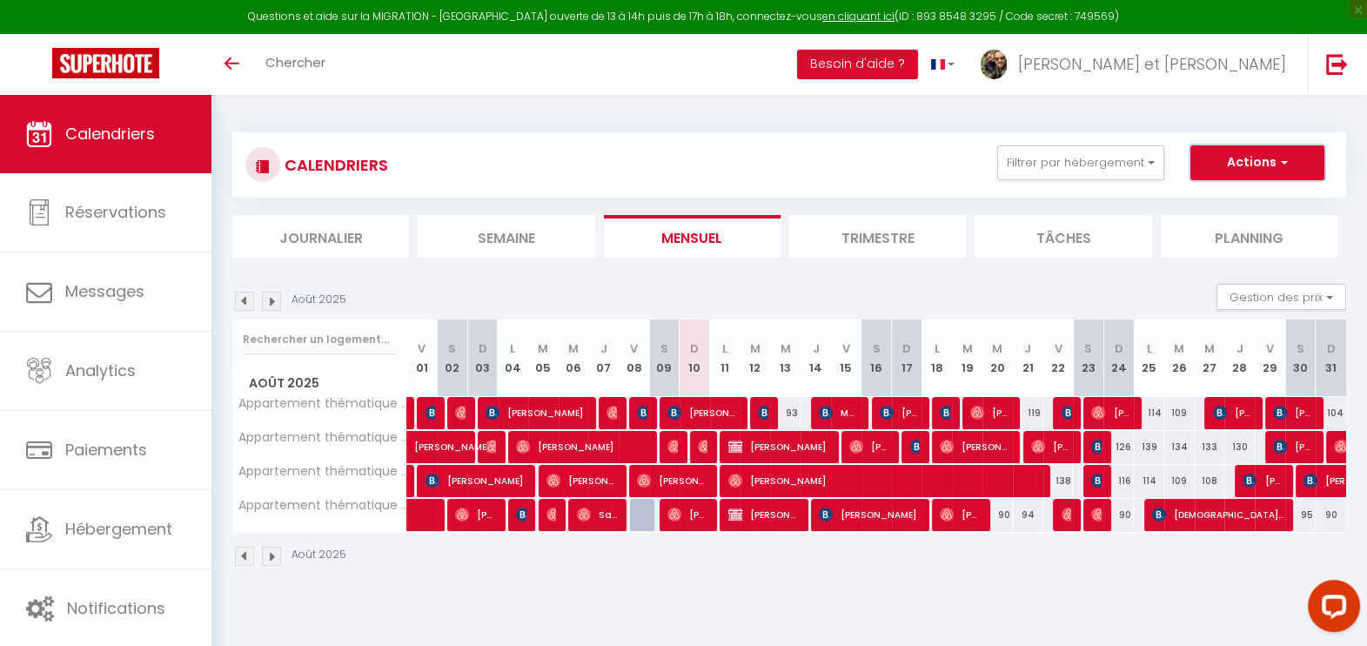
click at [1293, 164] on button "Actions" at bounding box center [1257, 162] width 134 height 35
click at [1257, 205] on link "Nouvelle réservation" at bounding box center [1238, 203] width 151 height 26
select select
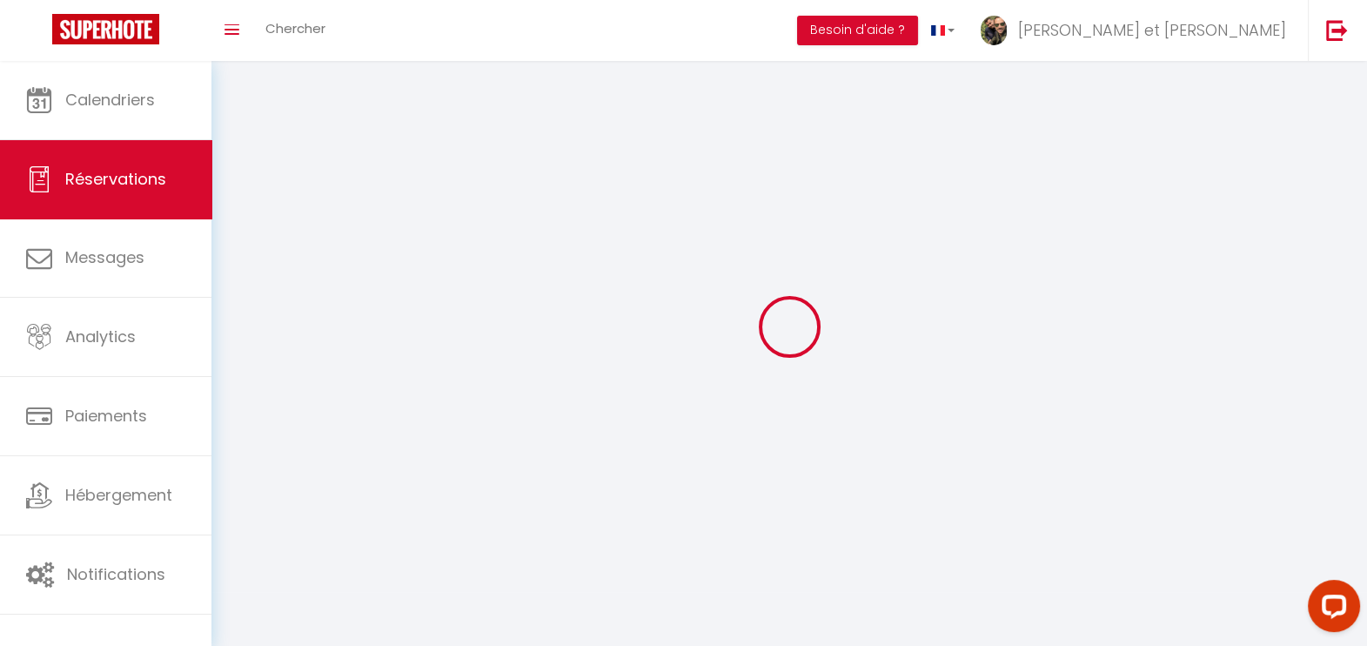
select select
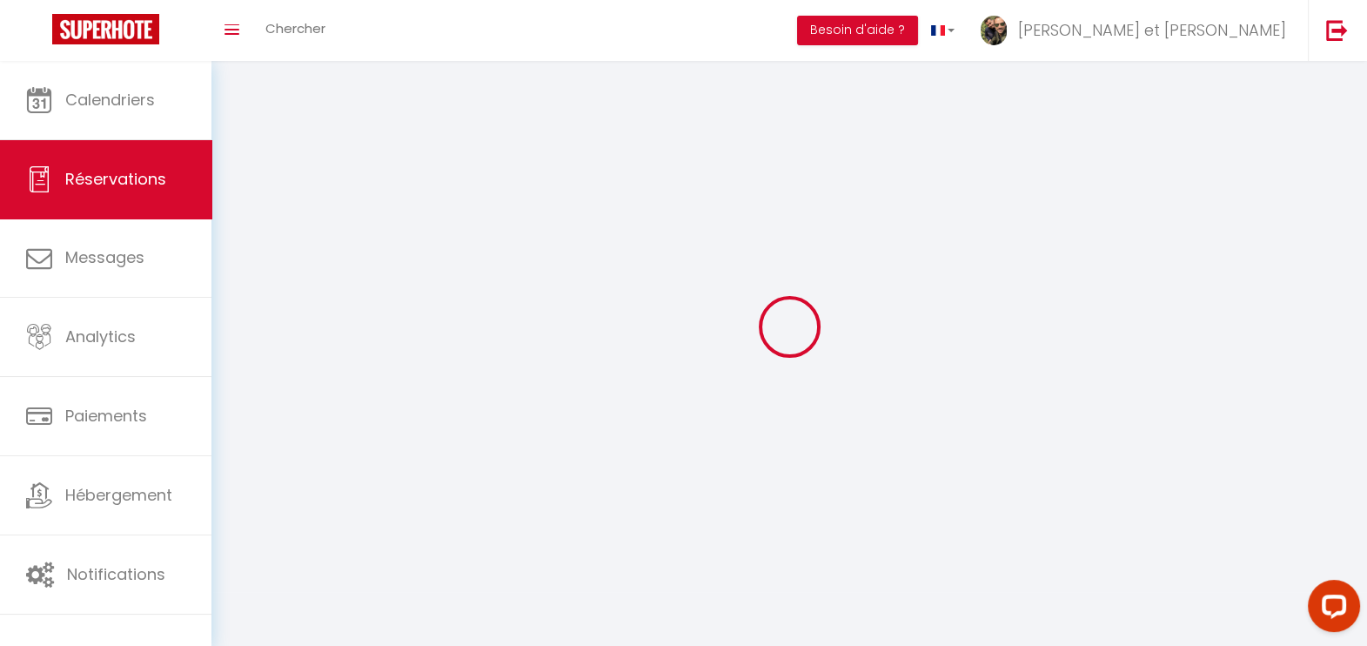
select select
checkbox input "false"
select select
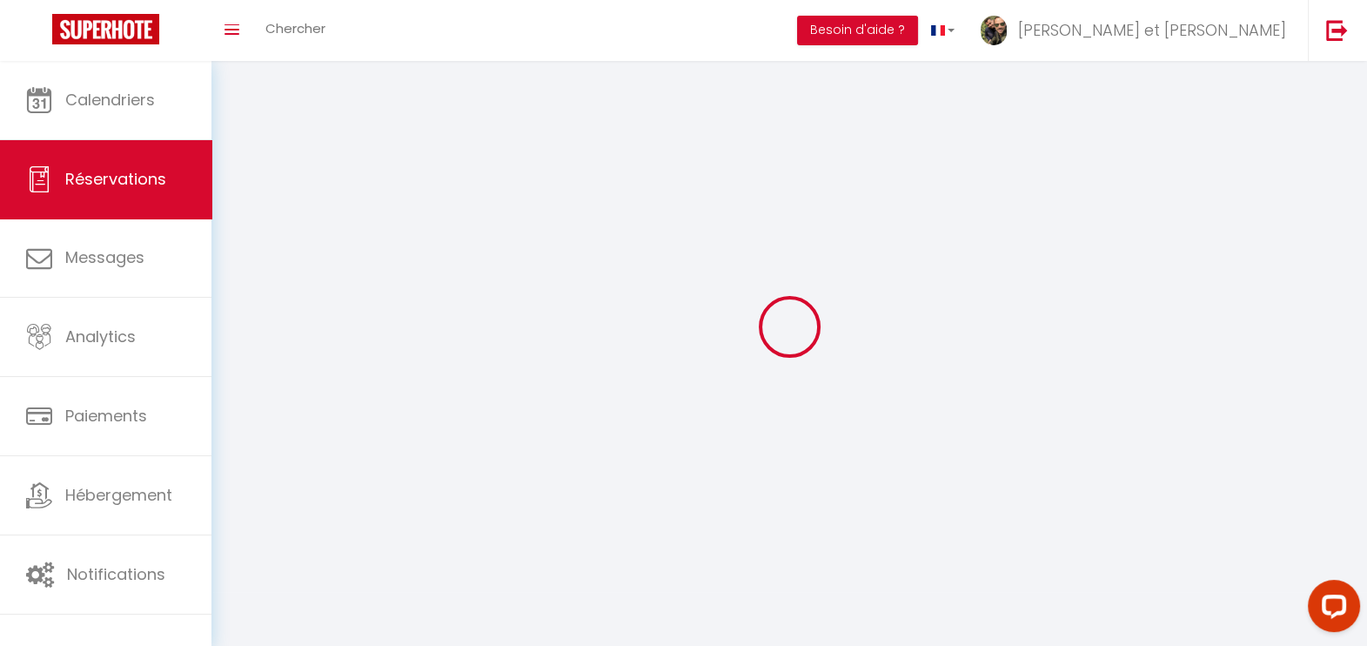
select select
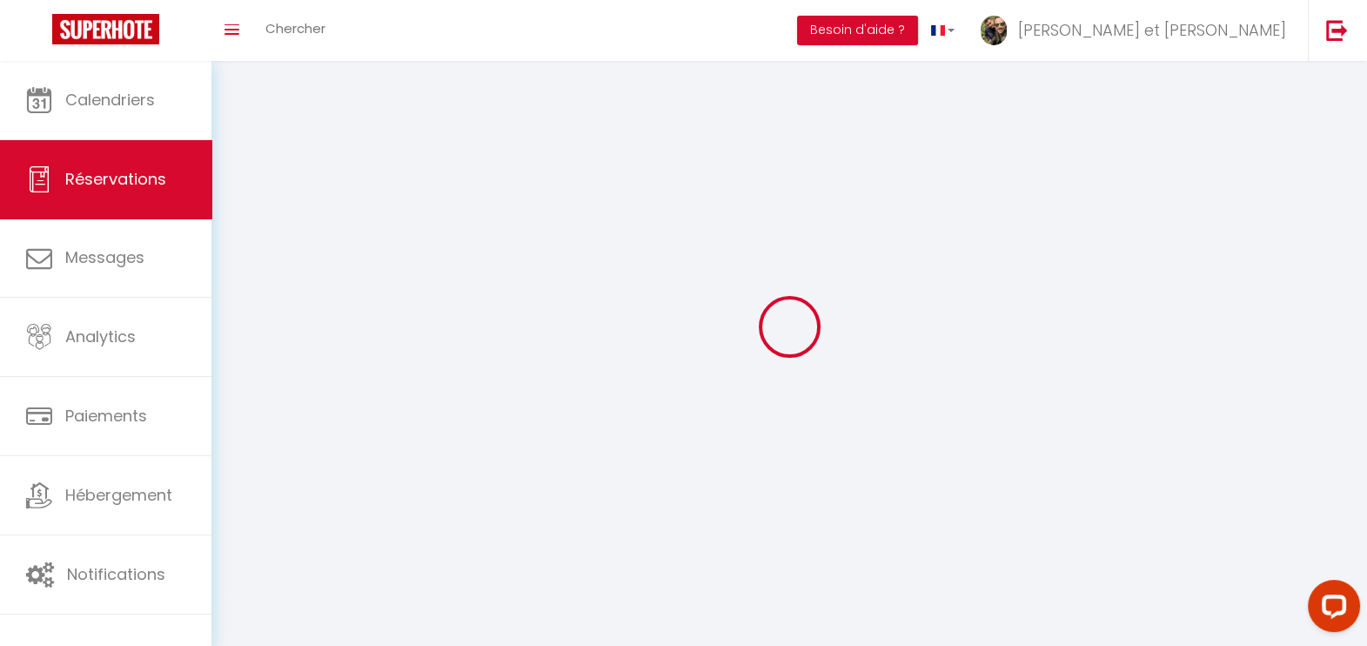
checkbox input "false"
select select
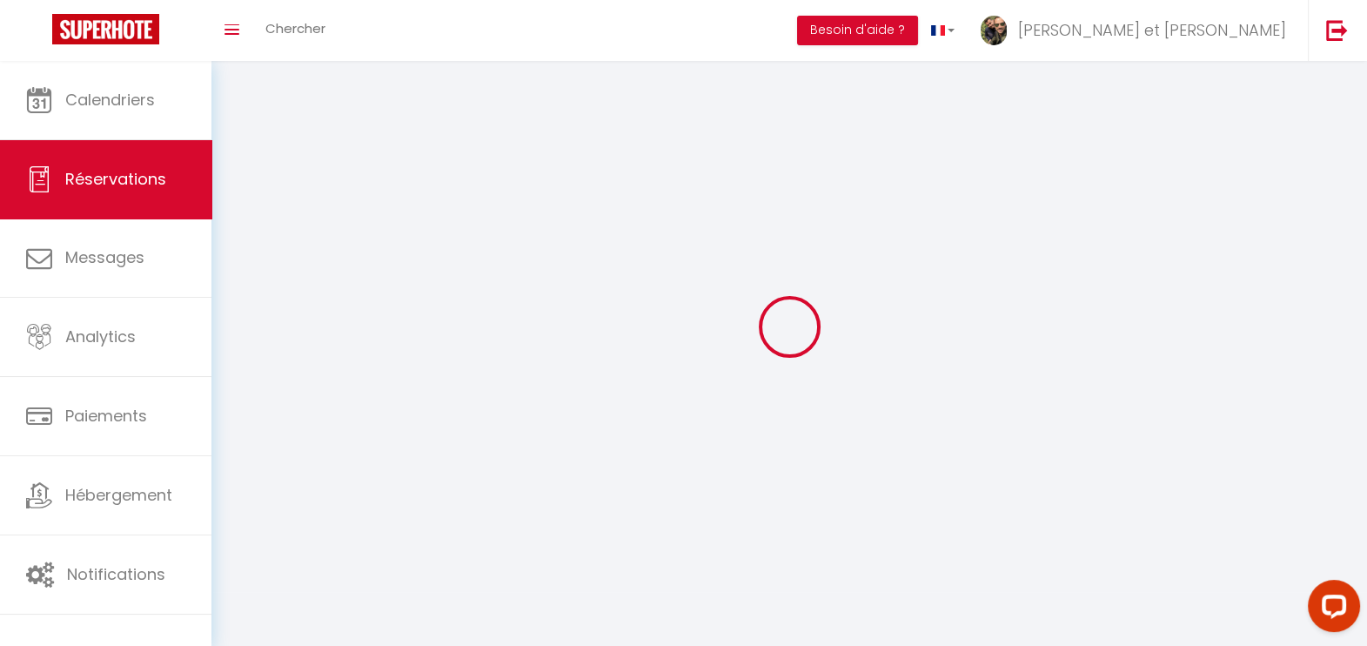
select select
checkbox input "false"
select select
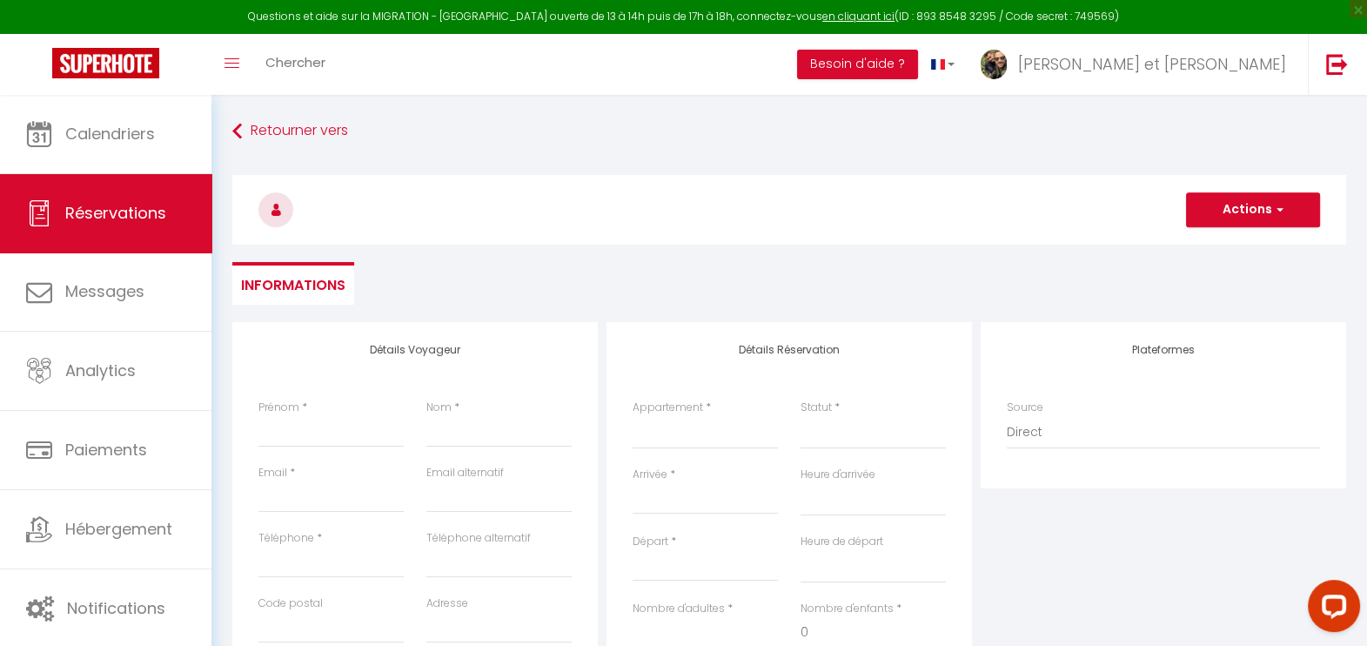
select select
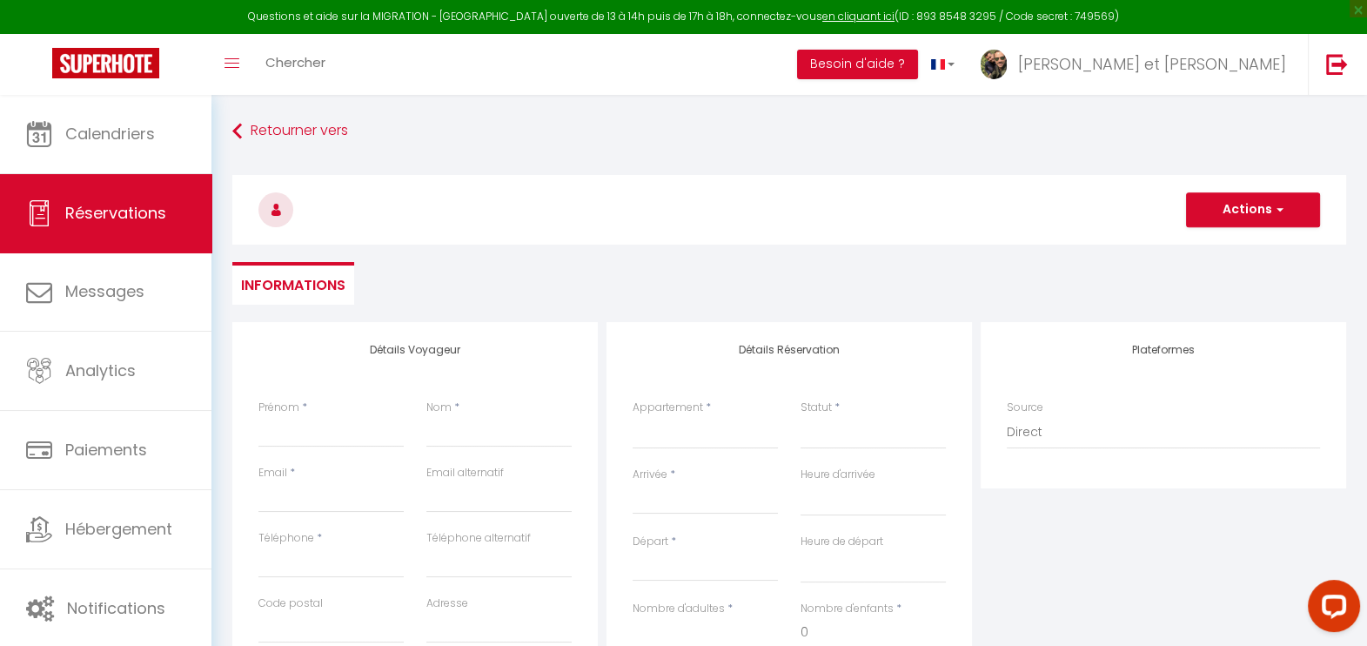
select select
checkbox input "false"
select select
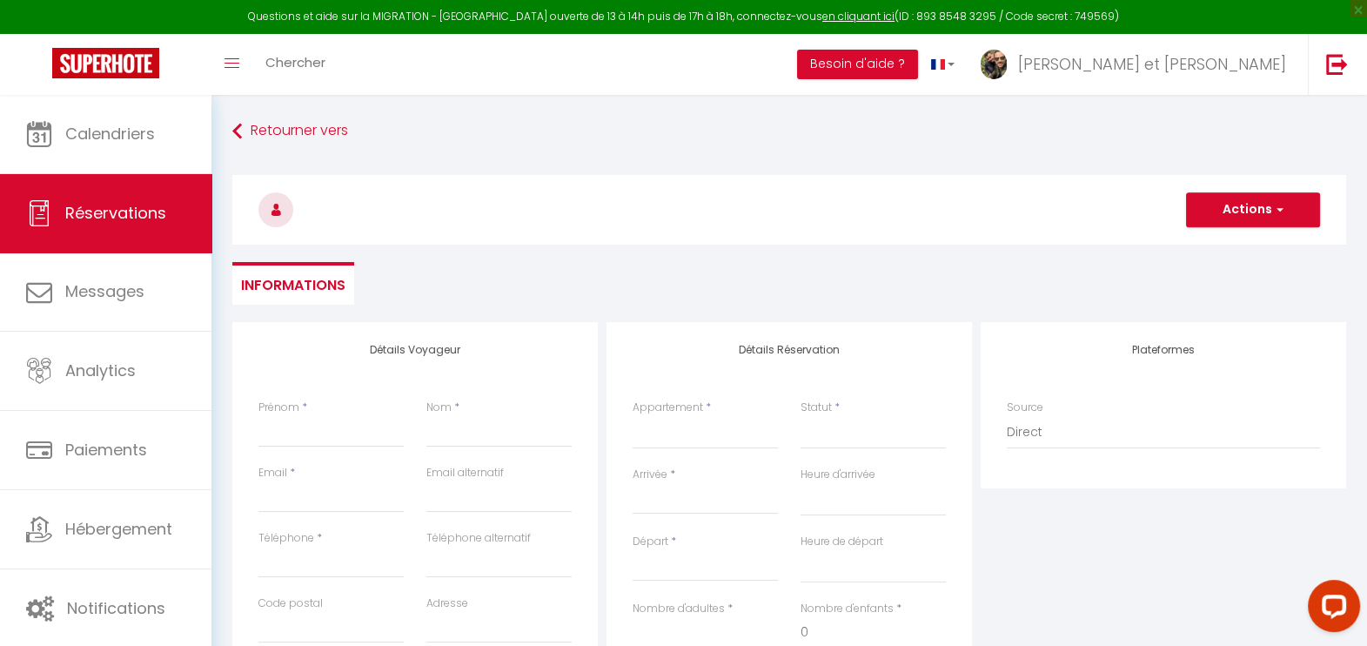
select select
checkbox input "false"
select select
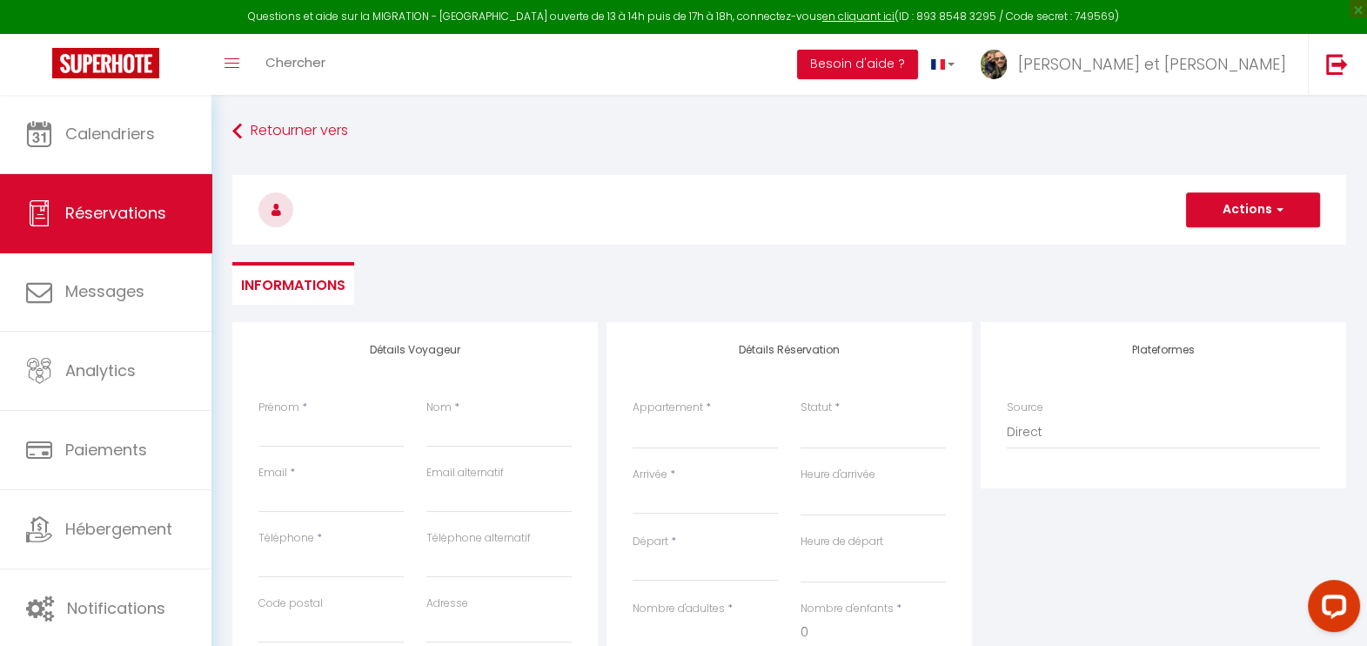
select select
click at [308, 439] on input "Prénom" at bounding box center [330, 431] width 145 height 31
click at [272, 352] on h4 "Détails Voyageur" at bounding box center [414, 350] width 313 height 12
click at [287, 435] on input "Prénom" at bounding box center [330, 431] width 145 height 31
type input "N"
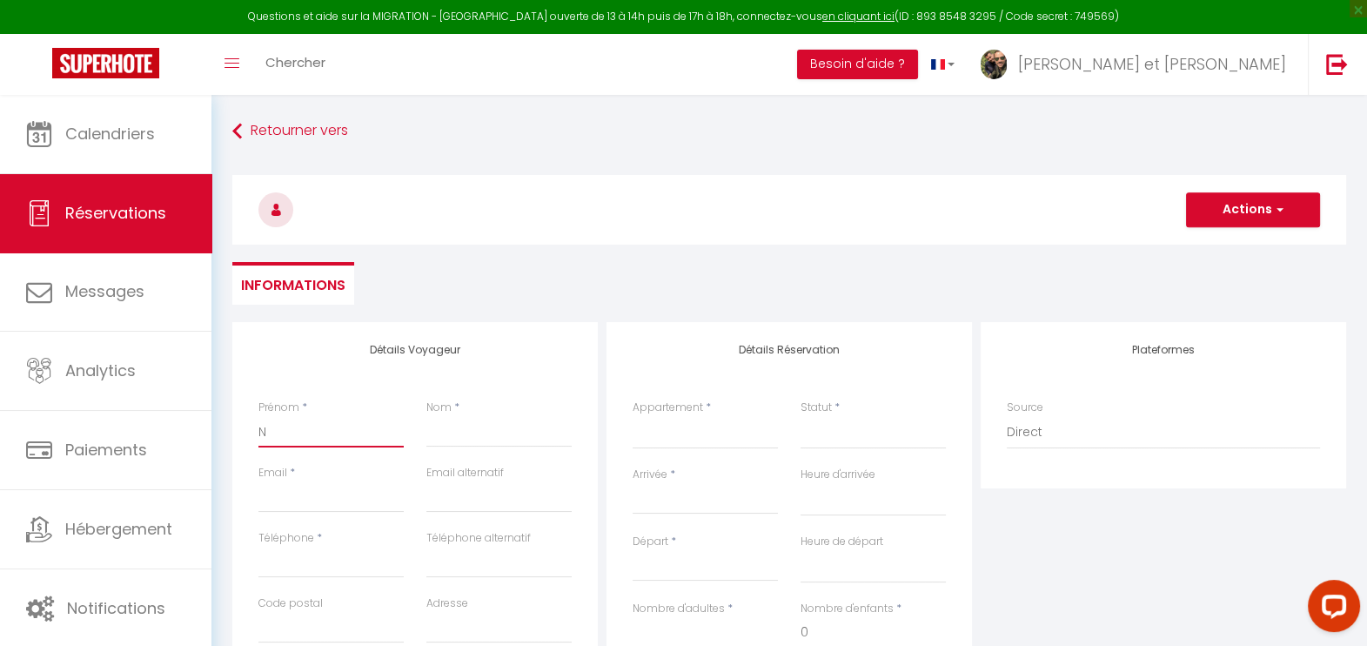
select select
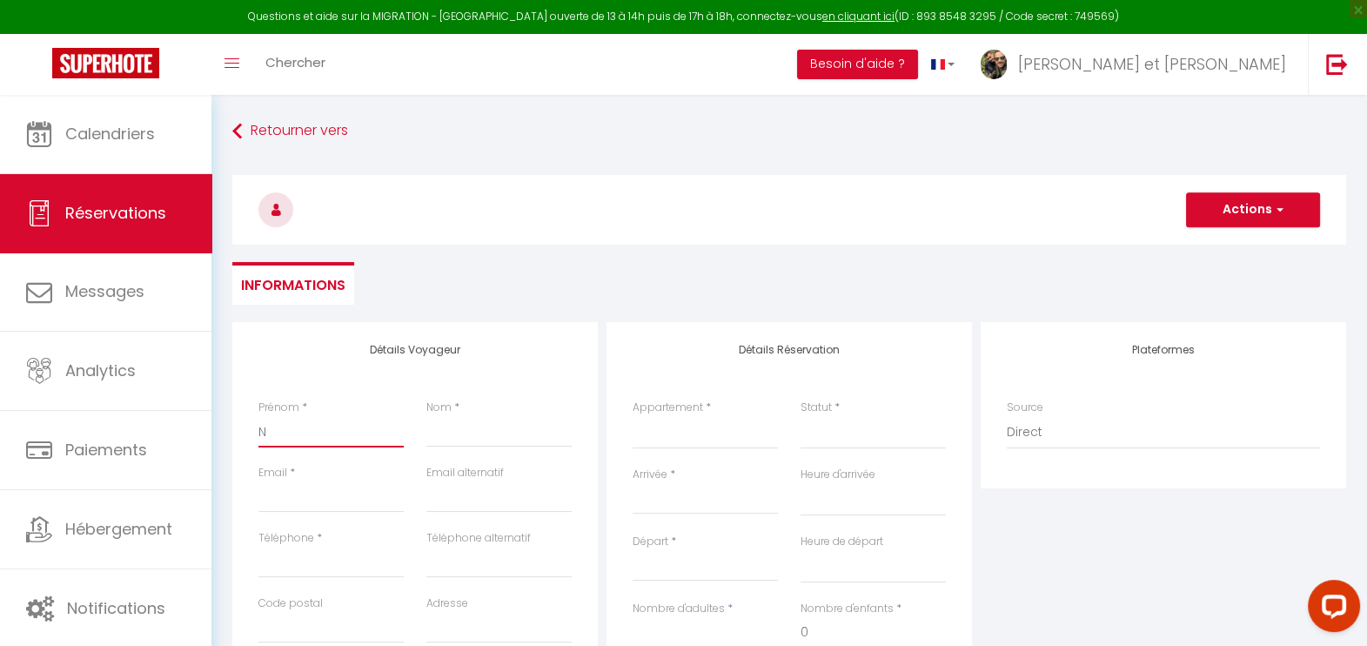
select select
checkbox input "false"
type input "Ni"
select select
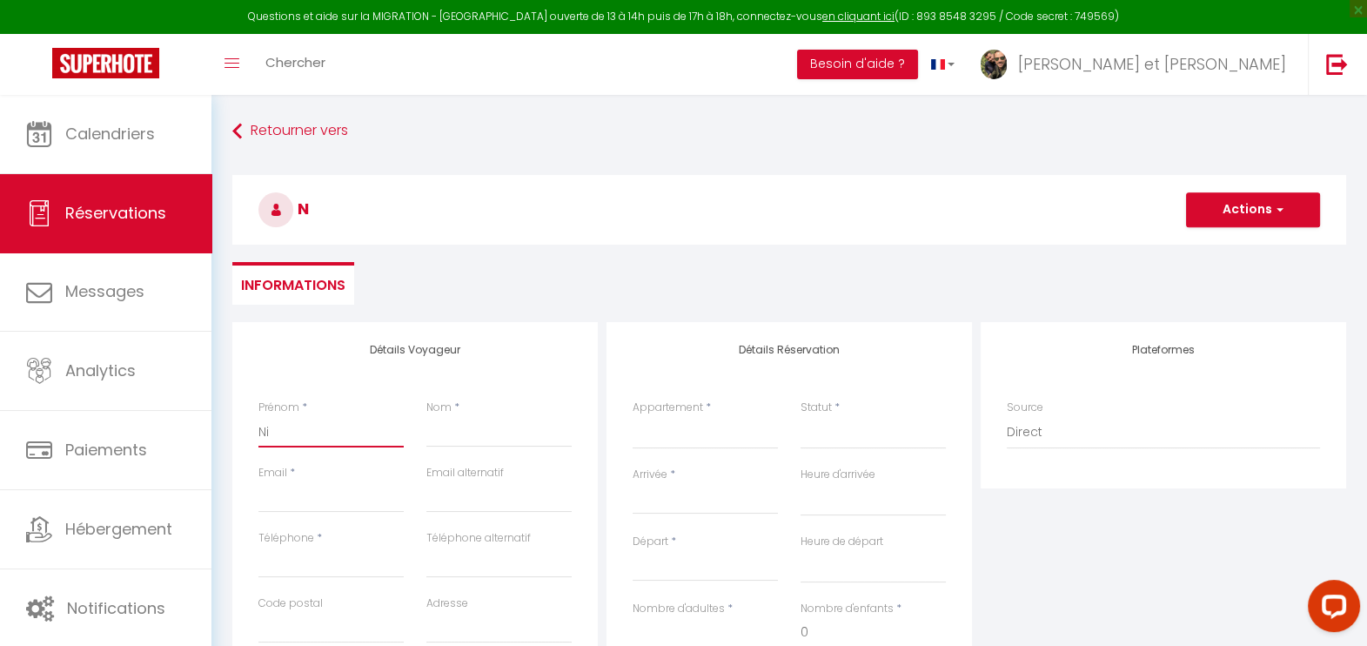
select select
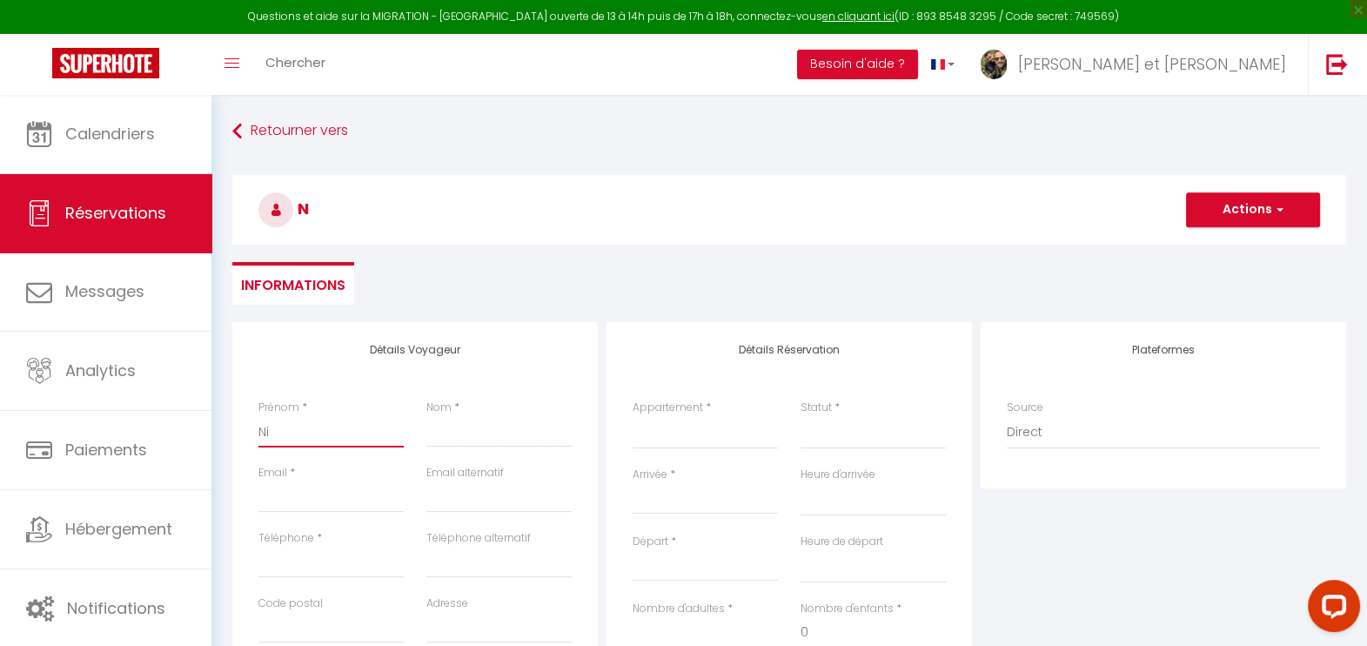
select select
checkbox input "false"
type input "Nil"
select select
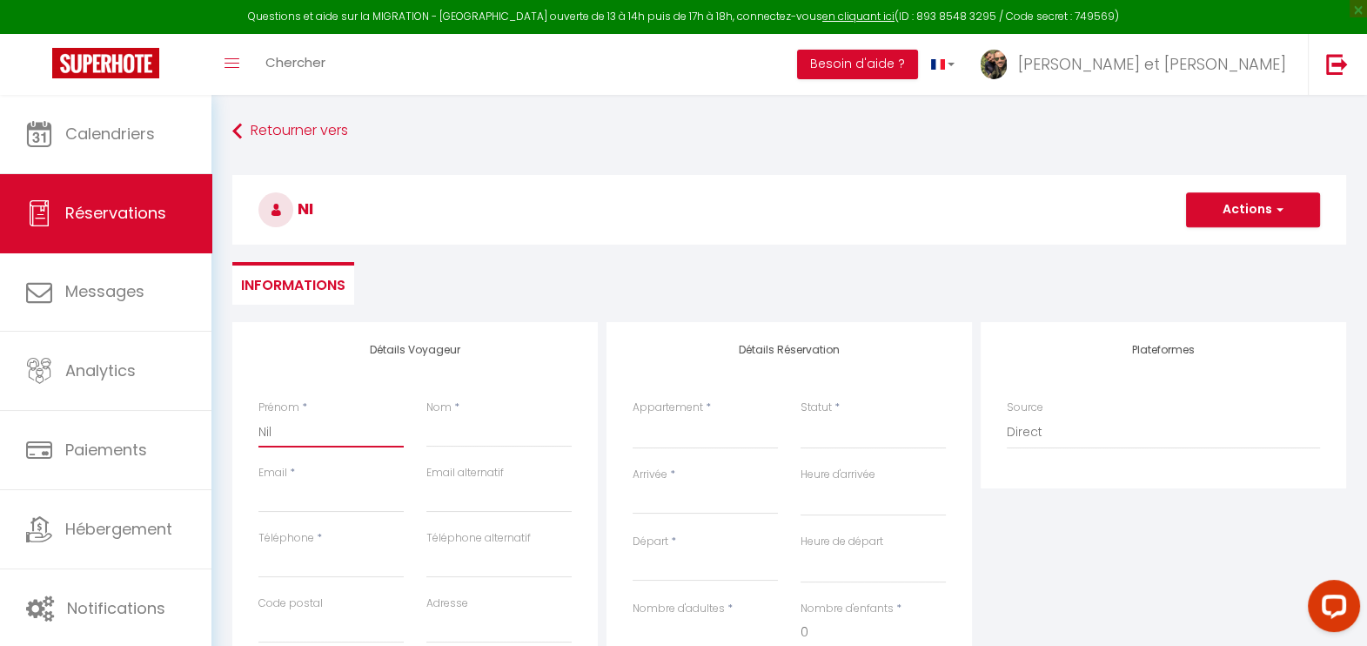
select select
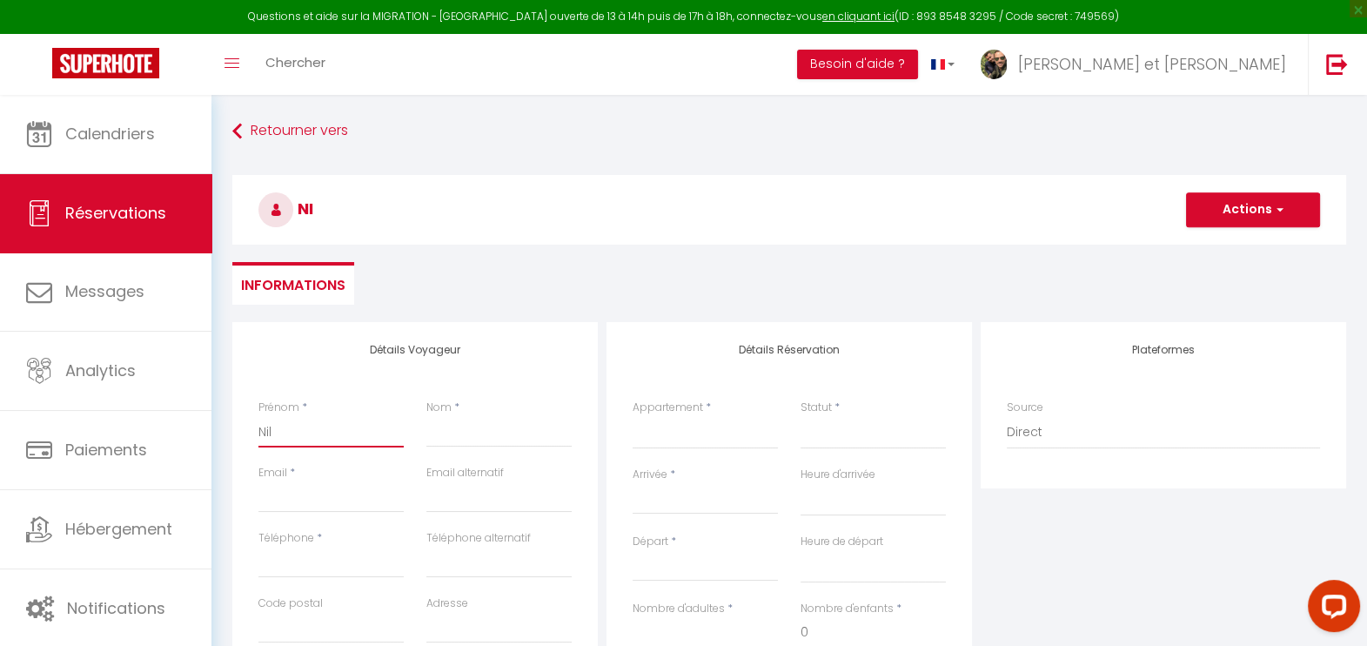
checkbox input "false"
type input "Nils"
select select
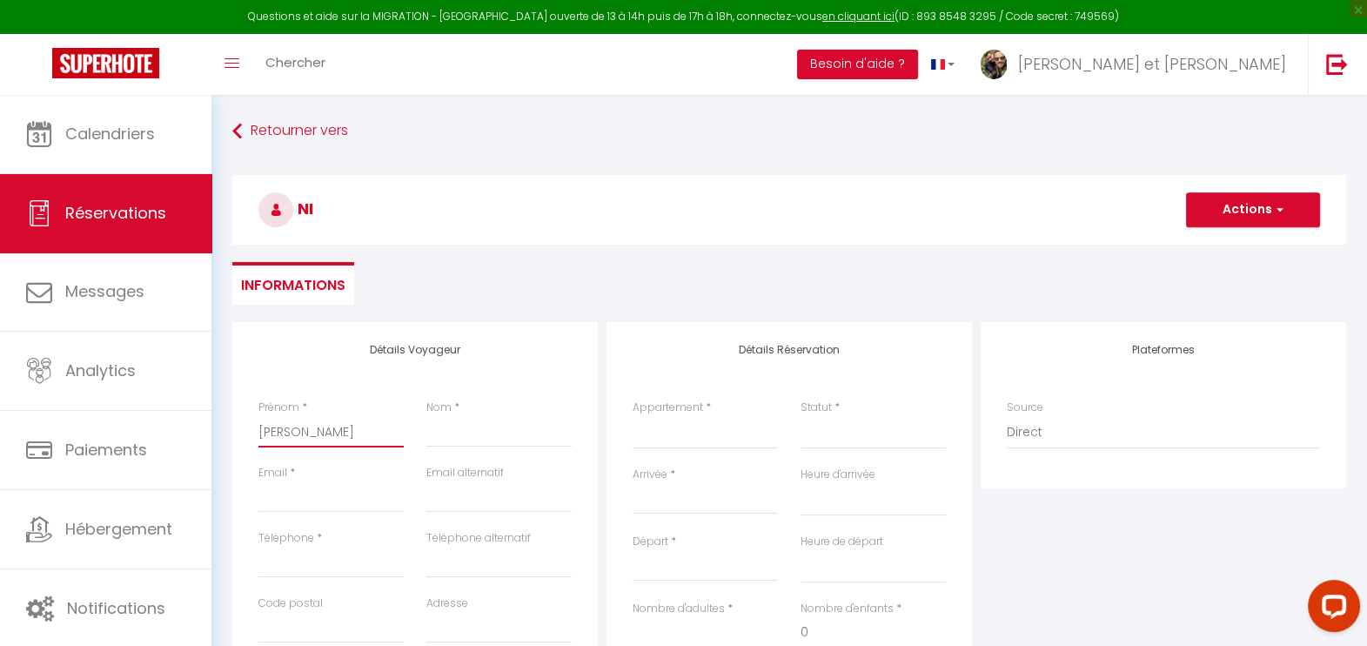
select select
checkbox input "false"
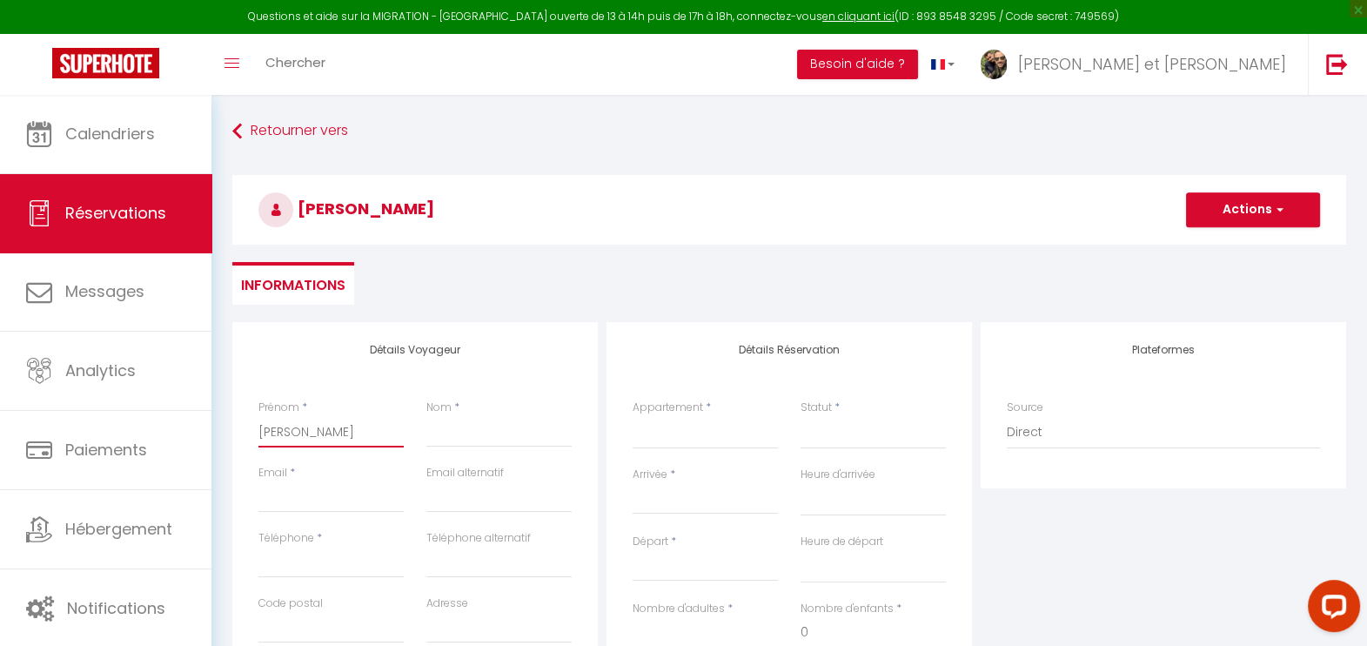
type input "Nils"
type input "R"
select select
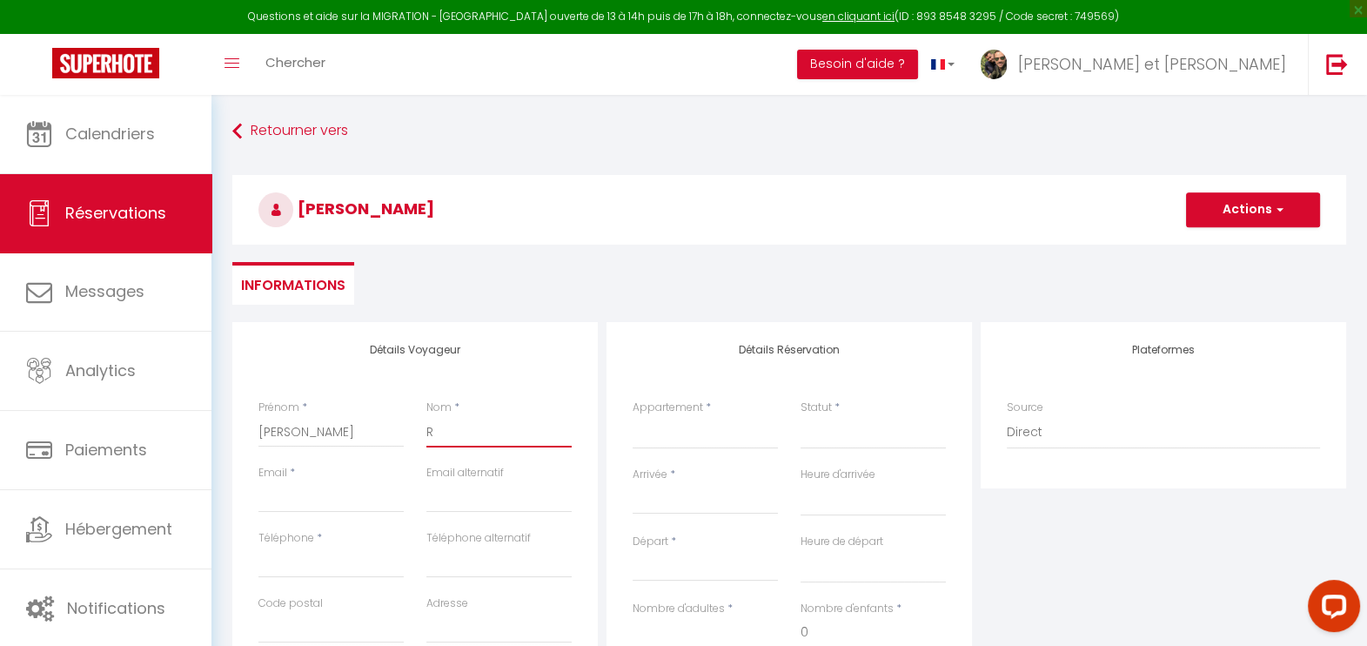
select select
checkbox input "false"
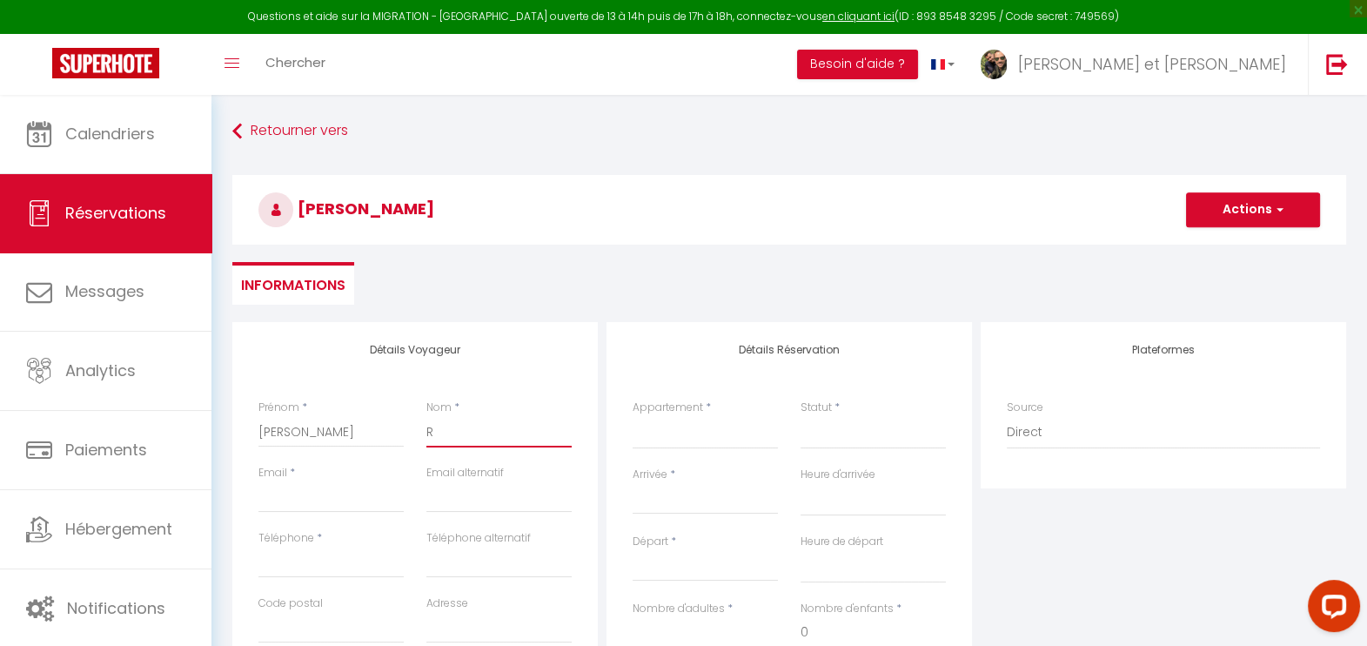
type input "Ro"
select select
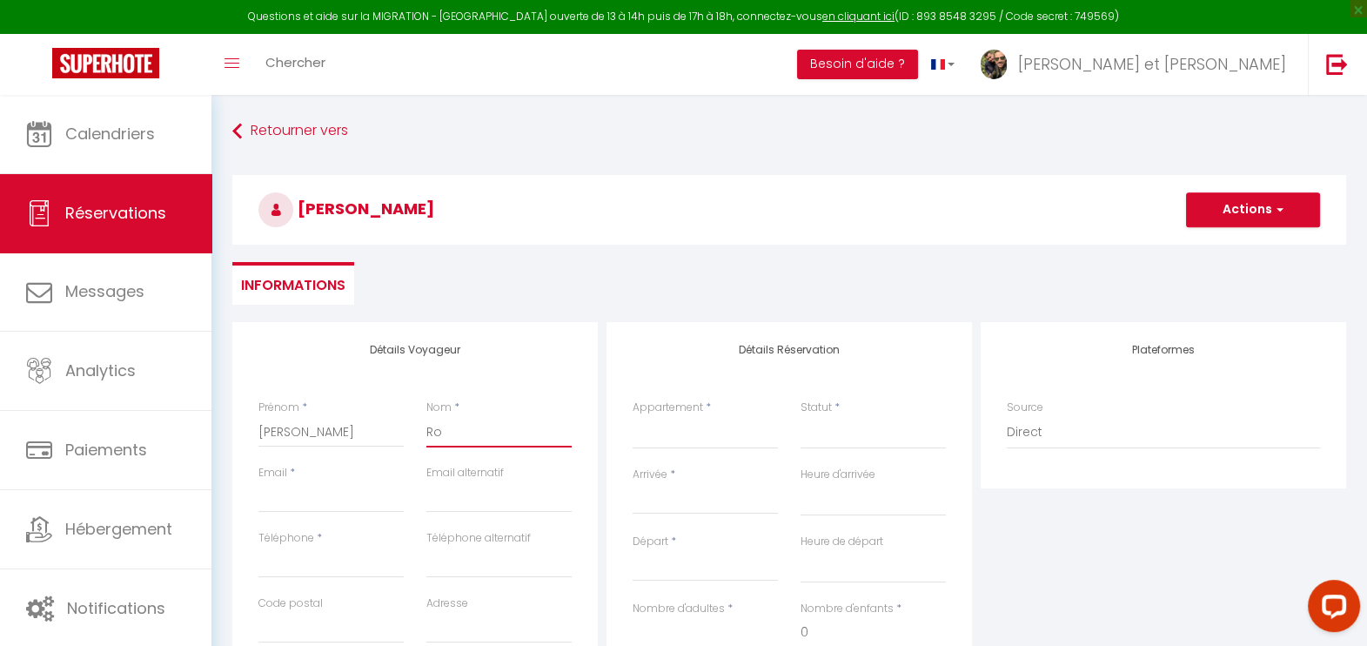
select select
checkbox input "false"
type input "Rob"
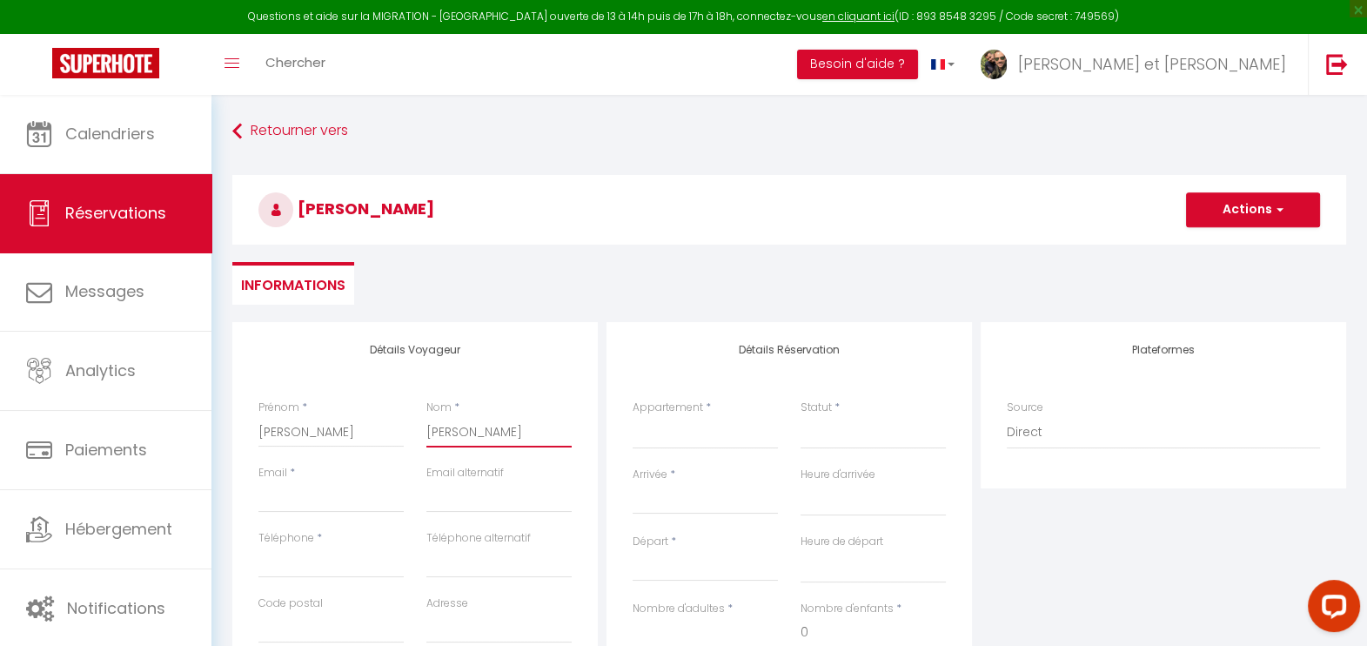
select select
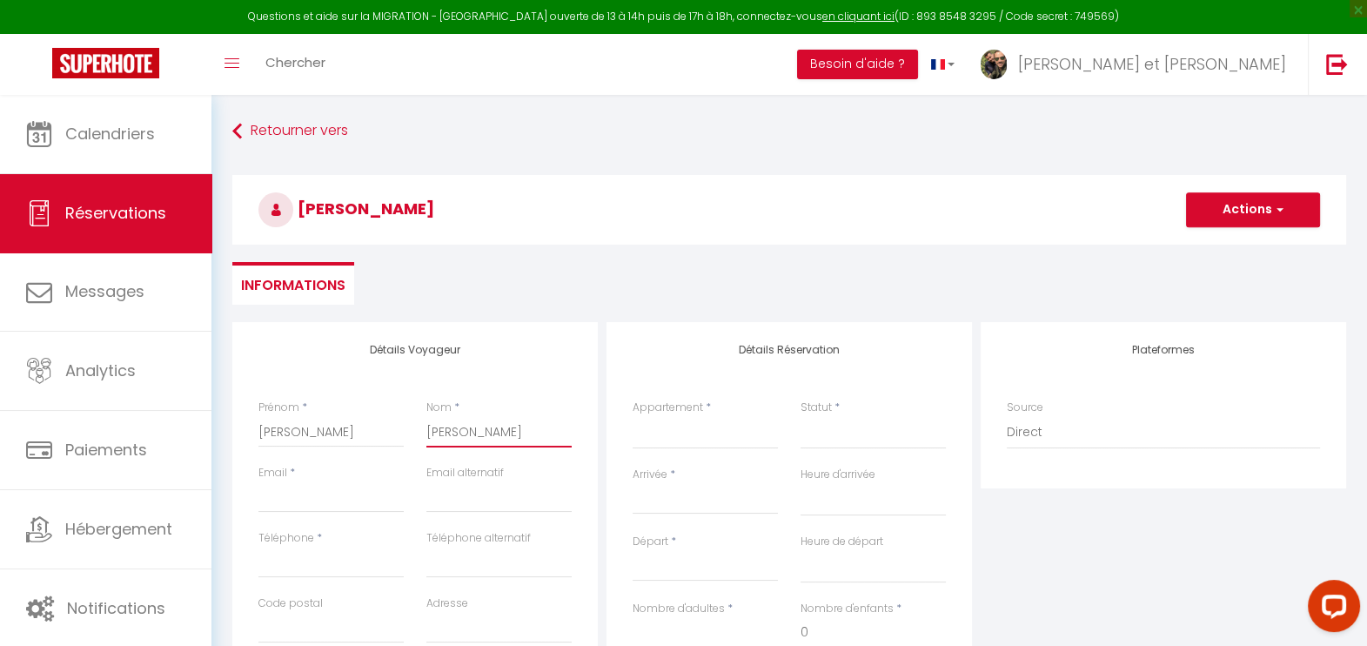
select select
checkbox input "false"
type input "Robe"
select select
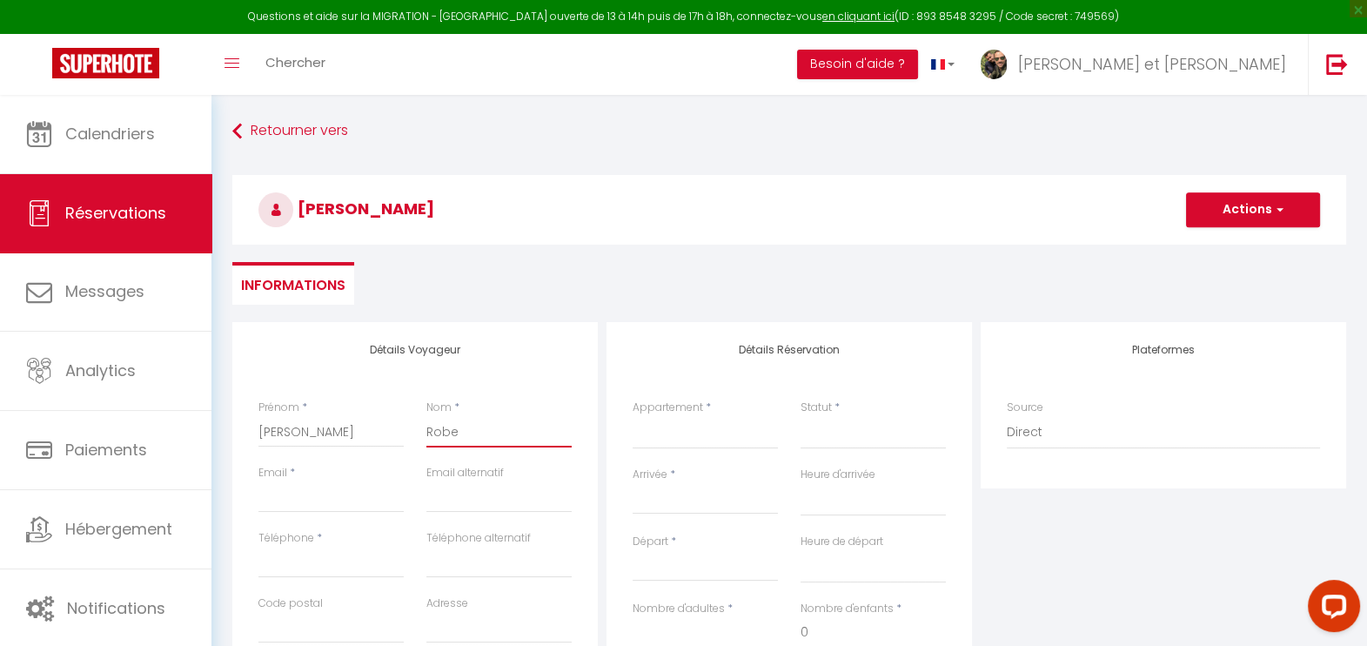
select select
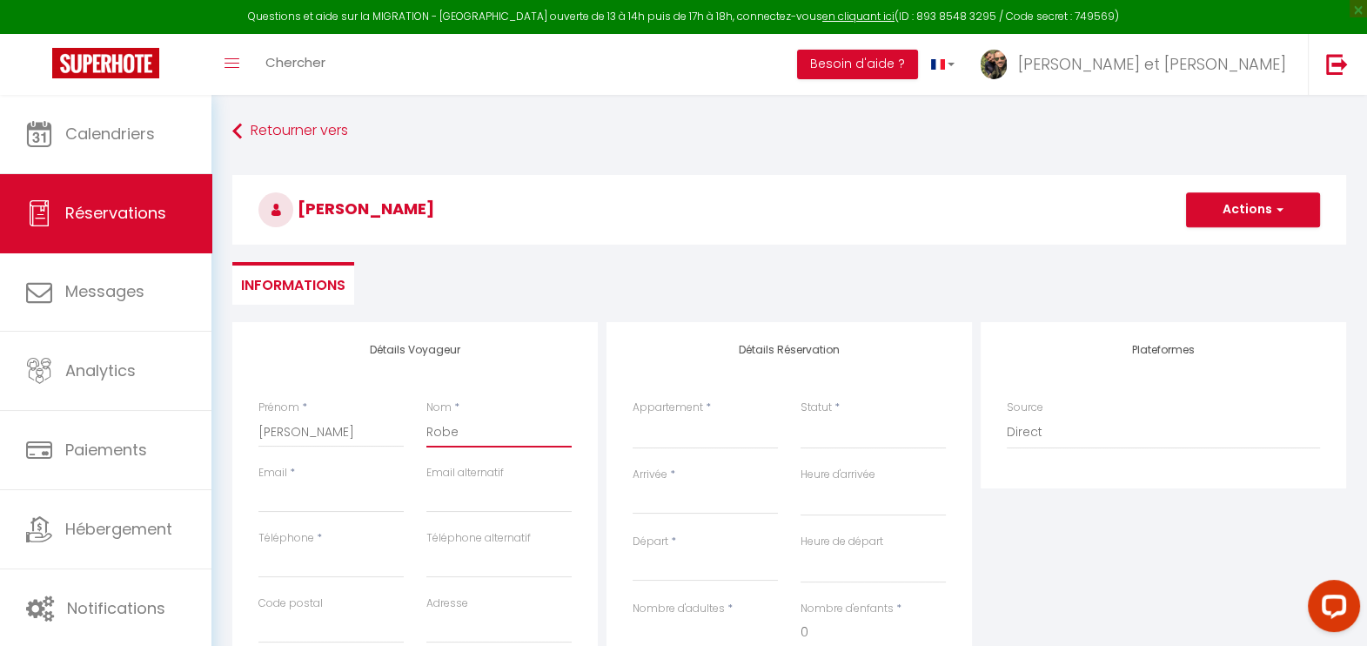
select select
checkbox input "false"
type input "Robert"
select select
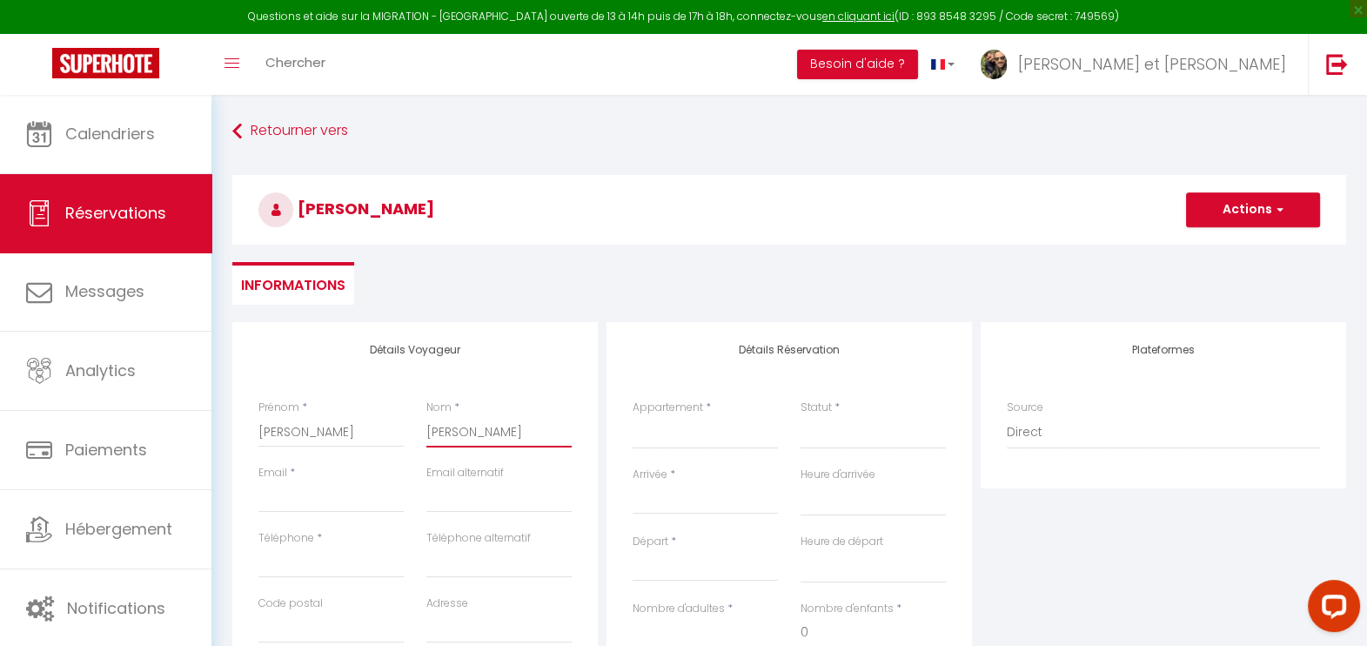
select select
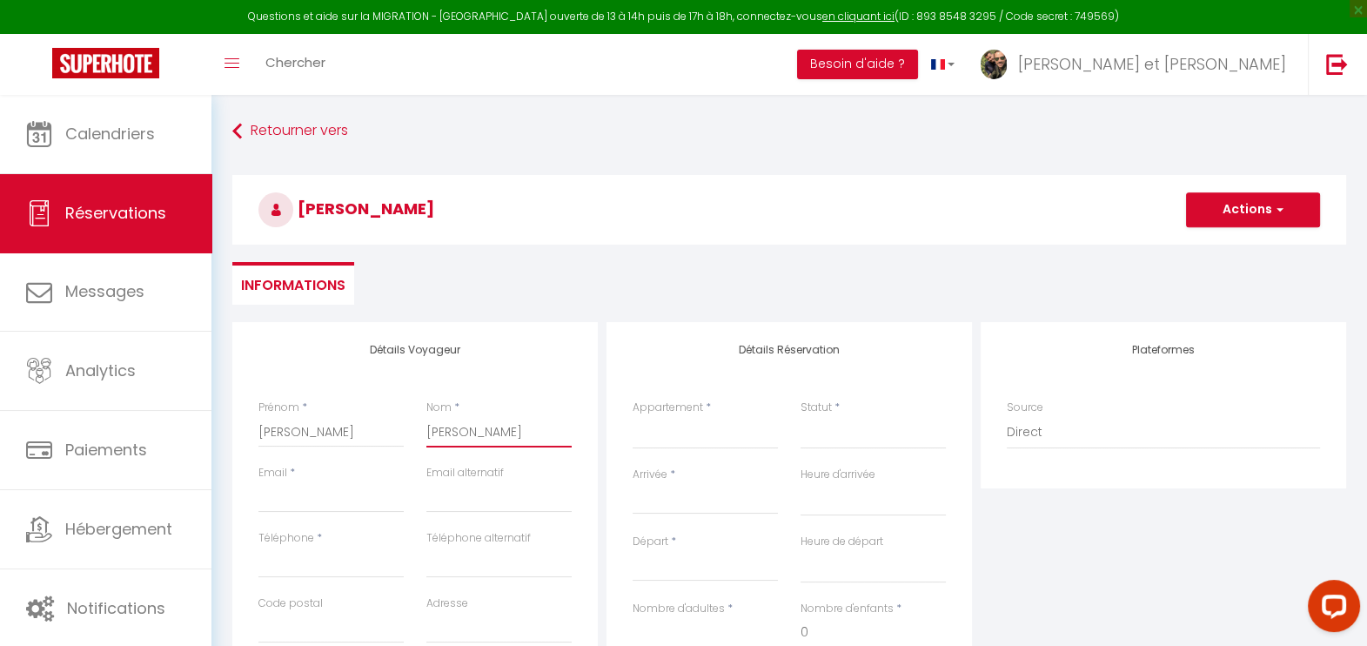
checkbox input "false"
type input "Robert-"
select select
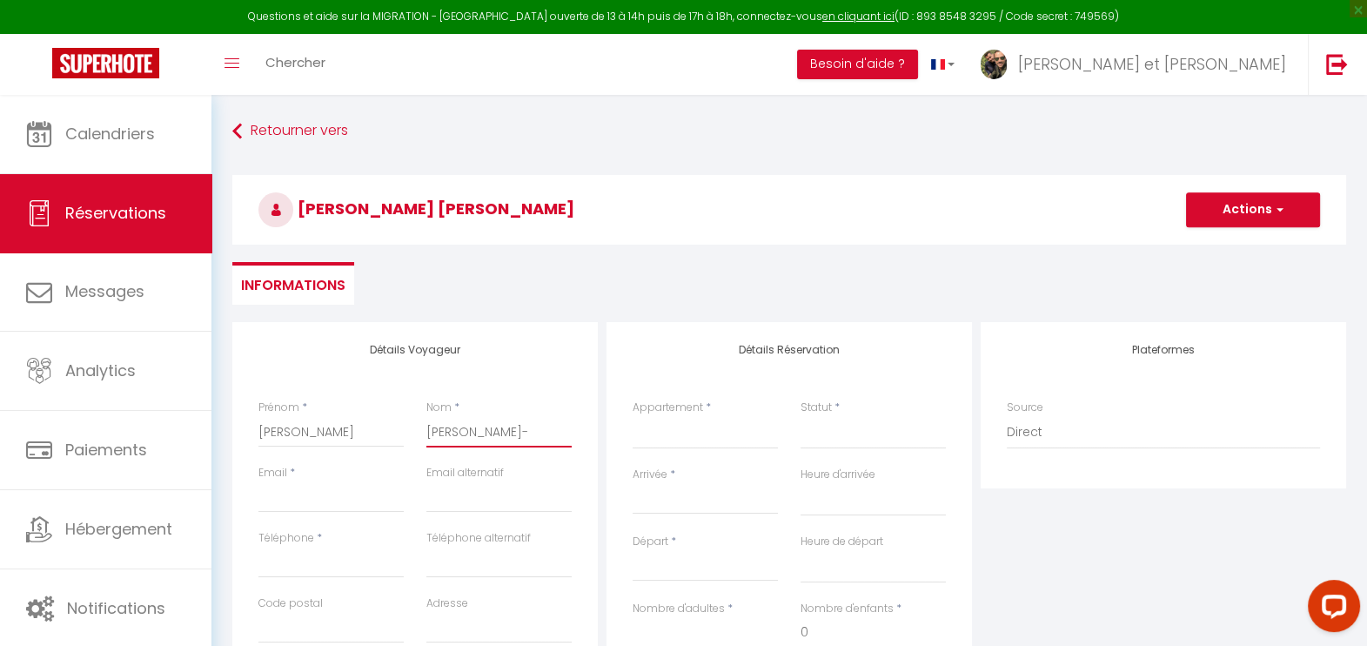
select select
checkbox input "false"
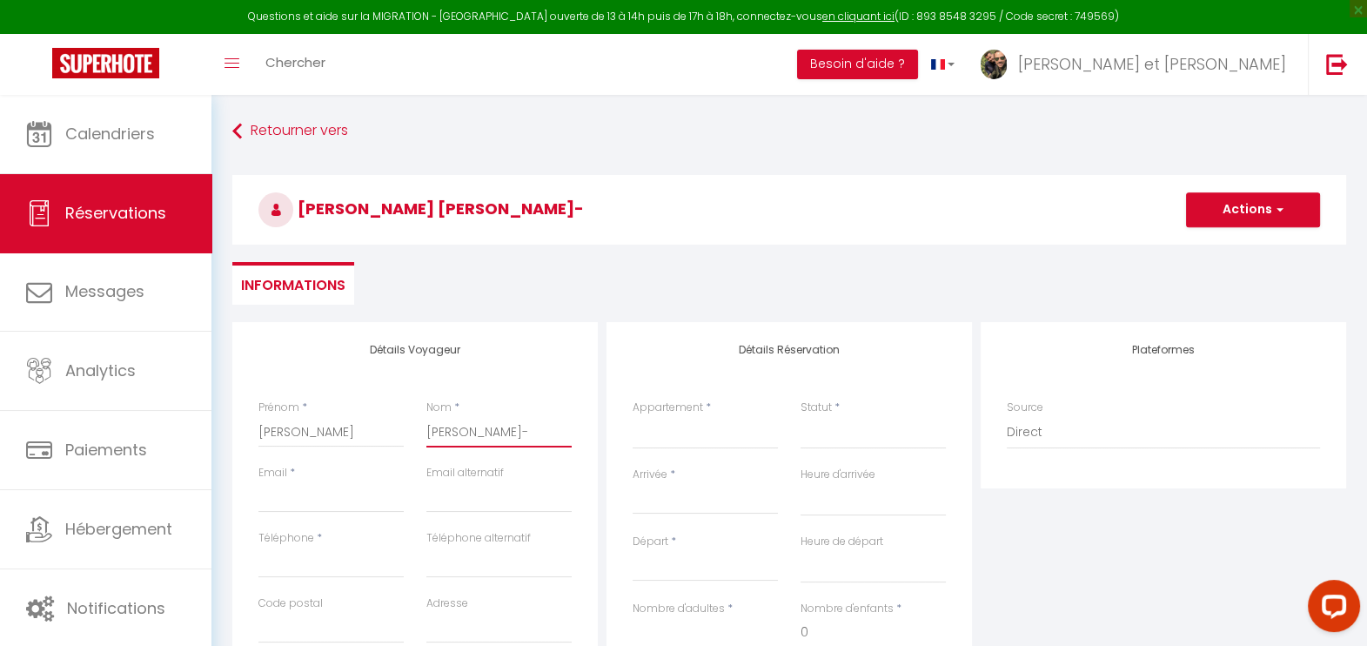
type input "Robert-N"
select select
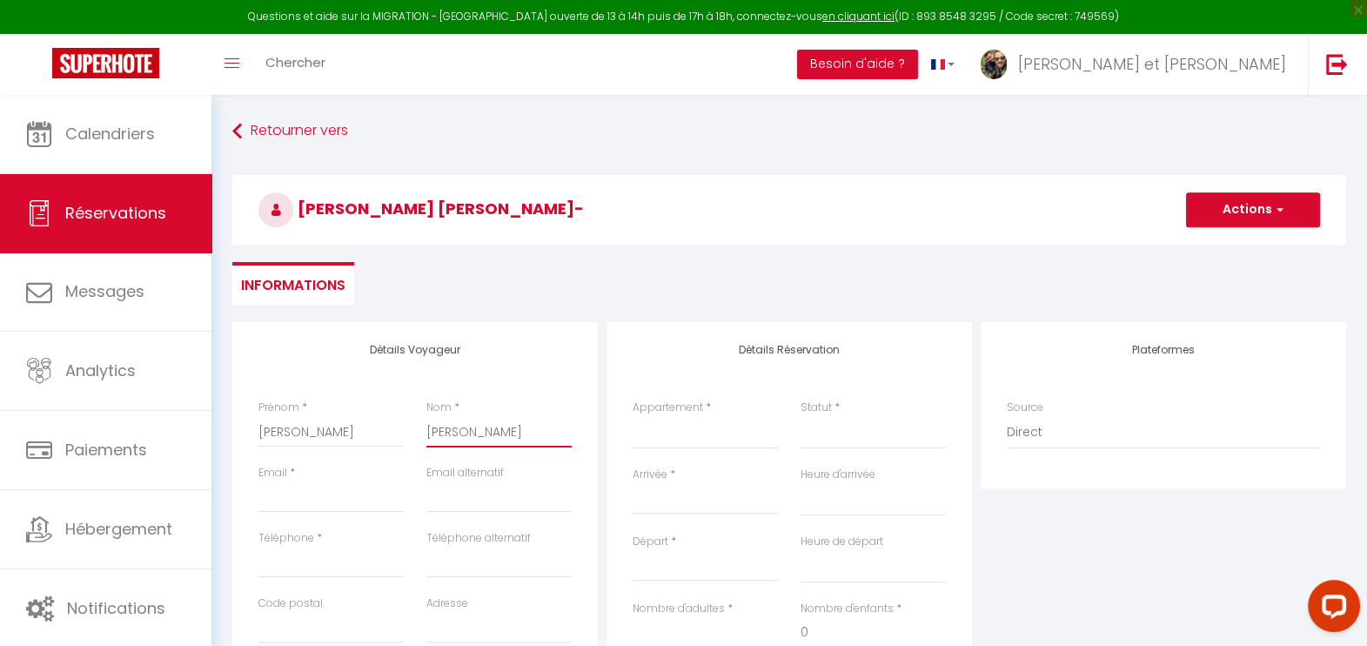
select select
checkbox input "false"
type input "Robert-Nic"
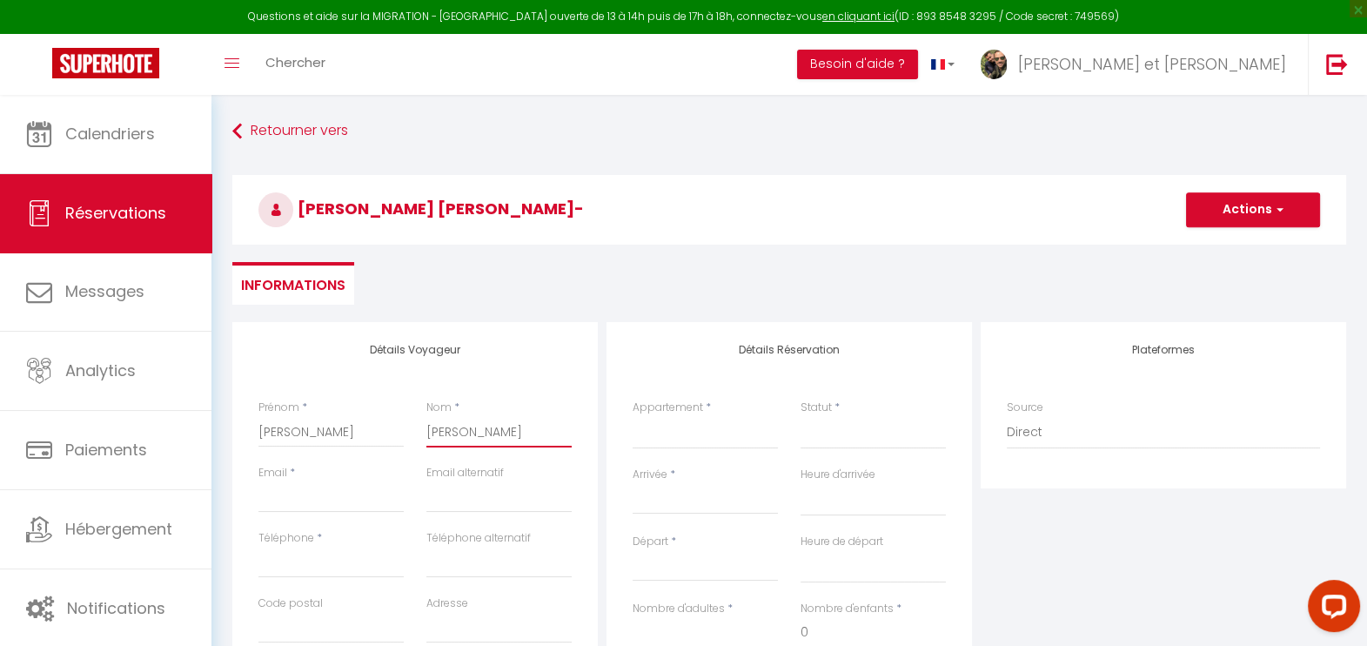
select select
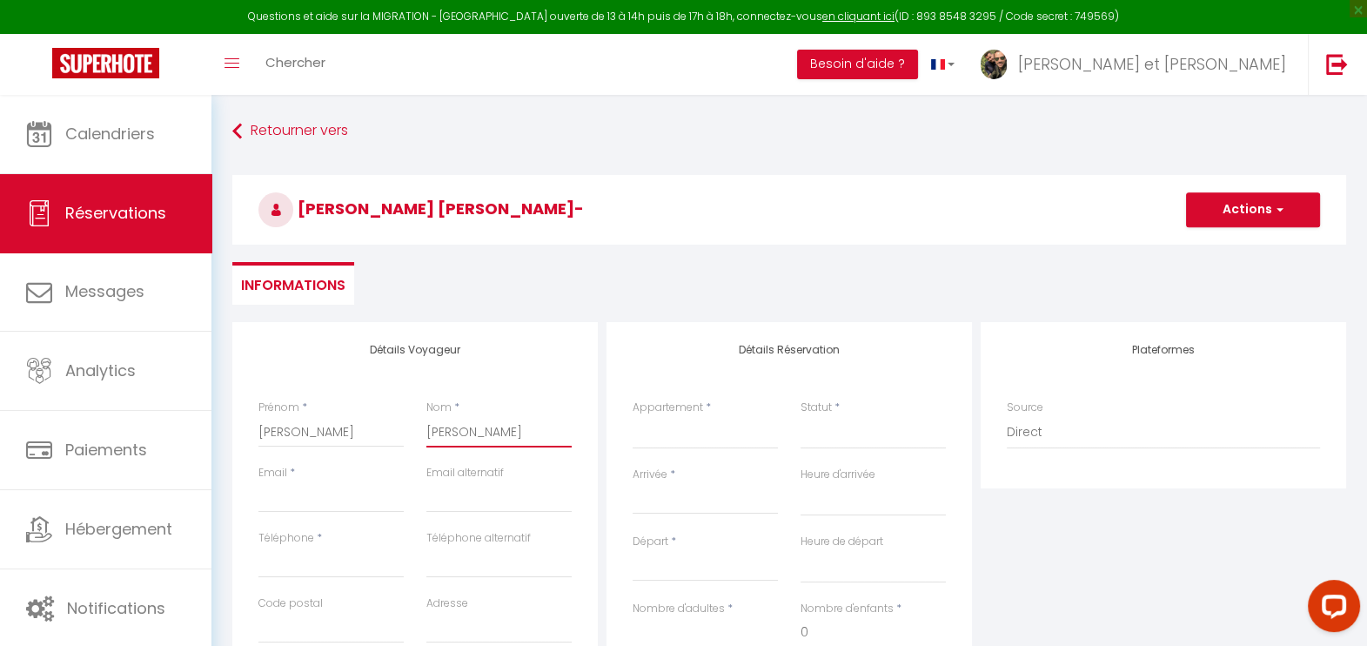
select select
checkbox input "false"
select select
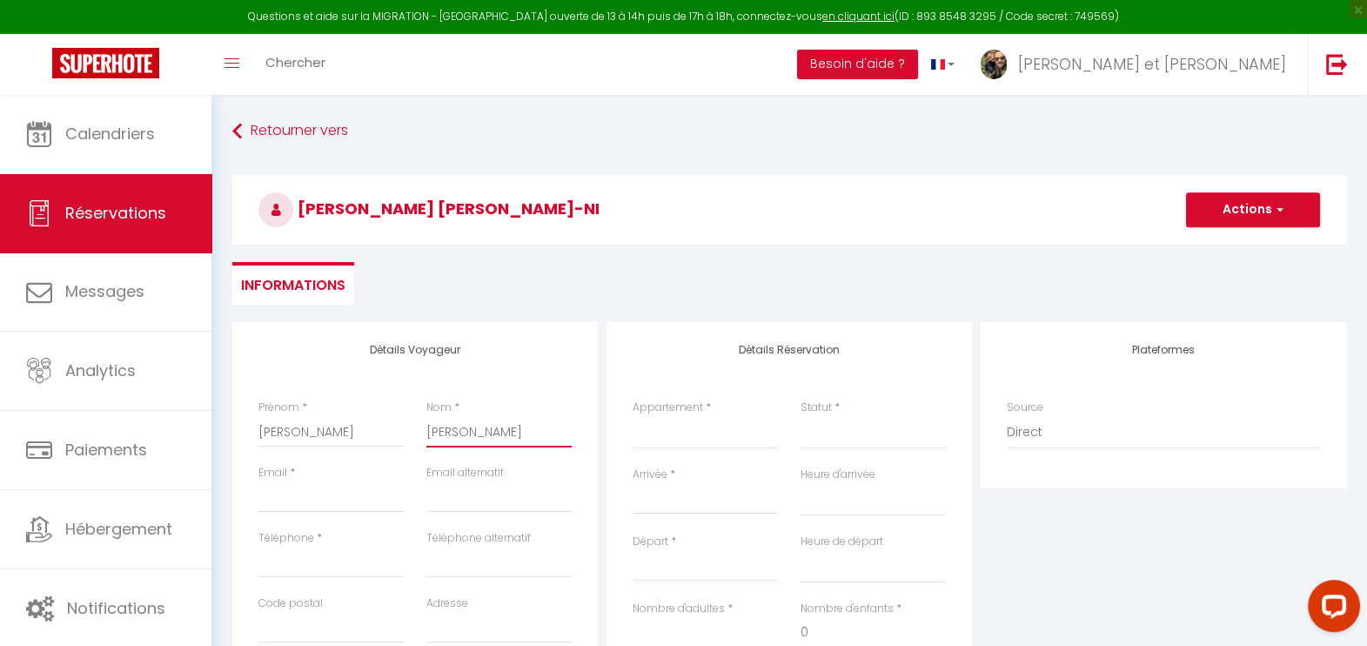
select select
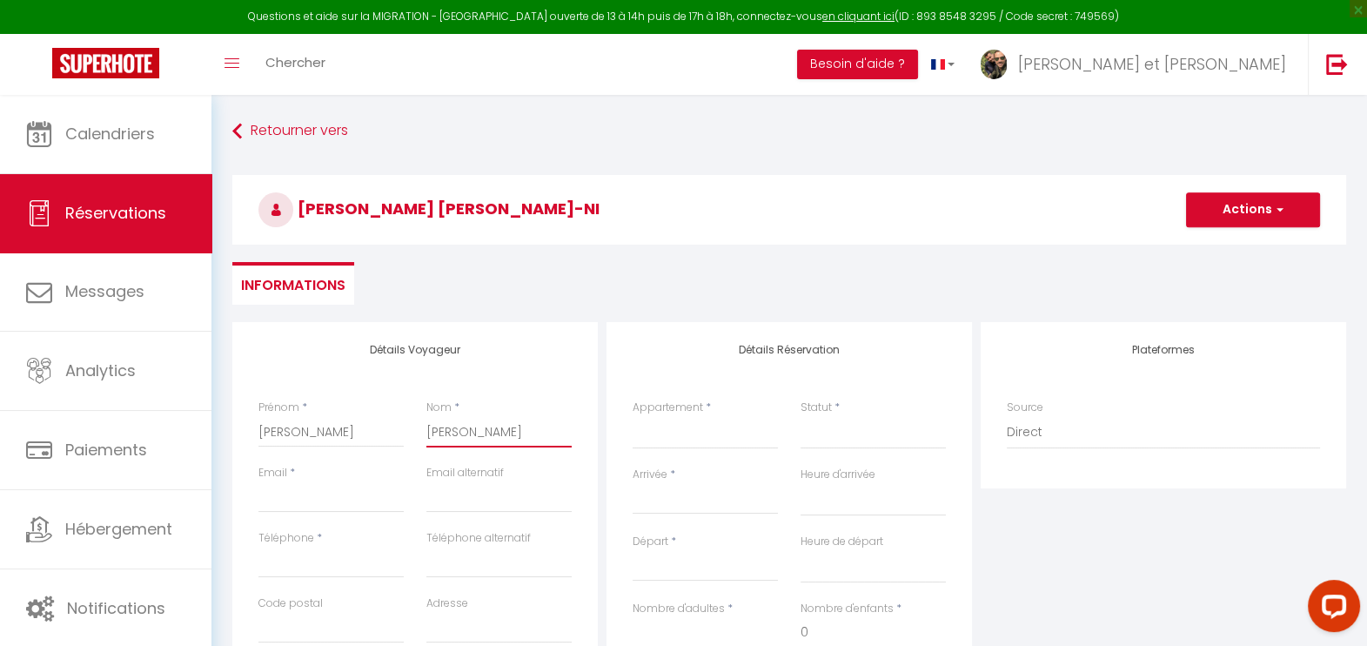
checkbox input "false"
type input "Robert-Nicoud"
select select
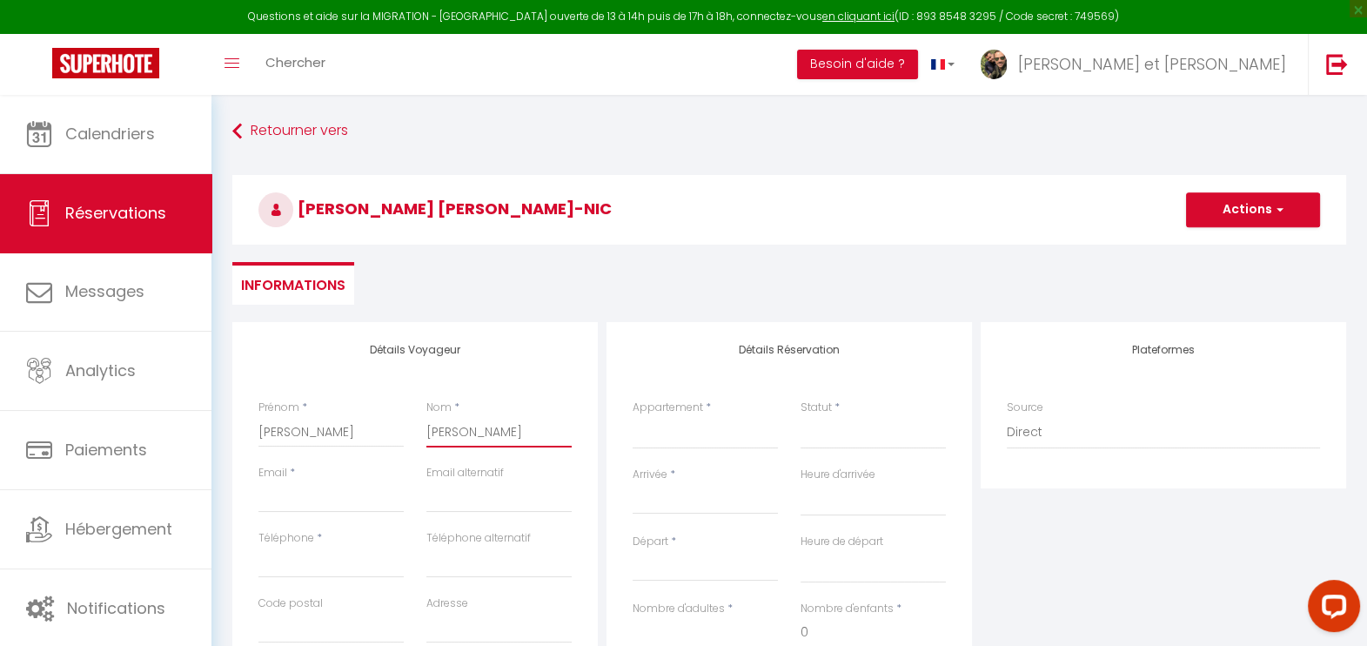
select select
checkbox input "false"
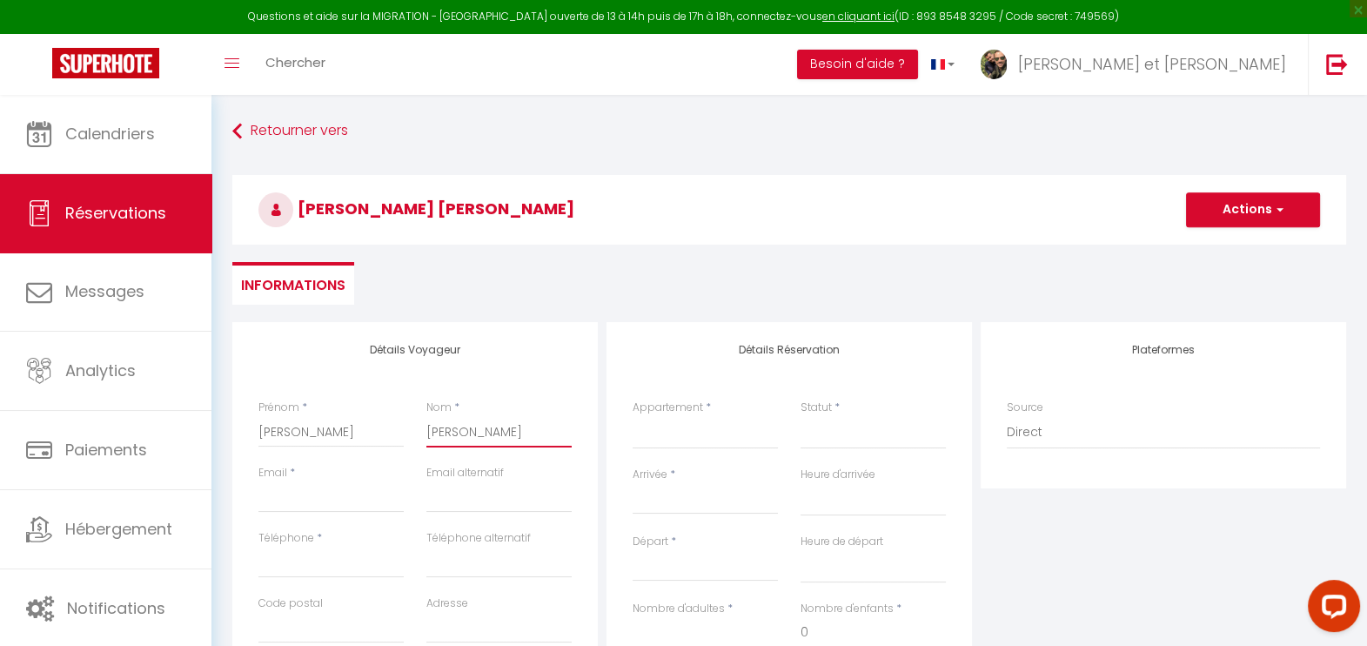
type input "Robert-Nicoud"
click at [270, 483] on input "Email client" at bounding box center [330, 496] width 145 height 31
type input "micha2393@gmail.com"
type input "0765840503"
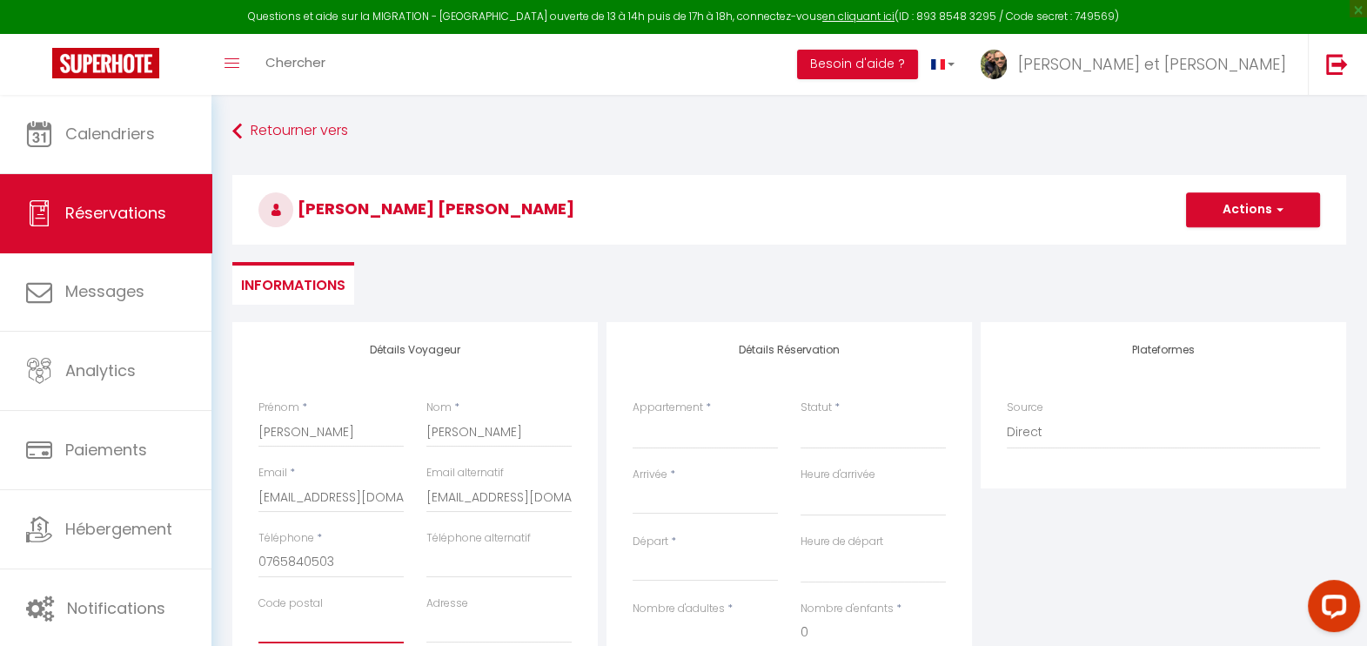
type input "2105"
type input "Rue des Moulins 24"
type input "Travers"
select select "CH"
select select
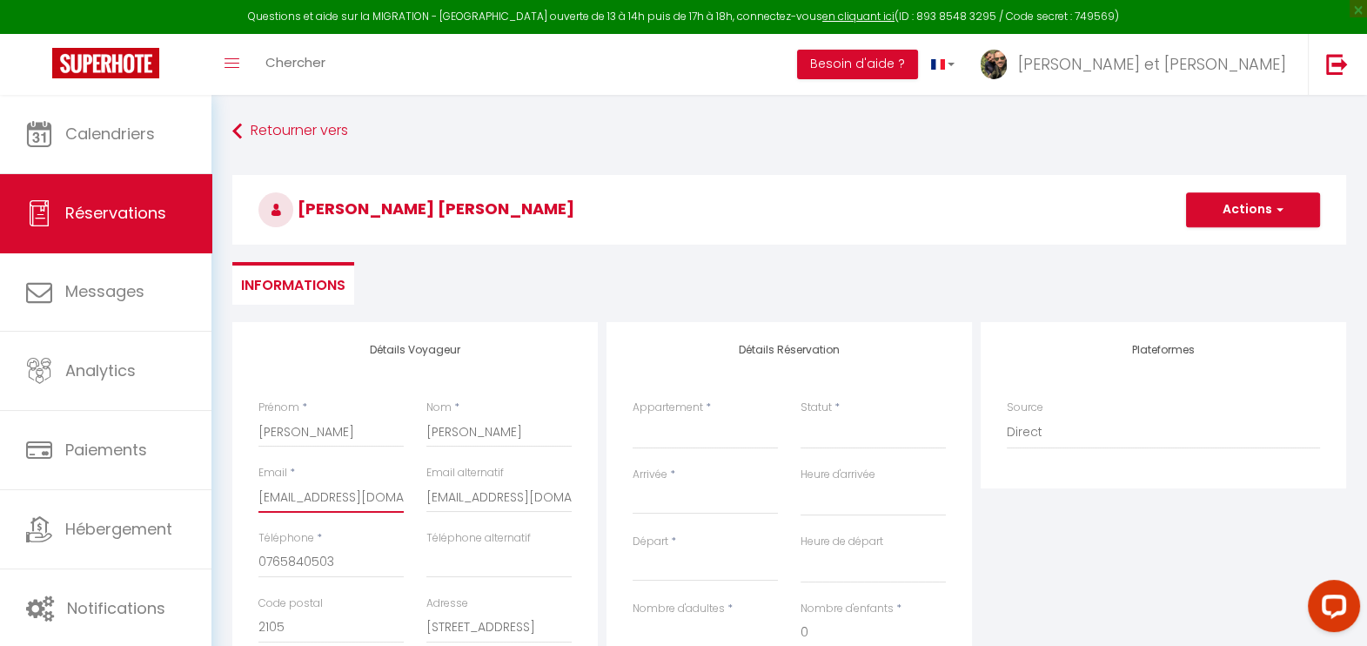
select select
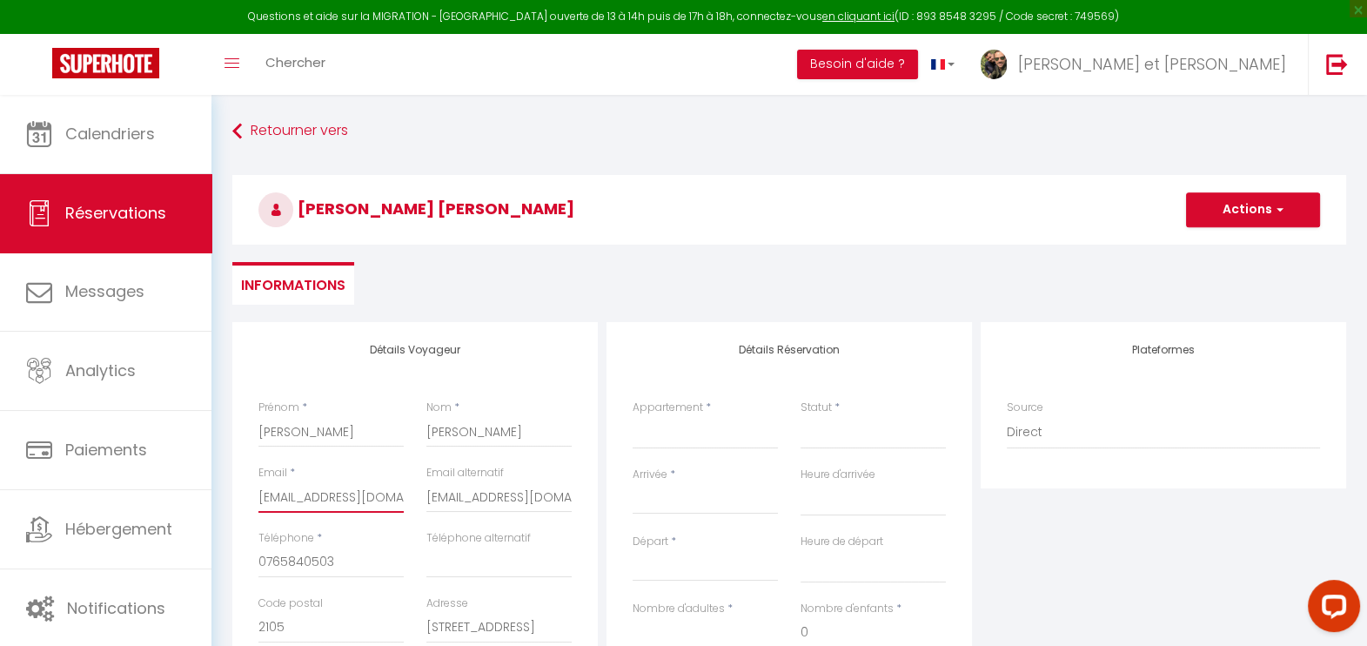
checkbox input "false"
click at [361, 487] on input "micha2393@gmail.com" at bounding box center [330, 496] width 145 height 31
click at [362, 498] on input "micha2393@gmail.com" at bounding box center [330, 496] width 145 height 31
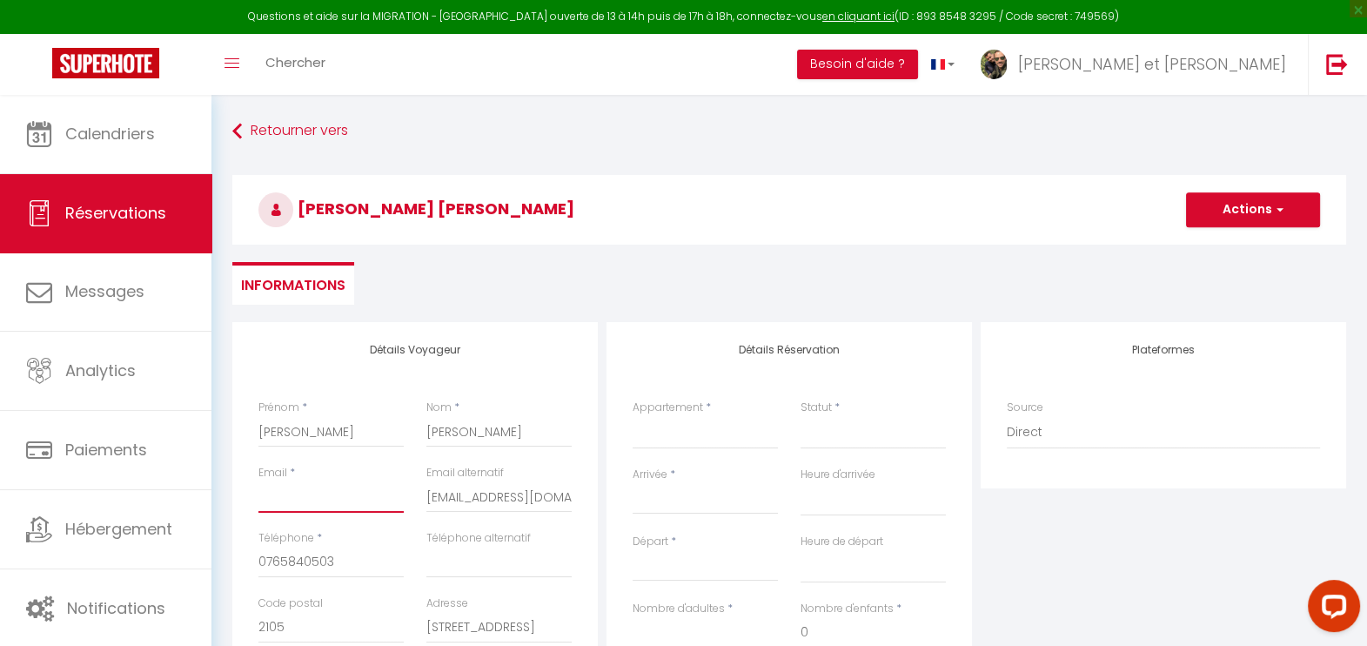
select select
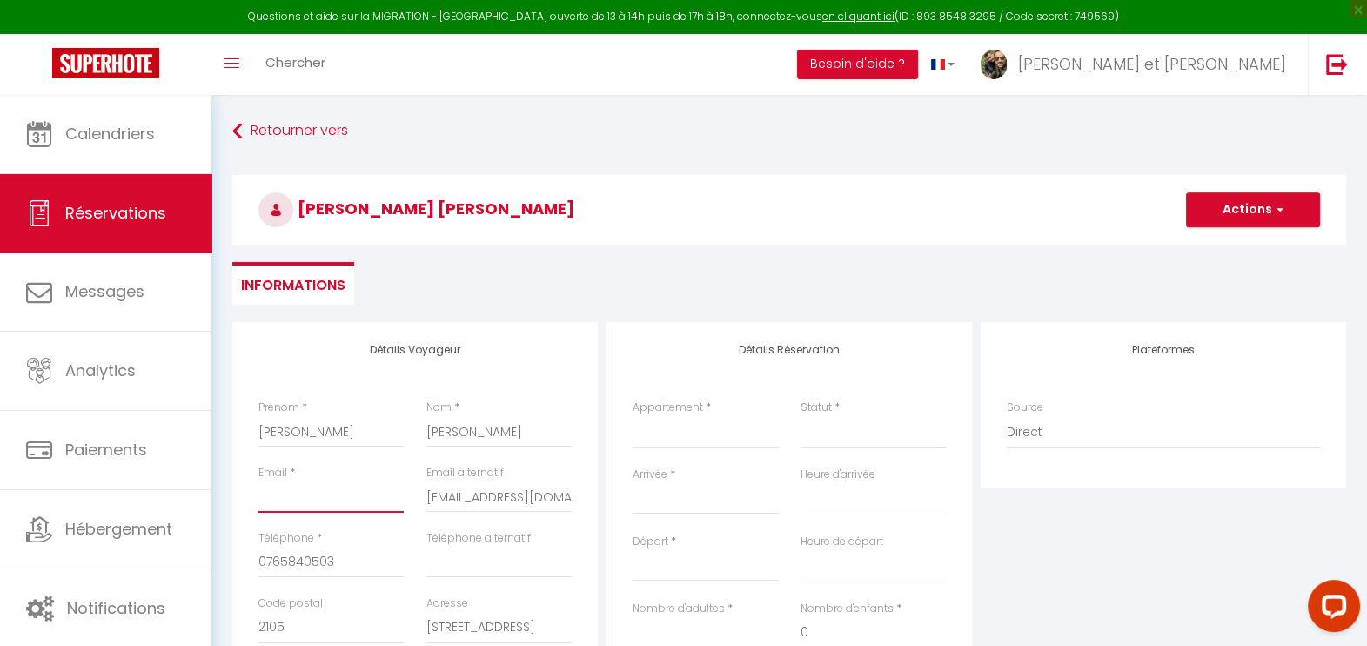
select select
checkbox input "false"
type input "a"
select select
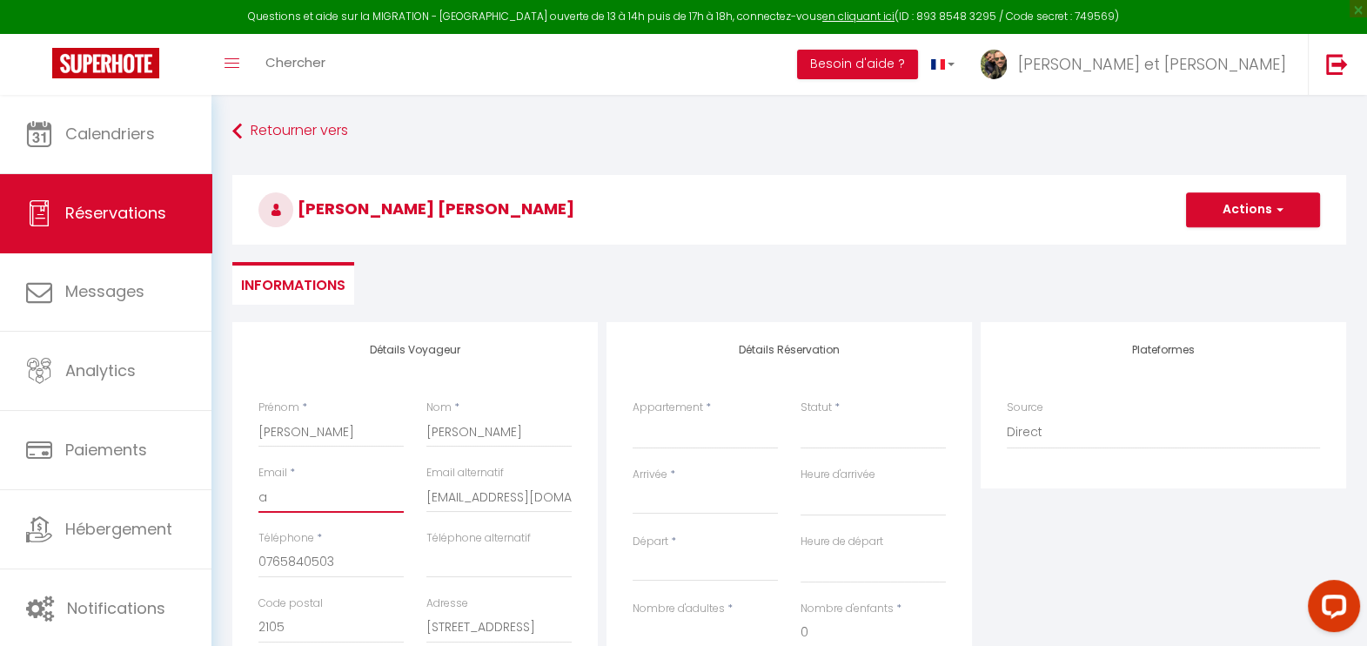
select select
checkbox input "false"
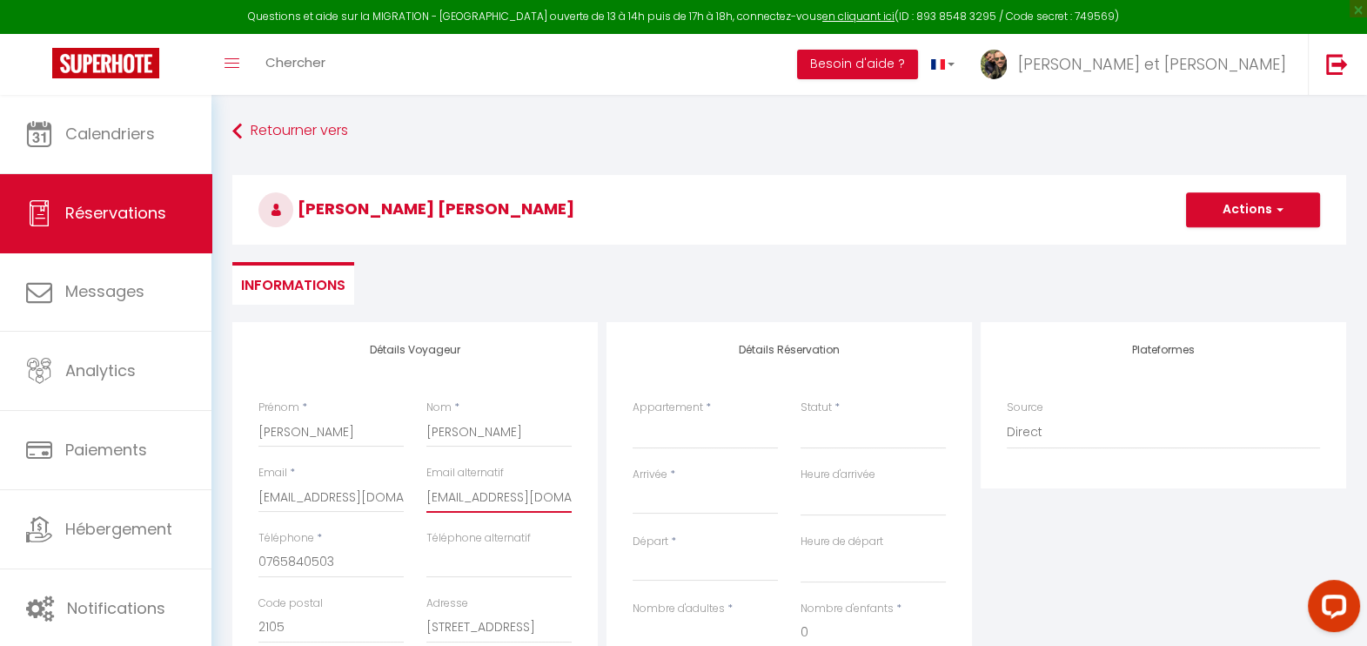
click at [503, 500] on input "micha2393@gmail.com" at bounding box center [498, 496] width 145 height 31
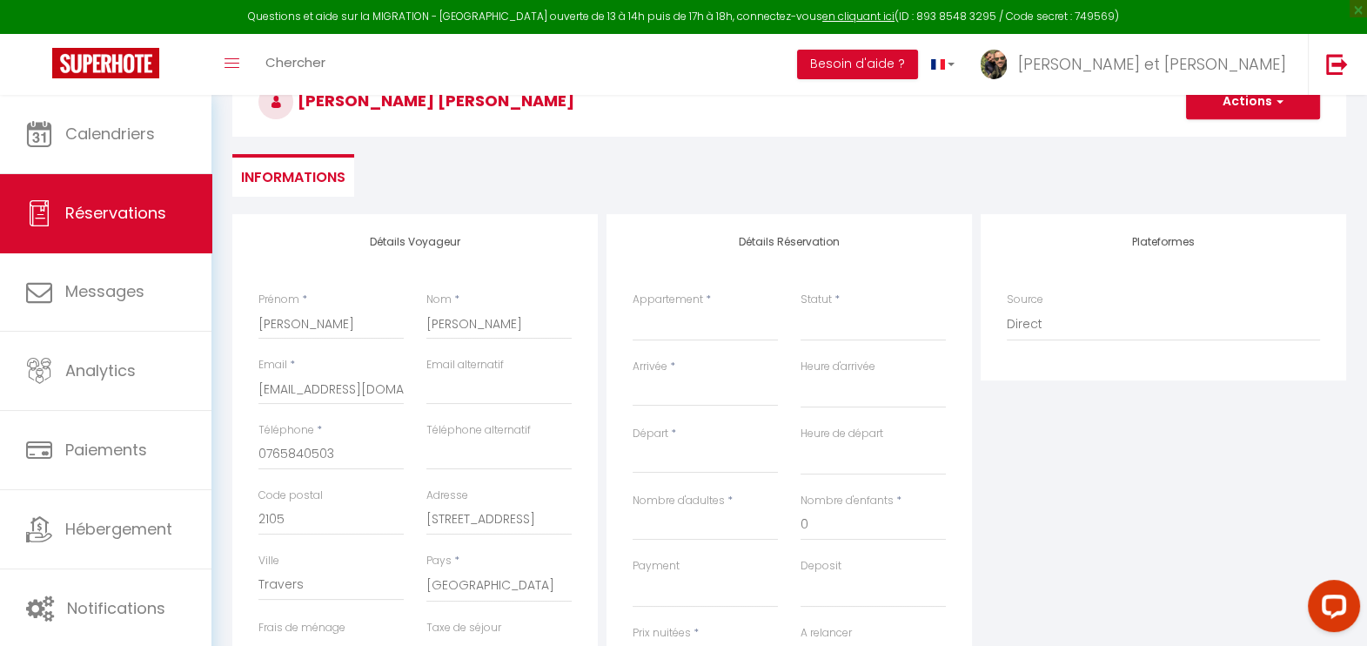
click at [599, 474] on div "Détails Voyageur Prénom * Nils Nom * Robert-Nicoud Email * aucreuxdelareuse@gma…" at bounding box center [415, 525] width 374 height 622
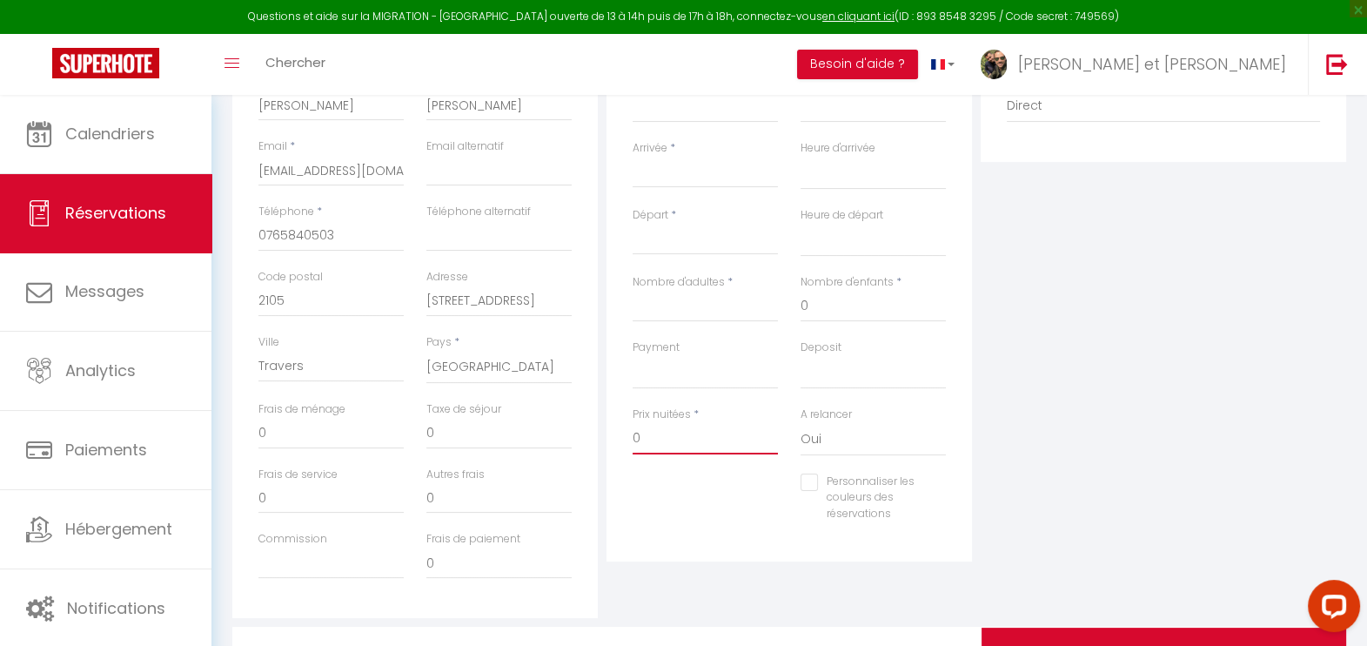
click at [684, 432] on input "0" at bounding box center [705, 438] width 145 height 31
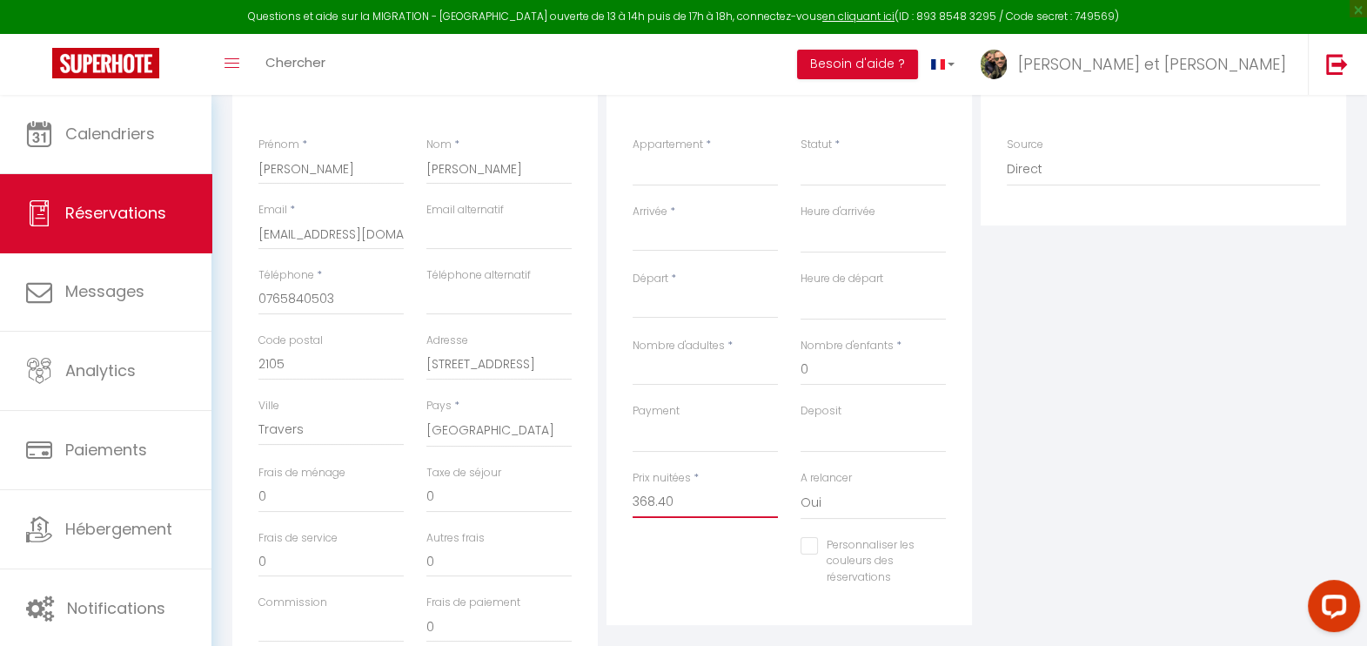
scroll to position [217, 0]
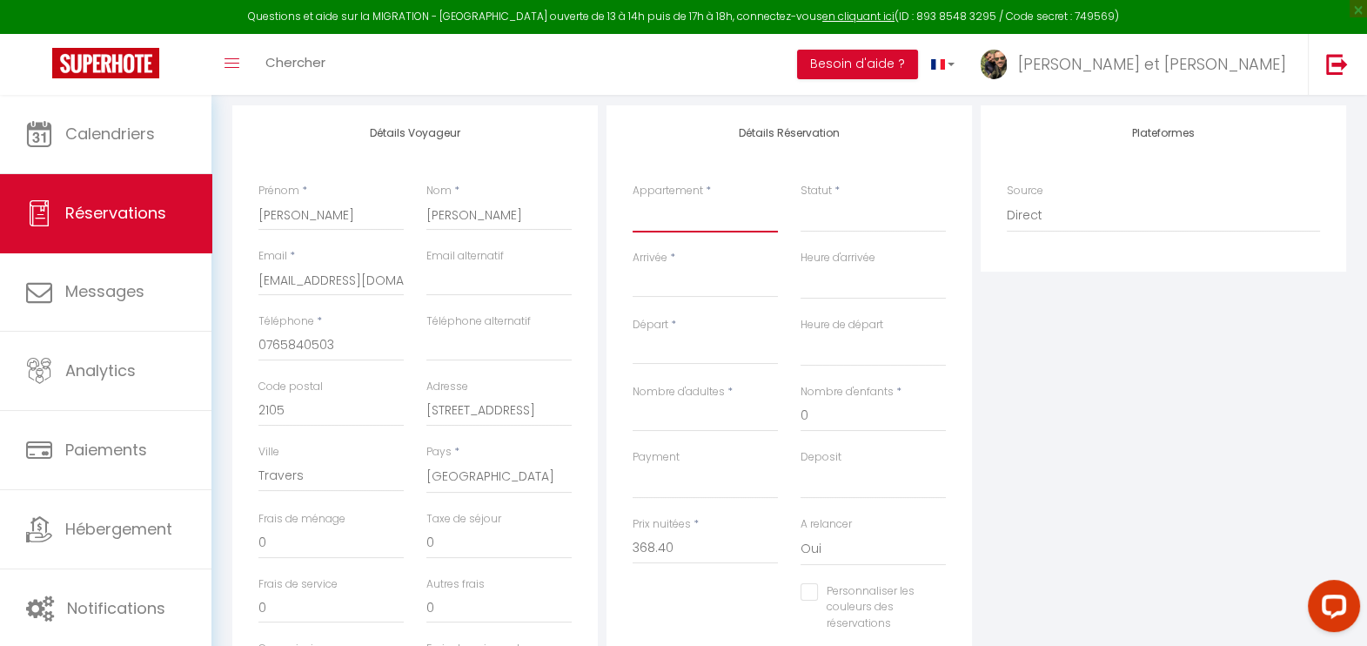
click at [691, 218] on select "Appartement thématique 🌿Nature Scandinave 🏔🦌🌱 Appartement thématique 🧳 Voyage I…" at bounding box center [705, 215] width 145 height 33
click at [633, 199] on select "Appartement thématique 🌿Nature Scandinave 🏔🦌🌱 Appartement thématique 🧳 Voyage I…" at bounding box center [705, 215] width 145 height 33
click at [848, 222] on select "Confirmé Non Confirmé Annulé Annulé par le voyageur No Show Request" at bounding box center [873, 215] width 145 height 33
click at [848, 211] on select "Confirmé Non Confirmé Annulé Annulé par le voyageur No Show Request" at bounding box center [873, 215] width 145 height 33
click at [854, 229] on select "Confirmé Non Confirmé Annulé Annulé par le voyageur No Show Request" at bounding box center [873, 215] width 145 height 33
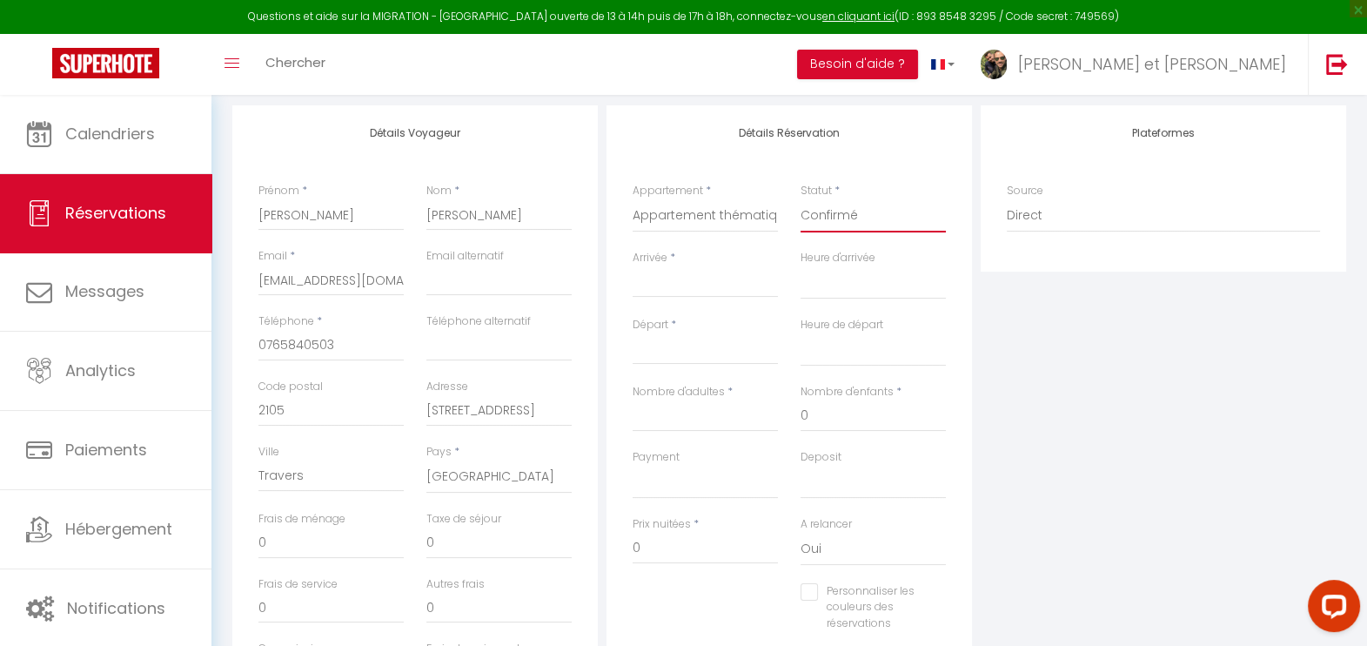
click at [801, 199] on select "Confirmé Non Confirmé Annulé Annulé par le voyageur No Show Request" at bounding box center [873, 215] width 145 height 33
click at [700, 279] on input "Arrivée" at bounding box center [705, 283] width 145 height 23
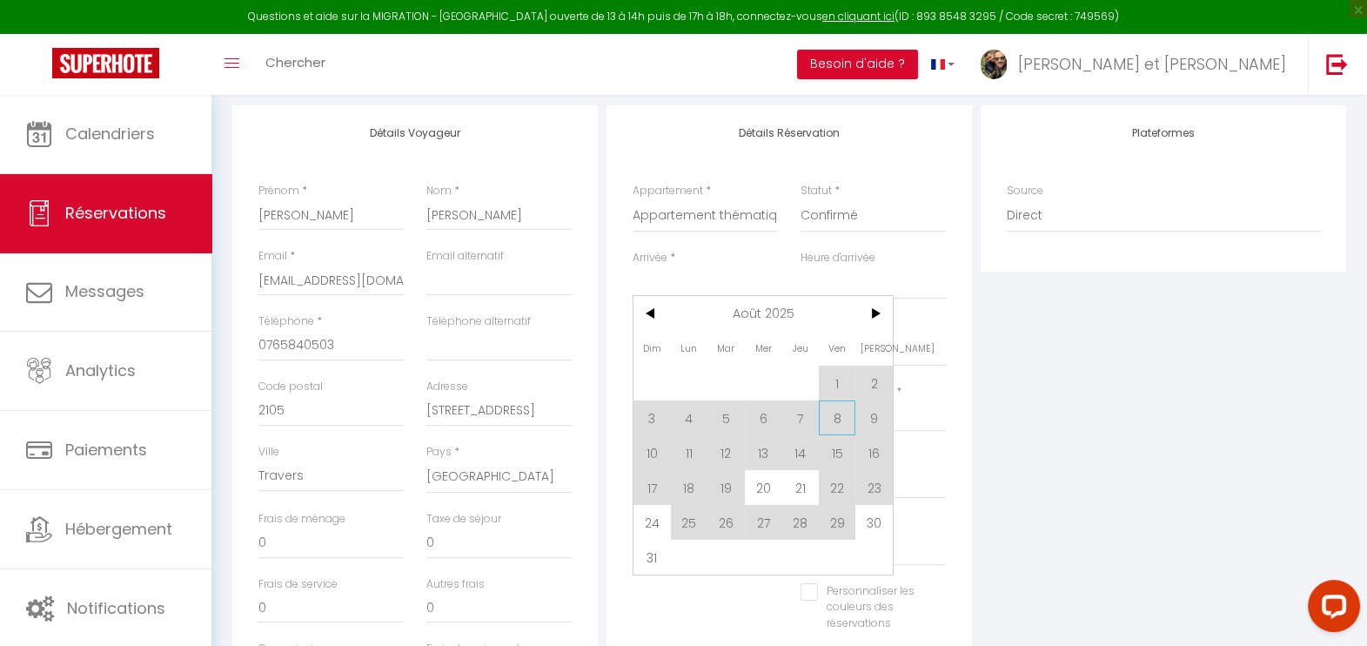
click at [848, 418] on span "8" at bounding box center [837, 417] width 37 height 35
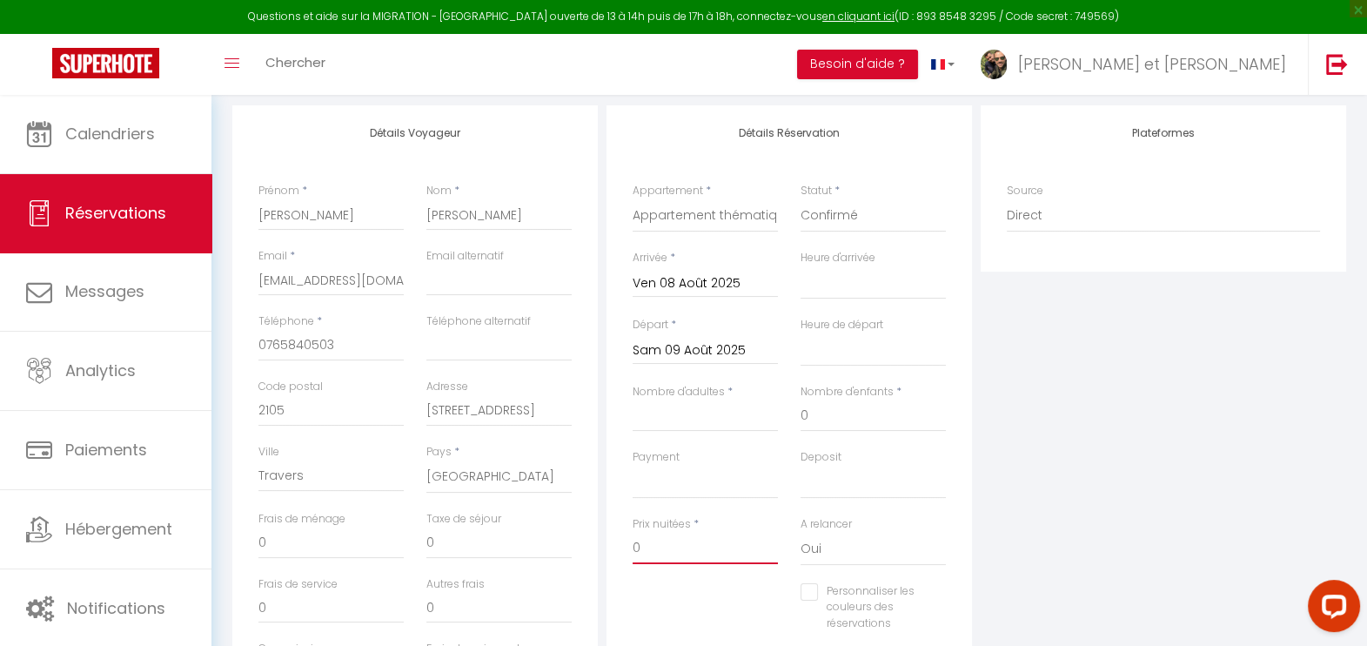
click at [679, 552] on input "0" at bounding box center [705, 548] width 145 height 31
click at [754, 622] on div "Personnaliser les couleurs des réservations #D7092E" at bounding box center [789, 616] width 336 height 67
click at [723, 419] on input "Nombre d'adultes" at bounding box center [705, 415] width 145 height 31
click at [699, 554] on input "0" at bounding box center [705, 548] width 145 height 31
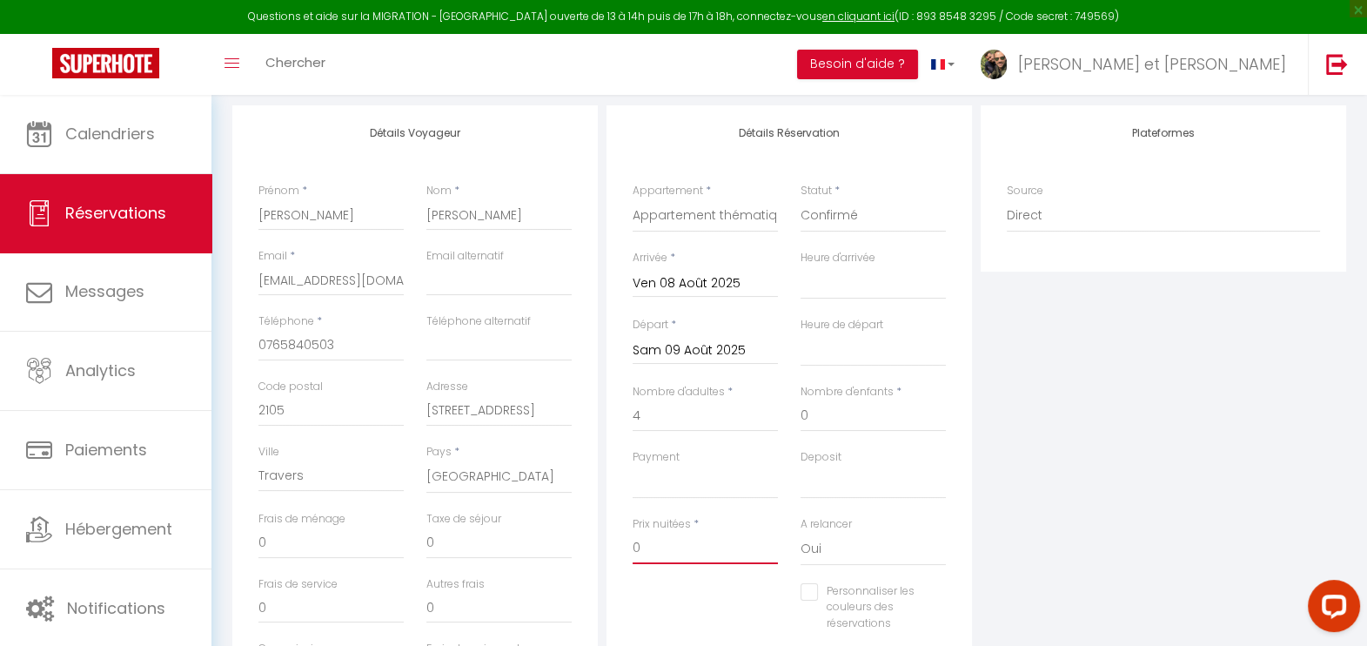
click at [699, 554] on input "0" at bounding box center [705, 548] width 145 height 31
click at [786, 600] on div "Personnaliser les couleurs des réservations #D7092E" at bounding box center [789, 616] width 336 height 67
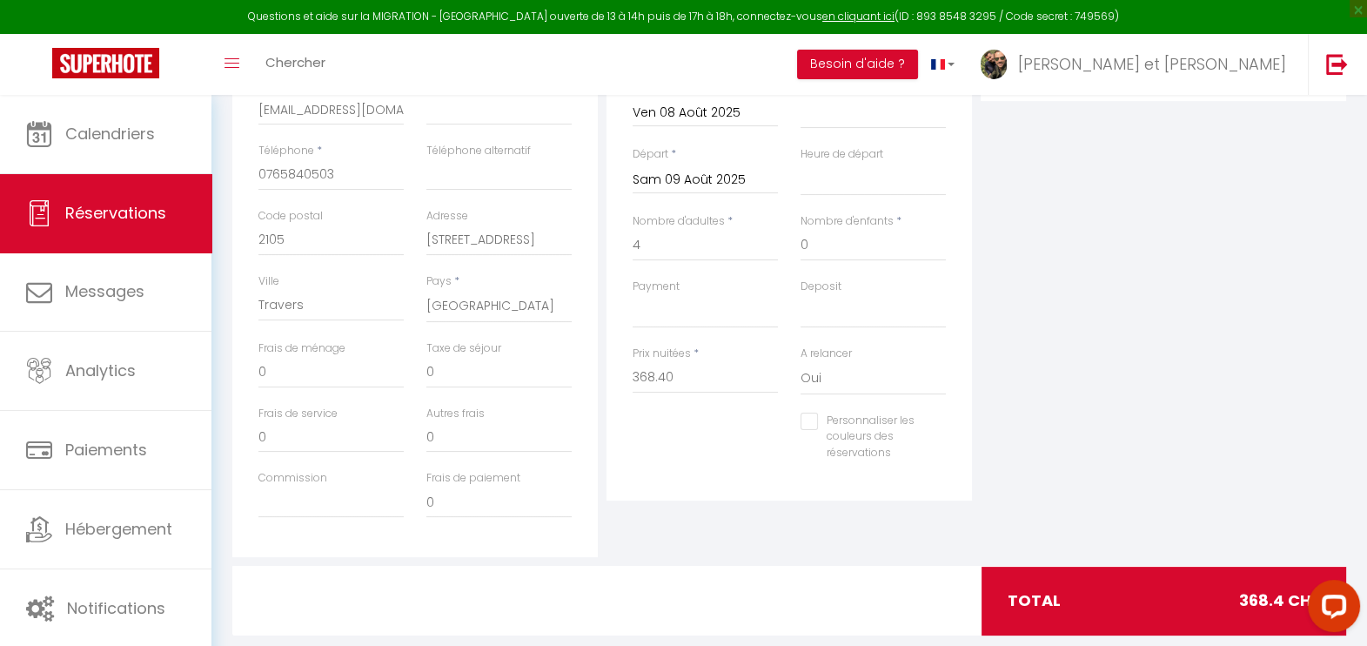
scroll to position [419, 0]
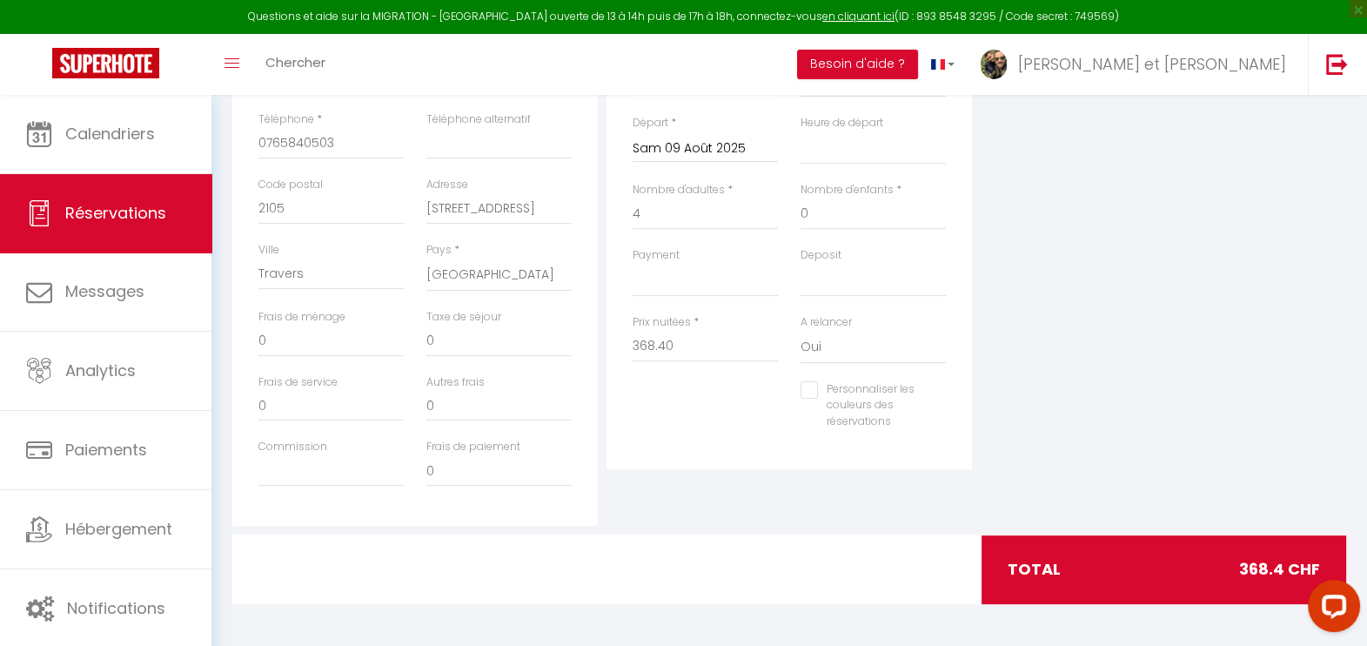
click at [852, 561] on div at bounding box center [789, 569] width 379 height 68
click at [803, 392] on input "Personnaliser les couleurs des réservations" at bounding box center [863, 389] width 124 height 17
click at [938, 405] on span at bounding box center [939, 411] width 14 height 14
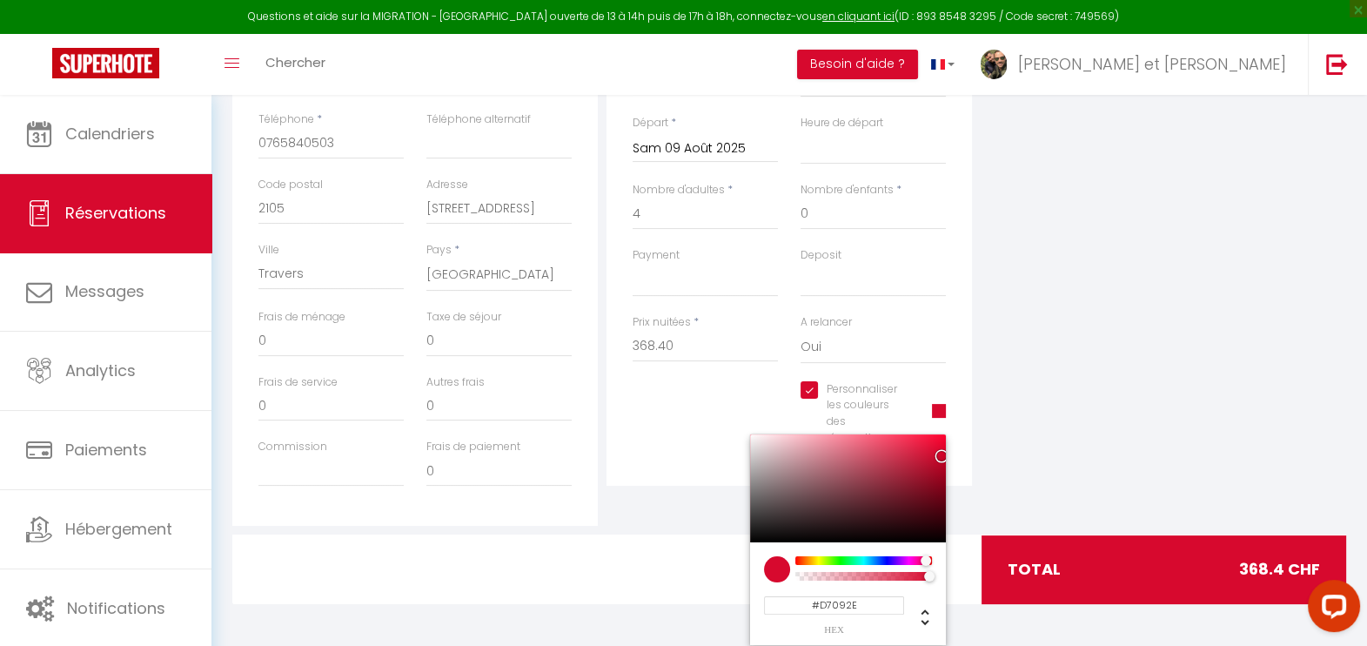
click at [938, 405] on span at bounding box center [939, 411] width 14 height 14
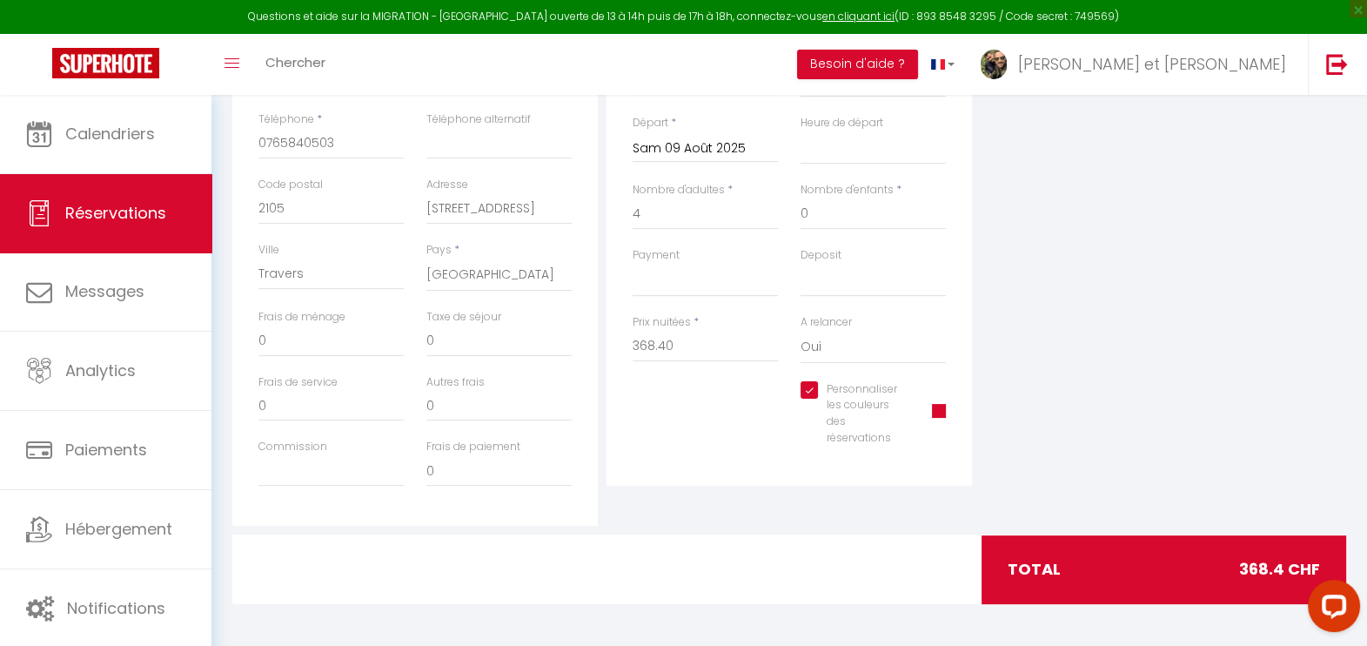
click at [817, 385] on input "Personnaliser les couleurs des réservations" at bounding box center [856, 389] width 110 height 17
click at [853, 480] on div "Détails Réservation Appartement * Appartement thématique 🌿Nature Scandinave 🏔🦌🌱…" at bounding box center [789, 214] width 374 height 622
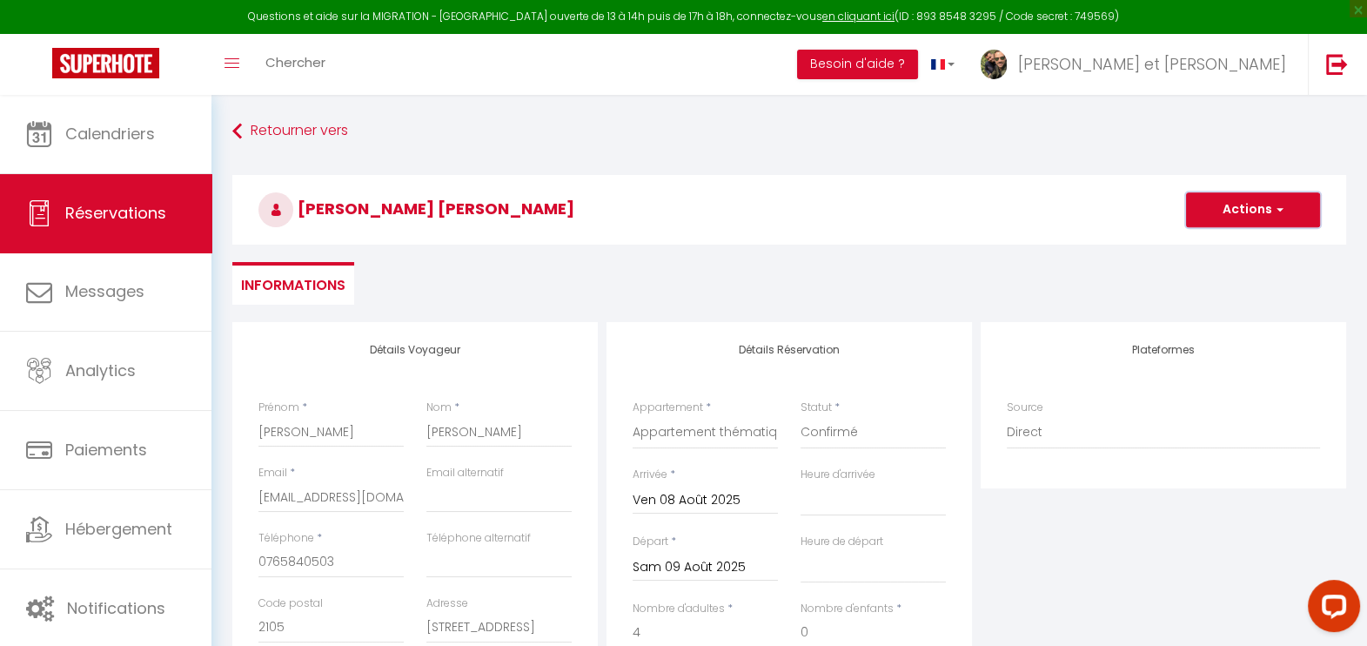
click at [1279, 218] on button "Actions" at bounding box center [1253, 209] width 134 height 35
click at [1216, 248] on link "Enregistrer" at bounding box center [1235, 248] width 137 height 23
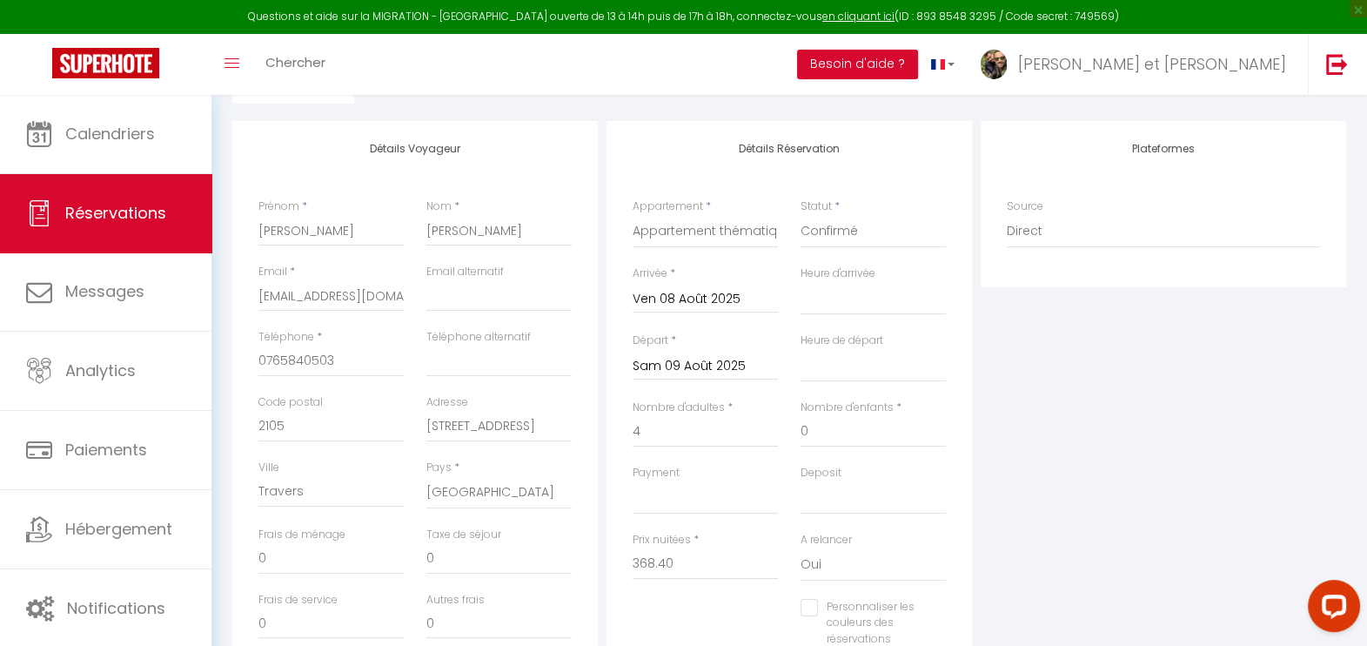
scroll to position [310, 0]
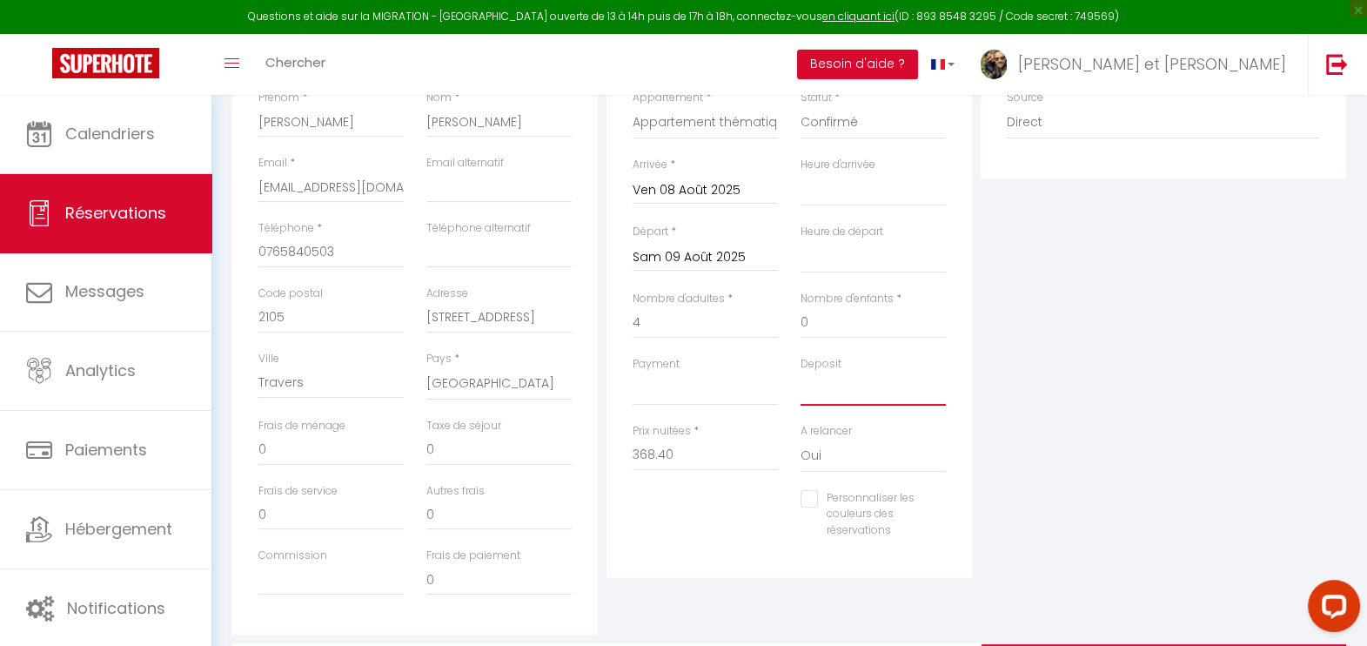
click at [845, 395] on select "OK KO" at bounding box center [873, 388] width 145 height 33
click at [801, 372] on select "OK KO" at bounding box center [873, 388] width 145 height 33
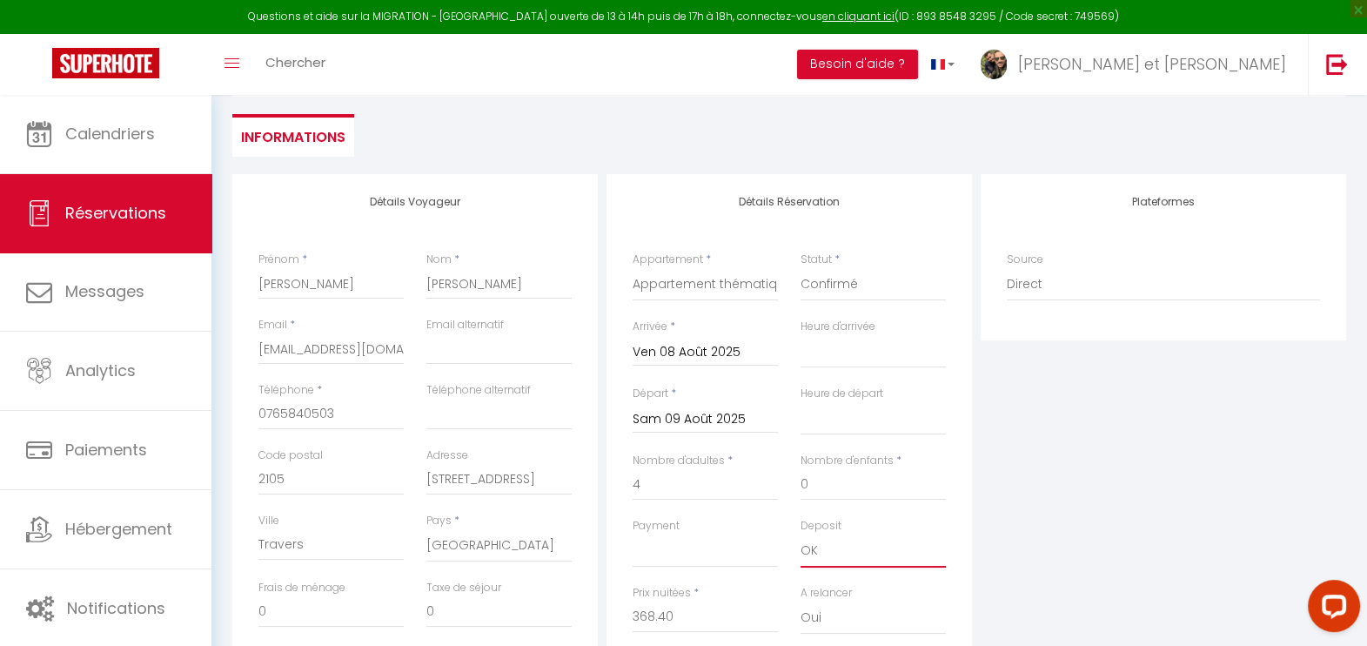
scroll to position [0, 0]
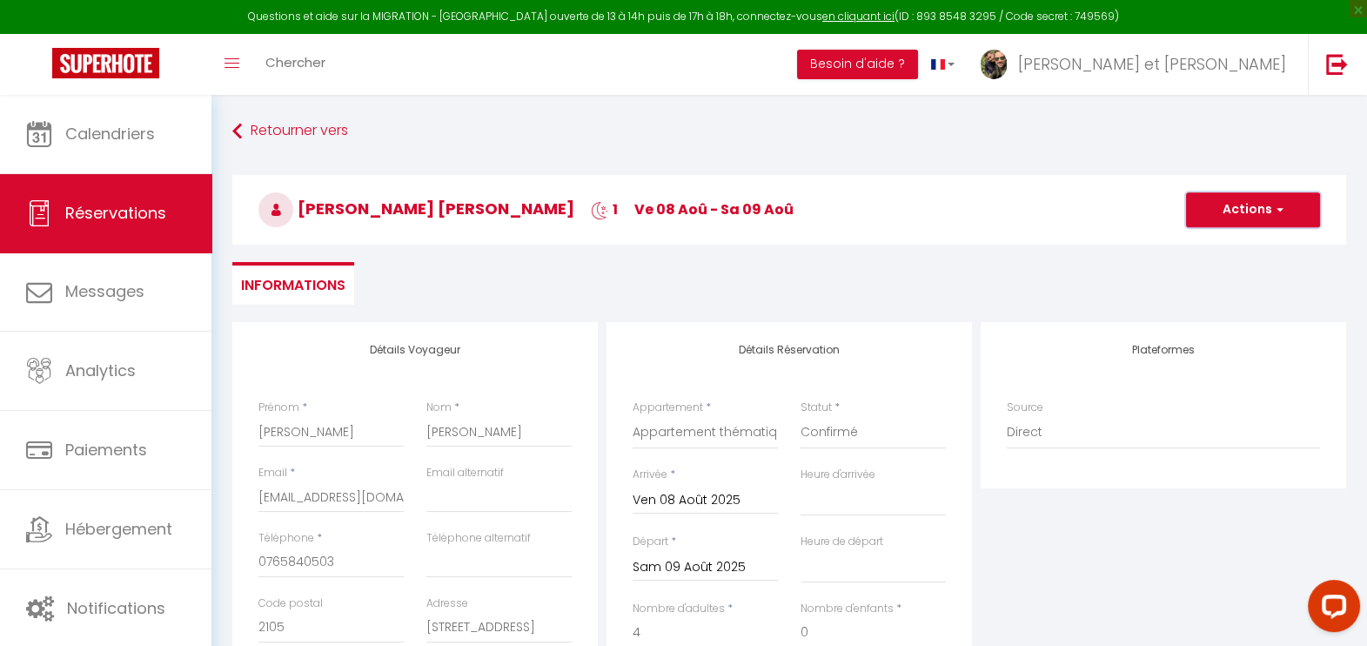
click at [1228, 210] on button "Actions" at bounding box center [1253, 209] width 134 height 35
click at [1223, 244] on link "Enregistrer" at bounding box center [1235, 248] width 137 height 23
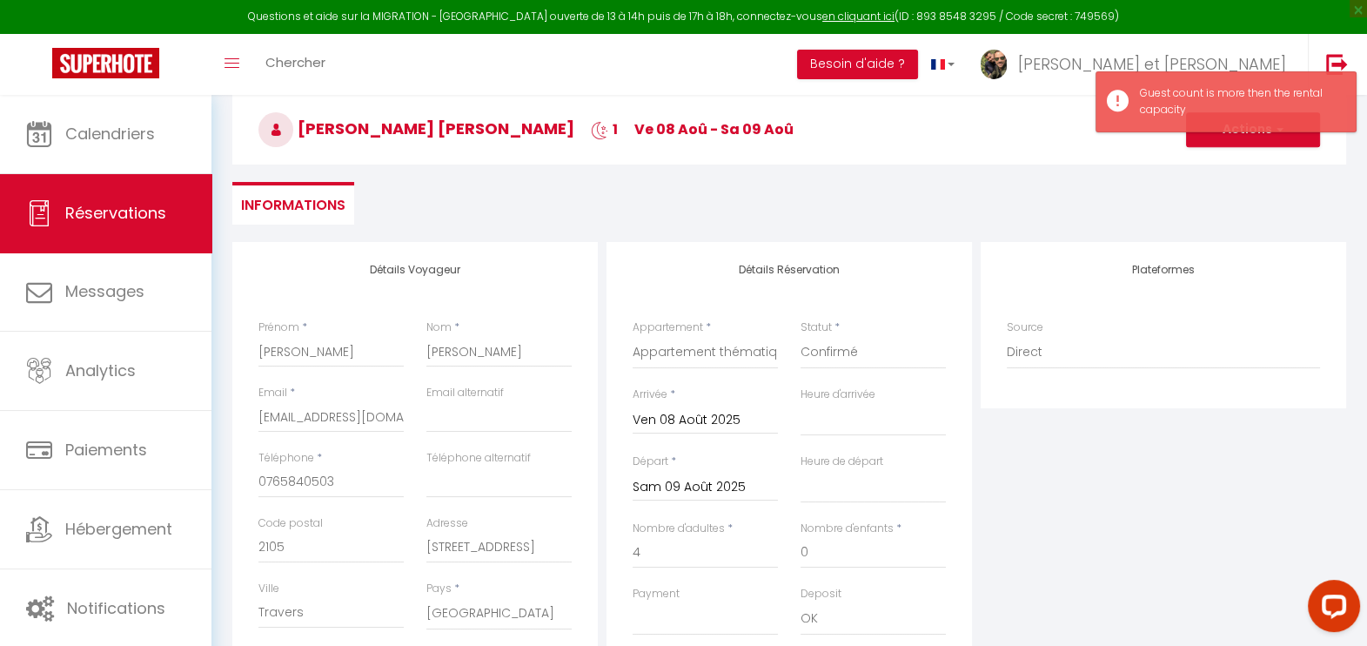
scroll to position [108, 0]
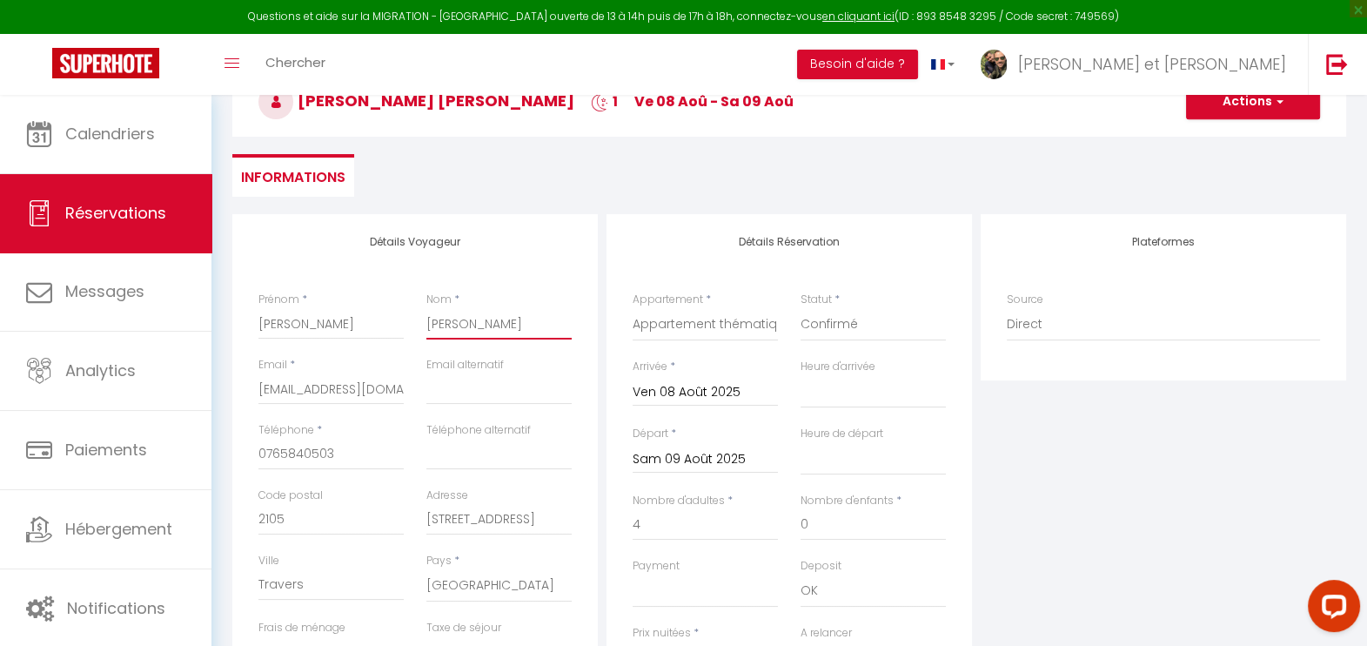
click at [472, 317] on input "Robert-Nicoud" at bounding box center [498, 323] width 145 height 31
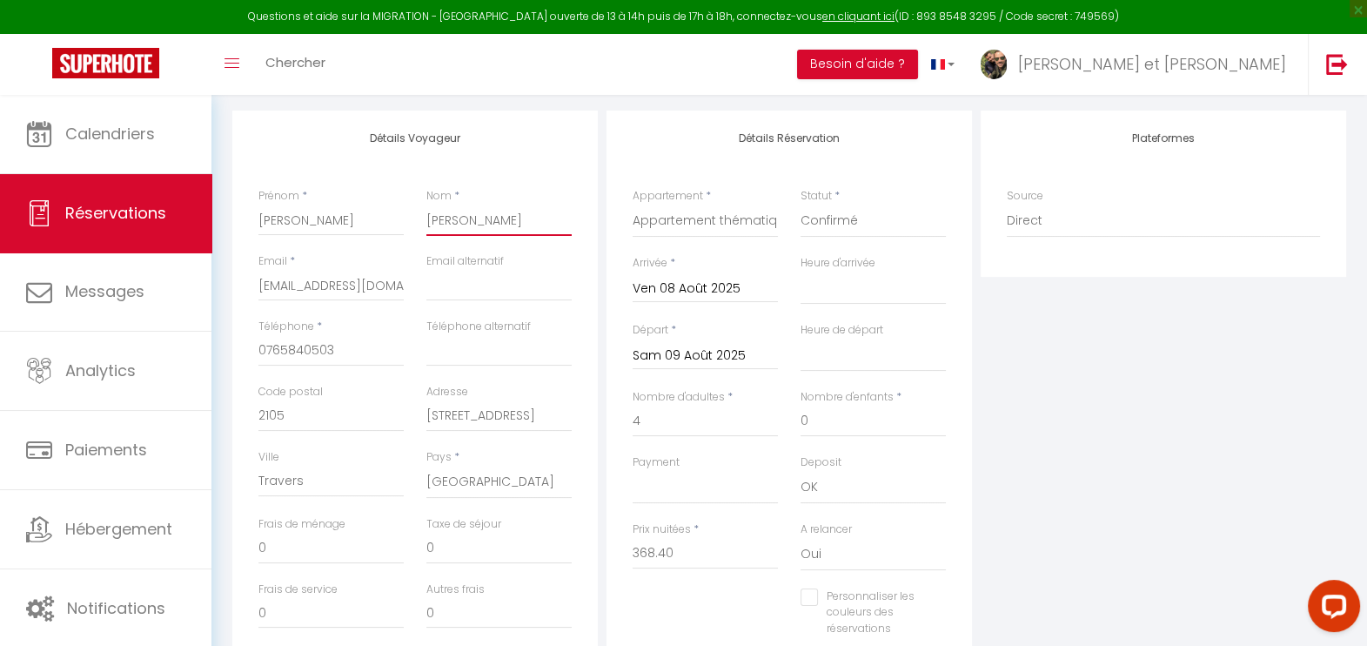
scroll to position [326, 0]
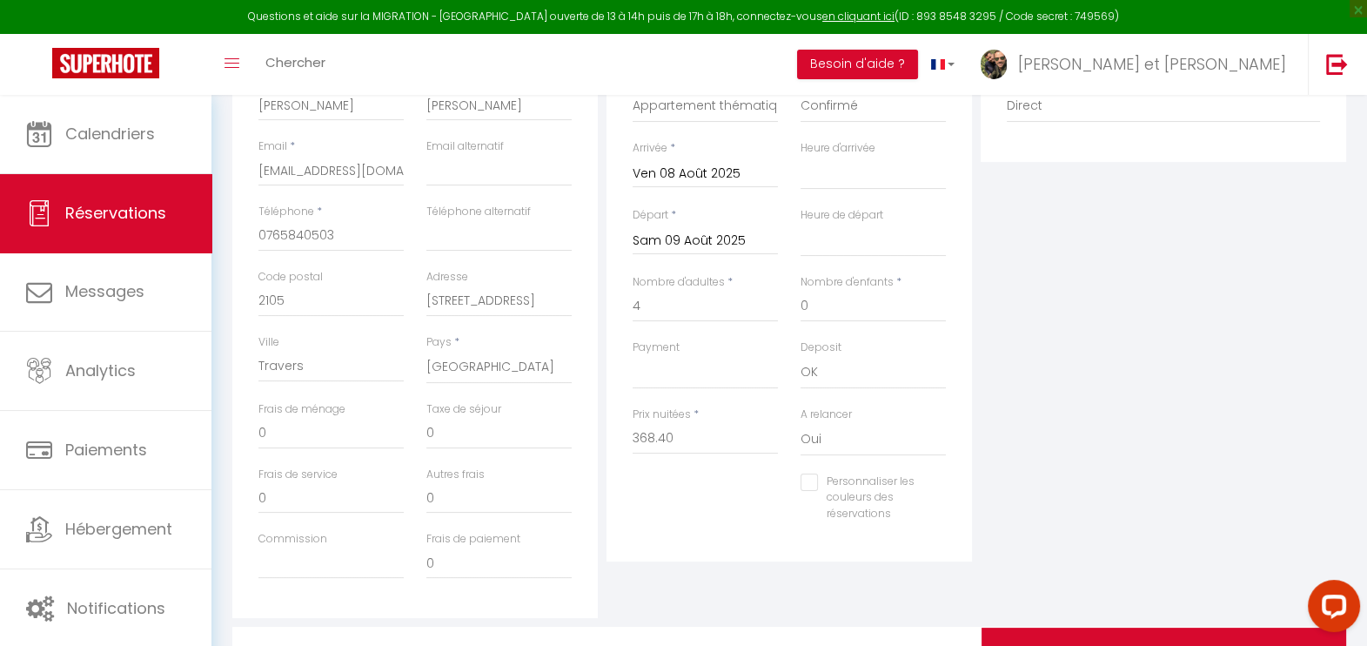
click at [598, 405] on div "Détails Voyageur Prénom * Nils Nom * Robert Nicoud Email * aucreuxdelareuse@gma…" at bounding box center [415, 307] width 374 height 622
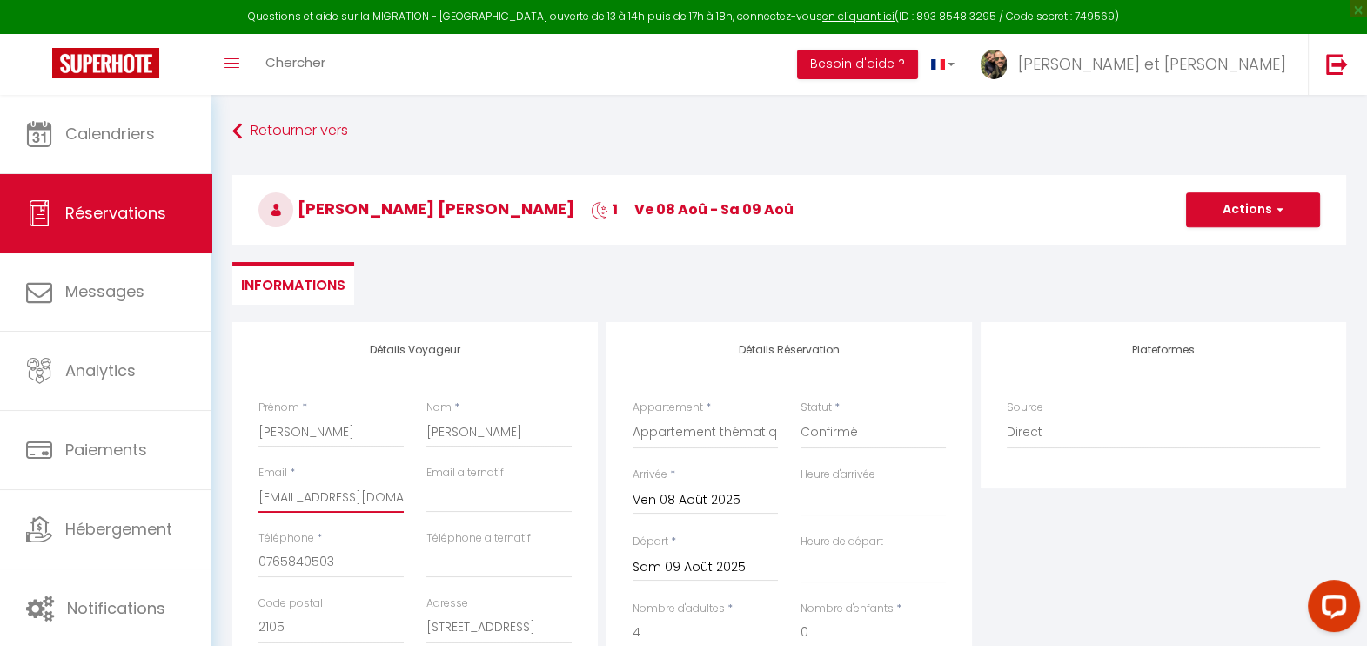
scroll to position [0, 40]
drag, startPoint x: 327, startPoint y: 493, endPoint x: 522, endPoint y: 495, distance: 194.9
click at [522, 495] on div "Email * aucreuxdelareuse@gmail.com Email alternatif" at bounding box center [415, 497] width 336 height 65
click at [313, 502] on input "[EMAIL_ADDRESS][DOMAIN_NAME]" at bounding box center [330, 496] width 145 height 31
click at [1279, 209] on span "button" at bounding box center [1277, 210] width 10 height 16
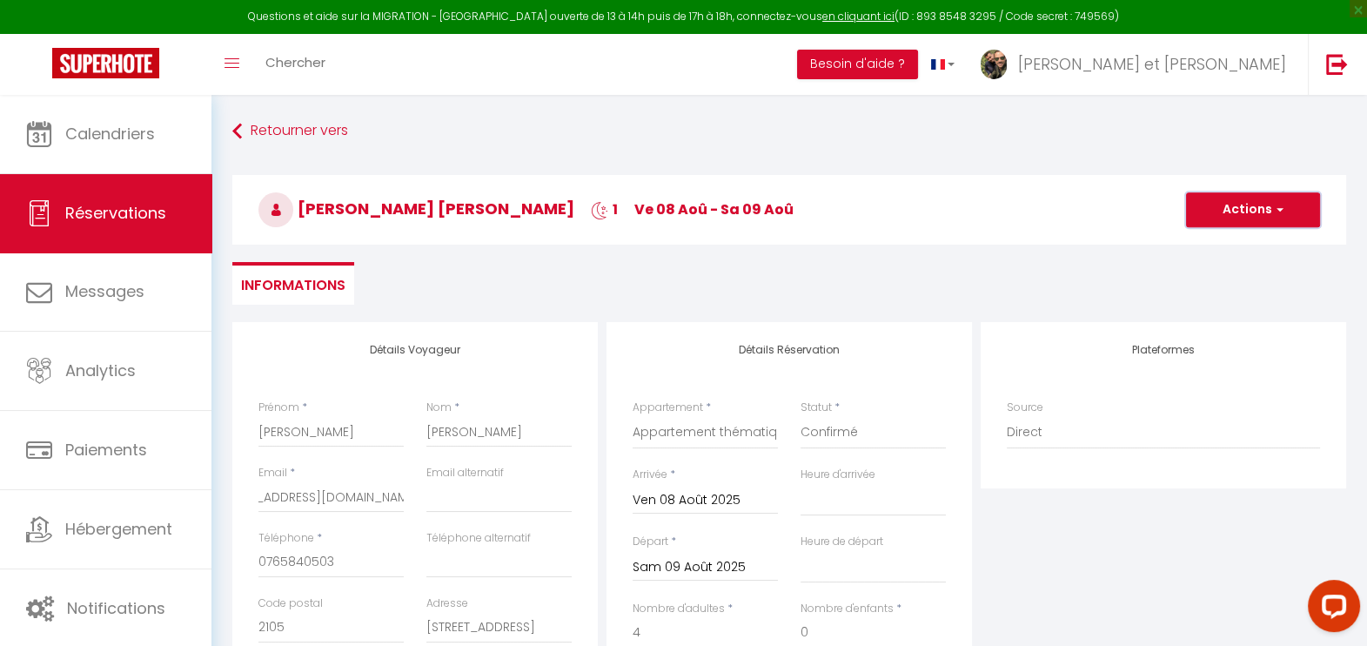
scroll to position [0, 0]
click at [1227, 250] on link "Enregistrer" at bounding box center [1235, 248] width 137 height 23
click at [719, 438] on select "Appartement thématique 🌿Nature Scandinave 🏔🦌🌱 Appartement thématique 🧳 Voyage I…" at bounding box center [705, 432] width 145 height 33
click at [633, 416] on select "Appartement thématique 🌿Nature Scandinave 🏔🦌🌱 Appartement thématique 🧳 Voyage I…" at bounding box center [705, 432] width 145 height 33
click at [944, 539] on div "Heure de départ 00:00 00:30 01:00 01:30 02:00 02:30 03:00 03:30 04:00 04:30 05:…" at bounding box center [873, 558] width 145 height 50
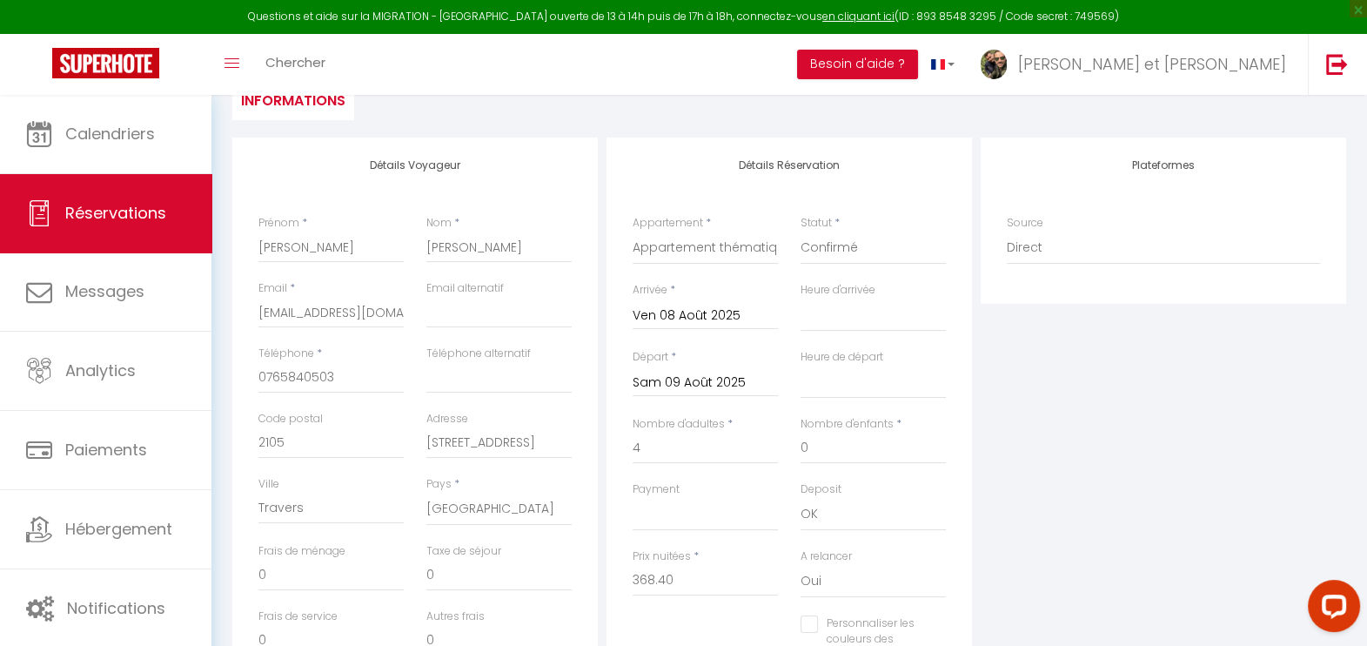
scroll to position [217, 0]
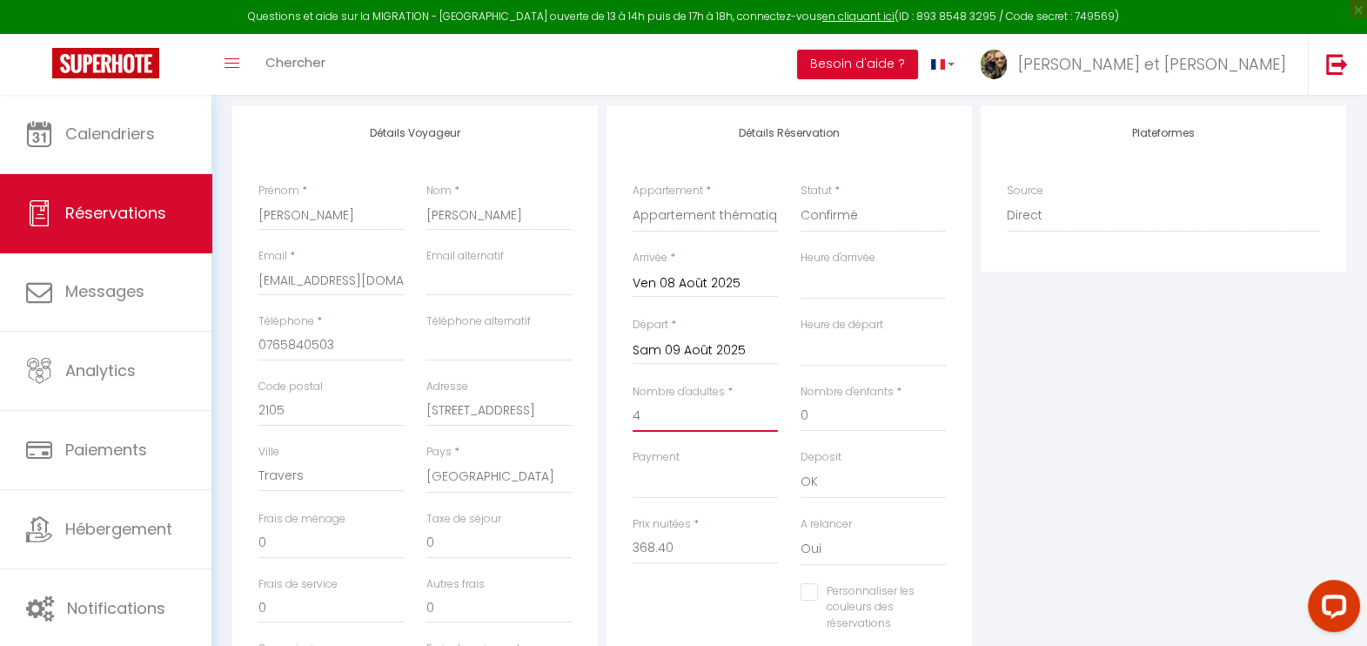
click at [717, 415] on input "4" at bounding box center [705, 415] width 145 height 31
click at [1014, 415] on div "Plateformes Source Direct Airbnb.com Booking.com Chalet montagne Expedia Gite d…" at bounding box center [1163, 416] width 374 height 622
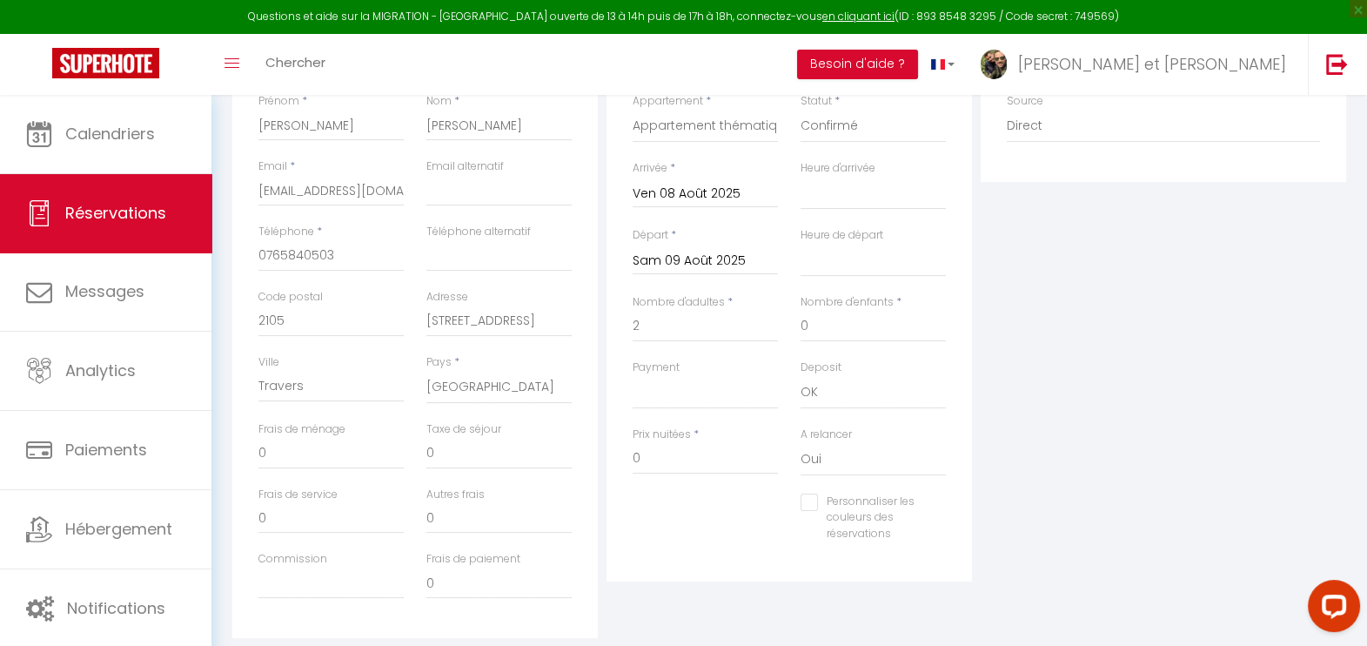
scroll to position [419, 0]
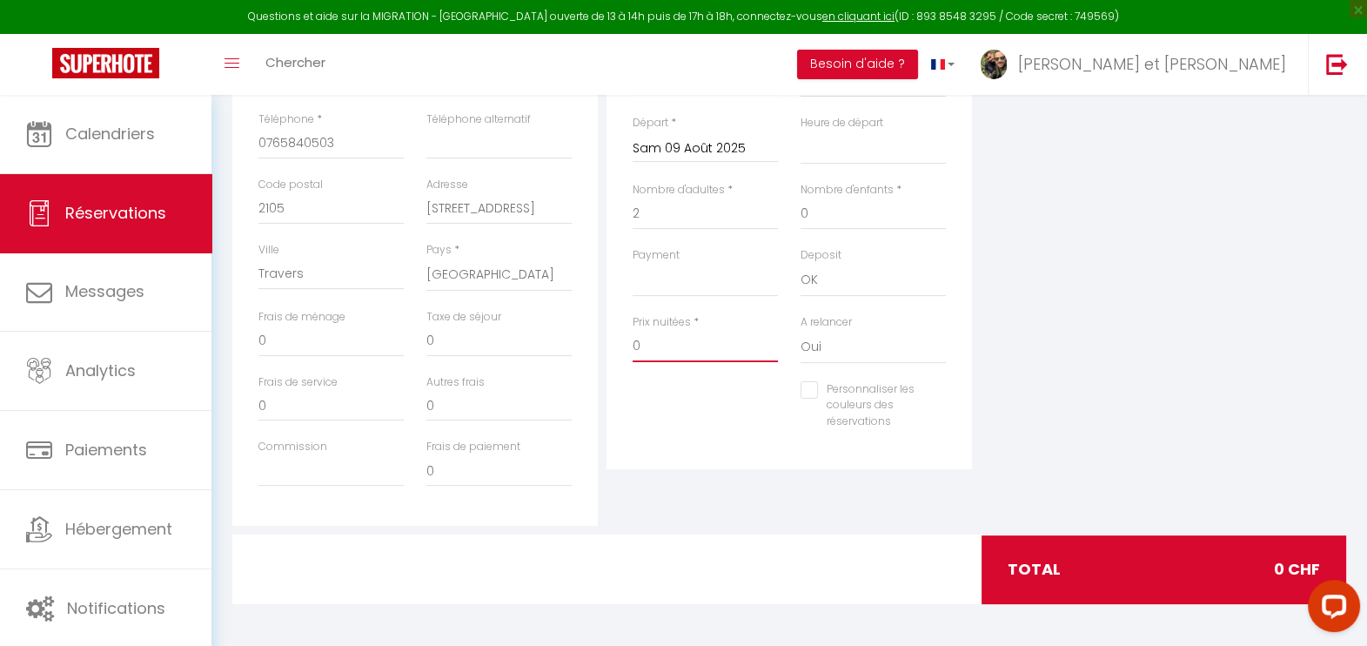
click at [672, 351] on input "0" at bounding box center [705, 346] width 145 height 31
click at [1115, 426] on div "Plateformes Source Direct Airbnb.com Booking.com Chalet montagne Expedia Gite d…" at bounding box center [1163, 214] width 374 height 622
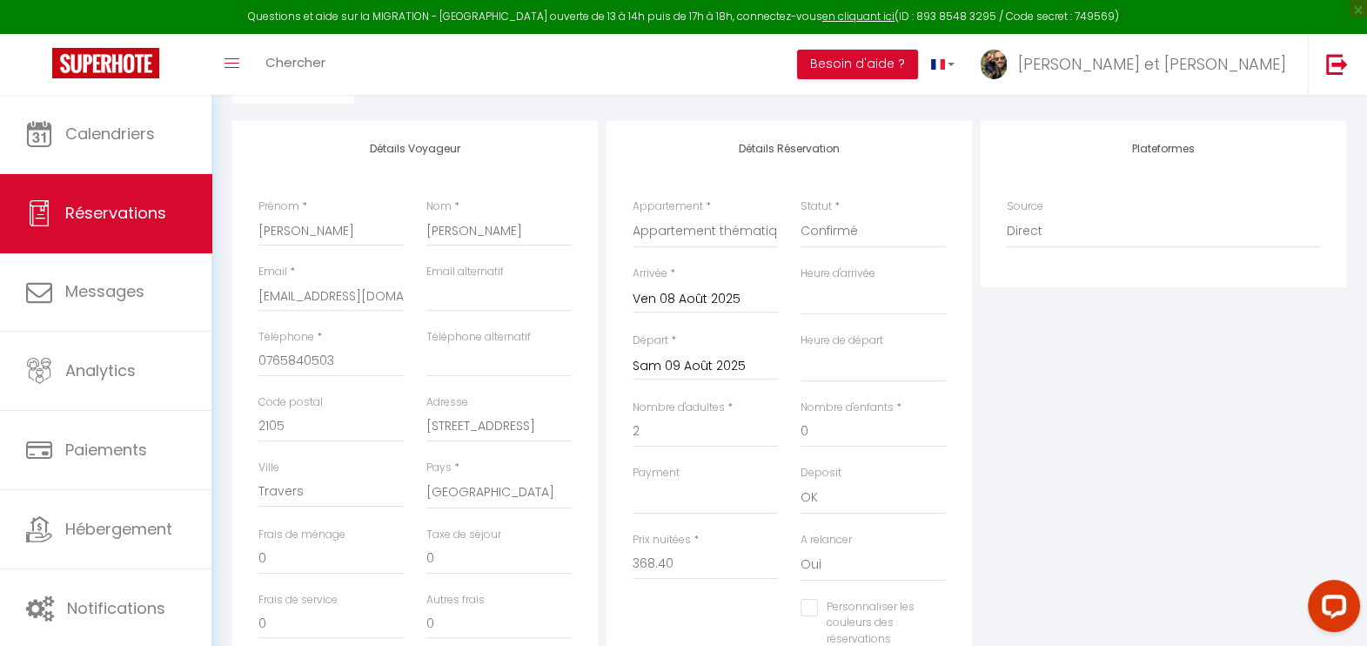
scroll to position [0, 0]
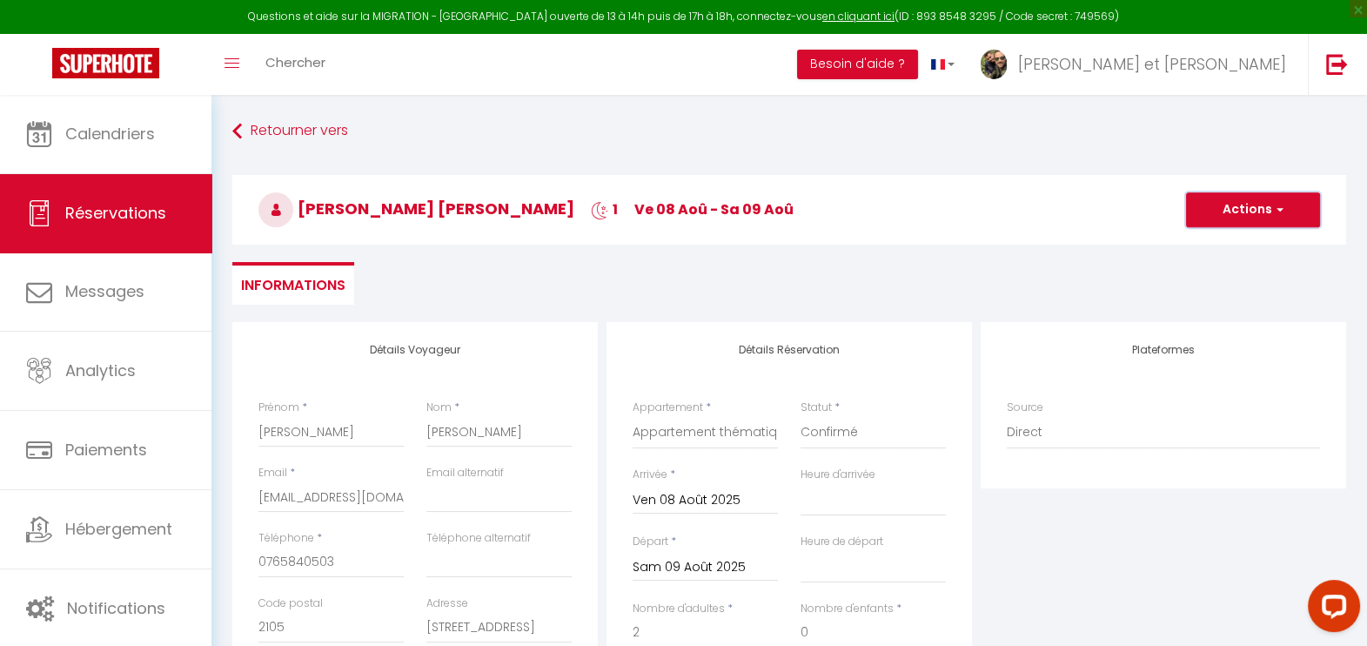
click at [1297, 204] on button "Actions" at bounding box center [1253, 209] width 134 height 35
click at [1243, 251] on link "Enregistrer" at bounding box center [1235, 248] width 137 height 23
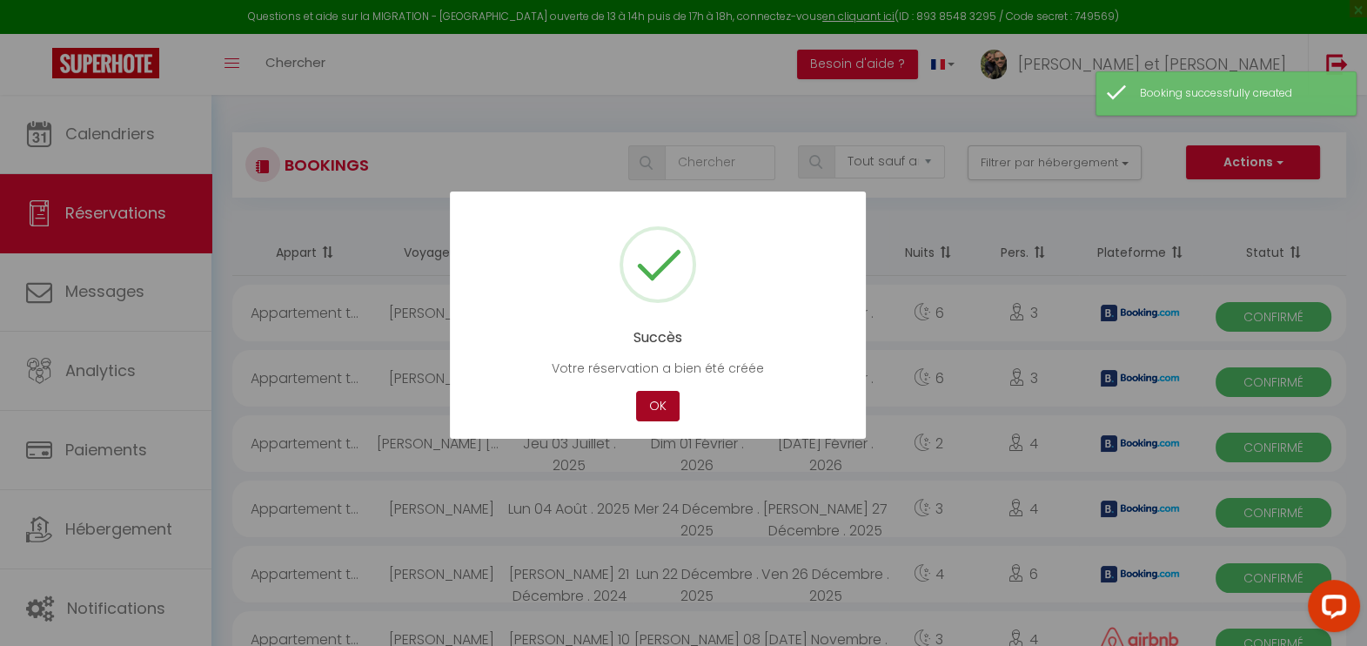
click at [636, 418] on button "OK" at bounding box center [658, 406] width 44 height 30
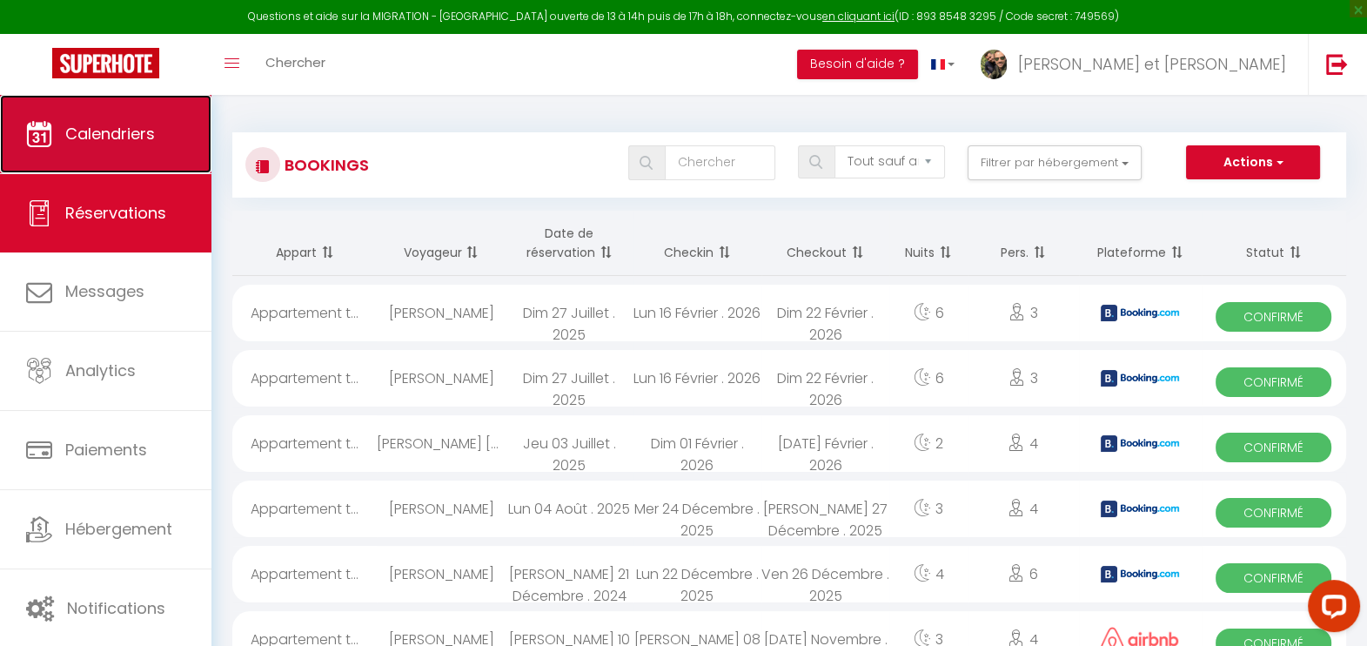
click at [193, 151] on link "Calendriers" at bounding box center [105, 134] width 211 height 78
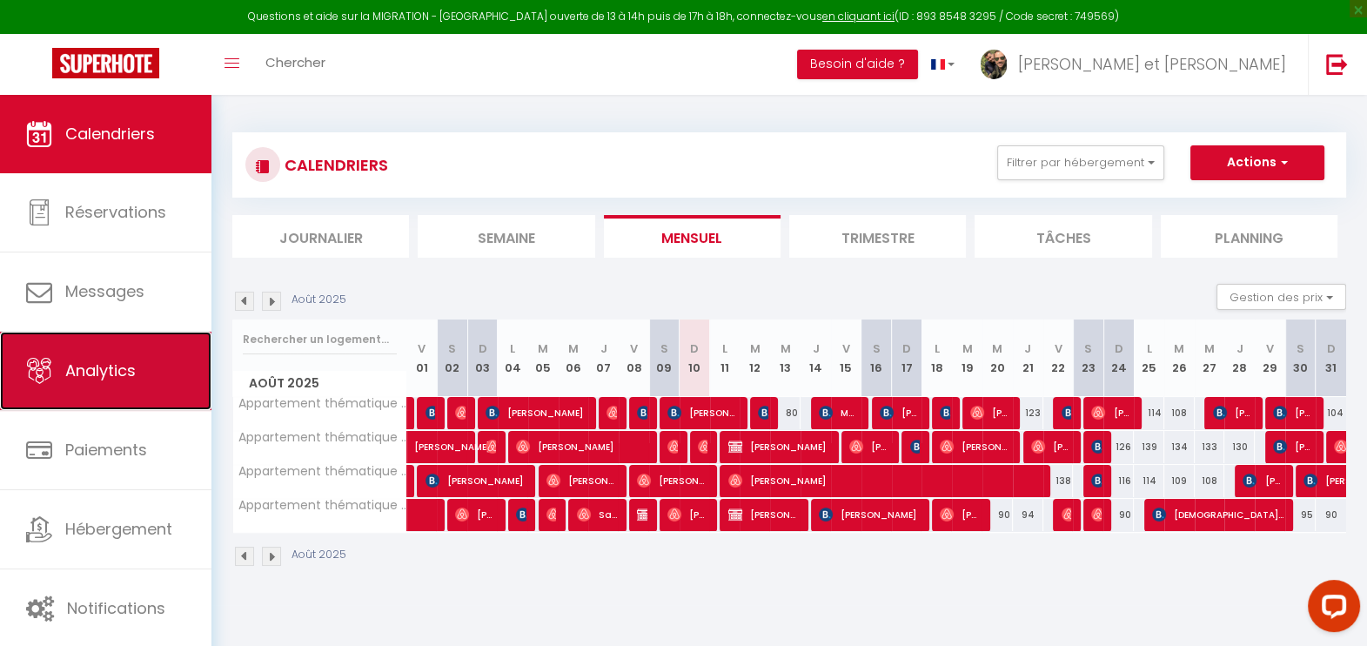
click at [121, 355] on link "Analytics" at bounding box center [105, 371] width 211 height 78
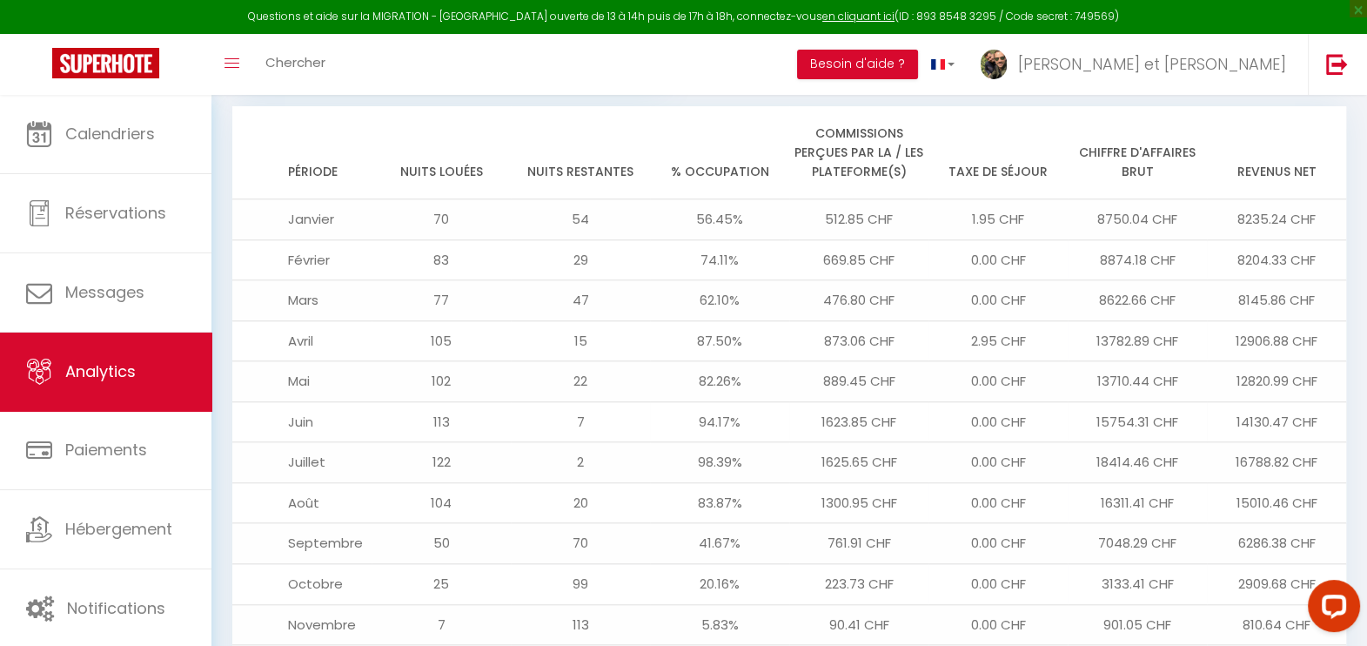
scroll to position [2079, 0]
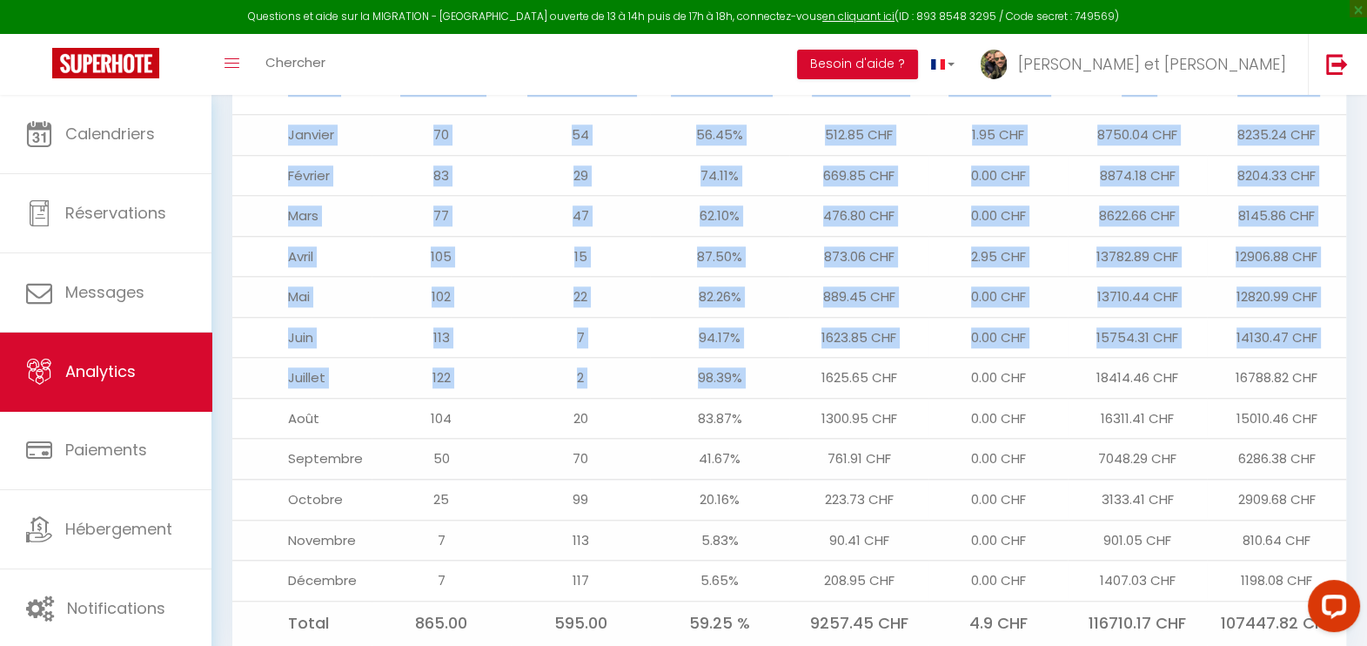
drag, startPoint x: 808, startPoint y: 319, endPoint x: 1370, endPoint y: 318, distance: 562.1
drag, startPoint x: 1370, startPoint y: 318, endPoint x: 1203, endPoint y: 320, distance: 168.0
click at [1203, 358] on td "18414.46 CHF" at bounding box center [1137, 378] width 139 height 41
click at [1102, 358] on td "18414.46 CHF" at bounding box center [1137, 378] width 139 height 41
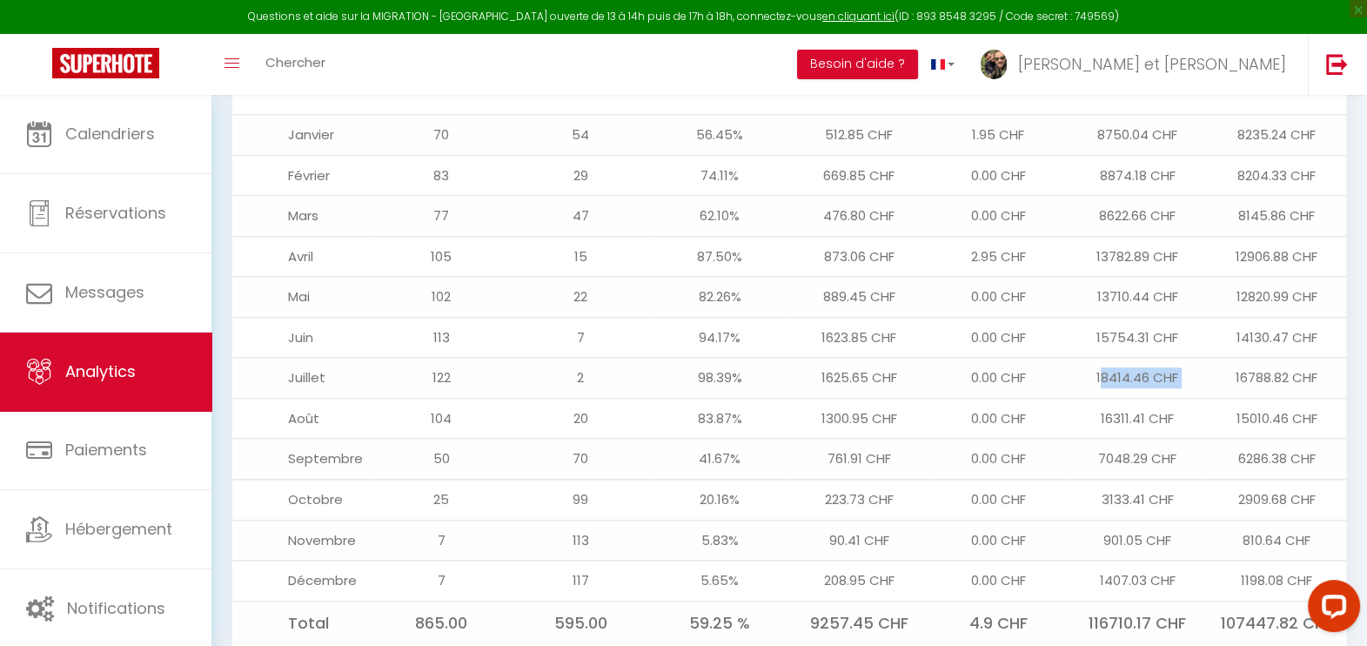
drag, startPoint x: 1098, startPoint y: 322, endPoint x: 1218, endPoint y: 324, distance: 120.1
click at [1218, 358] on tr "Juillet 122 2 98.39% 1625.65 CHF 0.00 CHF 18414.46 CHF 16788.82 CHF" at bounding box center [789, 378] width 1114 height 41
drag, startPoint x: 1218, startPoint y: 324, endPoint x: 1108, endPoint y: 348, distance: 113.2
click at [1108, 398] on td "16311.41 CHF" at bounding box center [1137, 418] width 139 height 41
drag, startPoint x: 1168, startPoint y: 356, endPoint x: 1204, endPoint y: 357, distance: 36.6
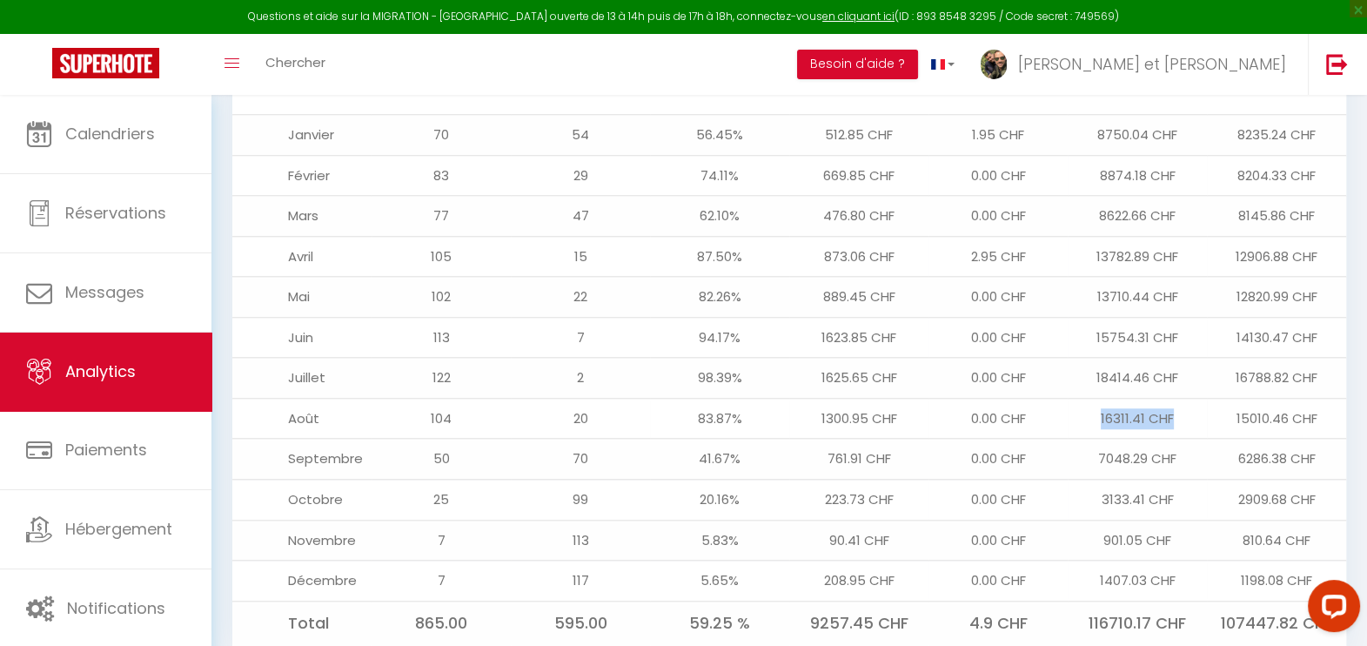
click at [1204, 398] on td "16311.41 CHF" at bounding box center [1137, 418] width 139 height 41
drag, startPoint x: 1204, startPoint y: 357, endPoint x: 1070, endPoint y: 352, distance: 134.1
click at [1070, 398] on td "16311.41 CHF" at bounding box center [1137, 418] width 139 height 41
click at [1088, 398] on td "16311.41 CHF" at bounding box center [1137, 418] width 139 height 41
click at [1114, 398] on td "16311.41 CHF" at bounding box center [1137, 418] width 139 height 41
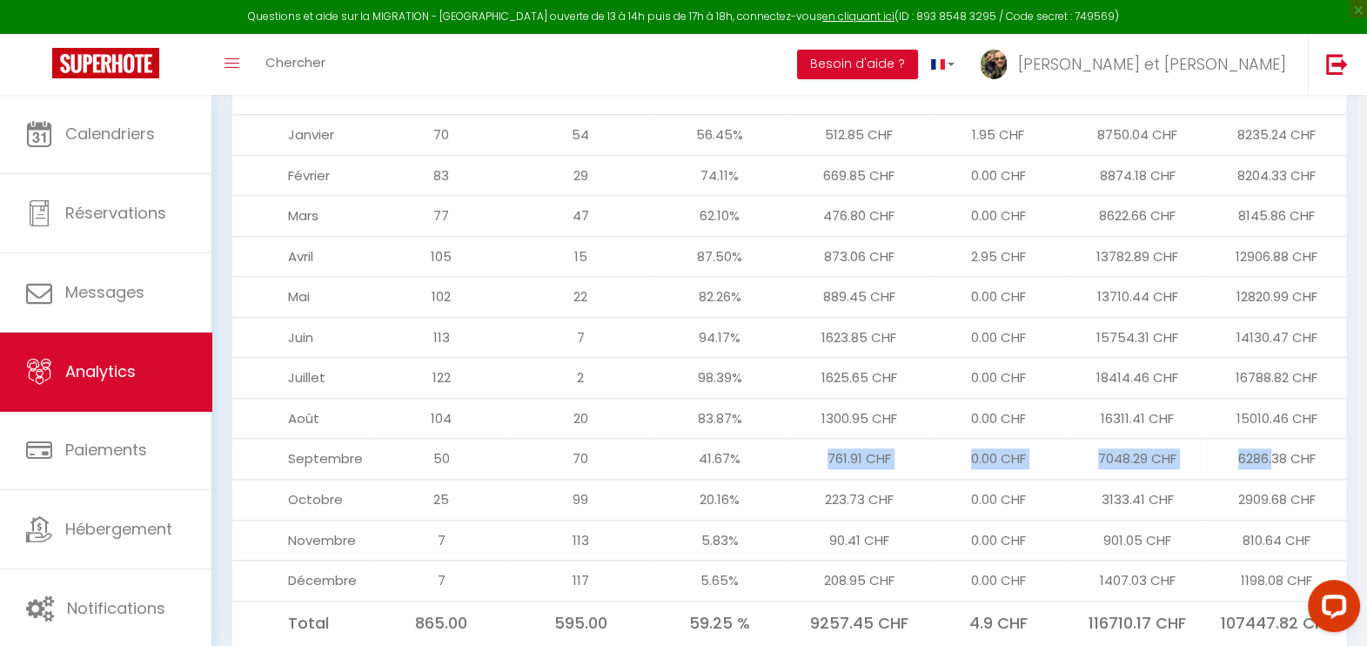
drag, startPoint x: 823, startPoint y: 389, endPoint x: 1272, endPoint y: 392, distance: 449.0
click at [1272, 439] on tr "Septembre 50 70 41.67% 761.91 CHF 0.00 CHF 7048.29 CHF 6286.38 CHF" at bounding box center [789, 459] width 1114 height 41
drag, startPoint x: 1272, startPoint y: 392, endPoint x: 1143, endPoint y: 409, distance: 130.0
click at [1149, 439] on td "7048.29 CHF" at bounding box center [1137, 459] width 139 height 41
drag, startPoint x: 1114, startPoint y: 438, endPoint x: 1243, endPoint y: 438, distance: 129.7
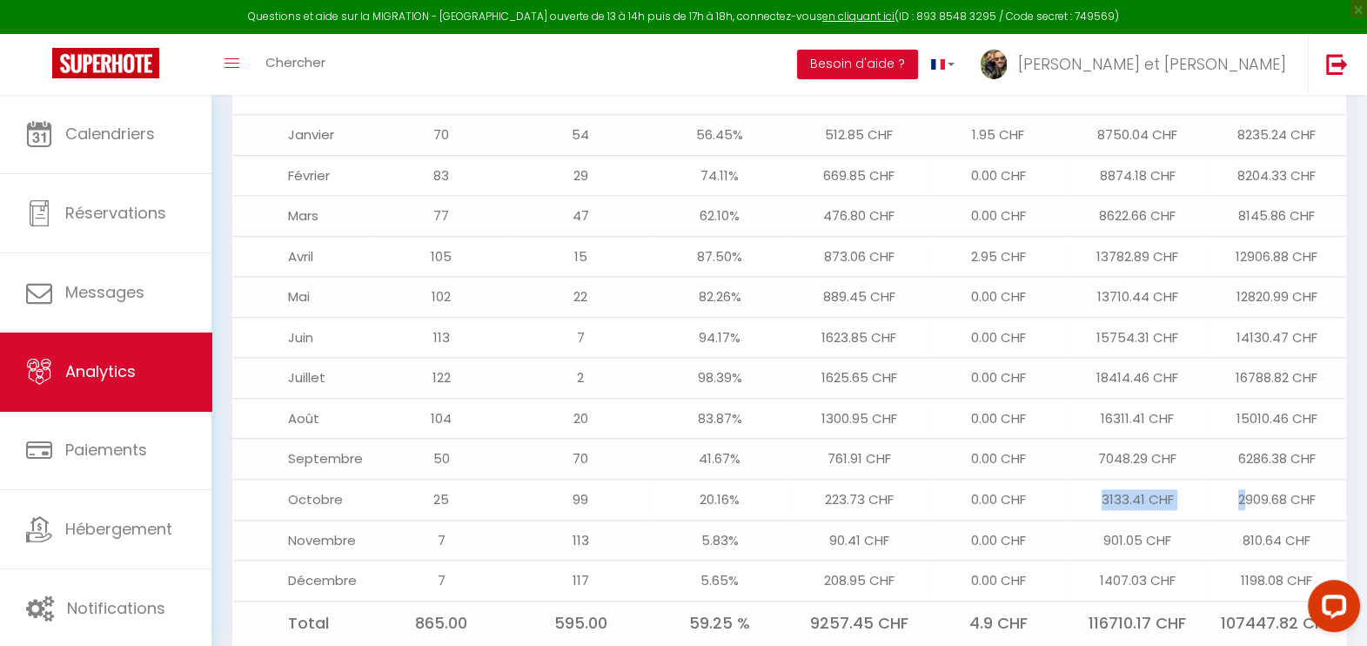
click at [1243, 479] on tr "Octobre 25 99 20.16% 223.73 CHF 0.00 CHF 3133.41 CHF 2909.68 CHF" at bounding box center [789, 499] width 1114 height 41
drag, startPoint x: 1173, startPoint y: 486, endPoint x: 1235, endPoint y: 486, distance: 61.8
click at [1235, 519] on tr "Novembre 7 113 5.83% 90.41 CHF 0.00 CHF 901.05 CHF 810.64 CHF" at bounding box center [789, 539] width 1114 height 41
drag, startPoint x: 1235, startPoint y: 486, endPoint x: 1292, endPoint y: 526, distance: 70.5
click at [1292, 560] on tr "Décembre 7 117 5.65% 208.95 CHF 0.00 CHF 1407.03 CHF 1198.08 CHF" at bounding box center [789, 580] width 1114 height 41
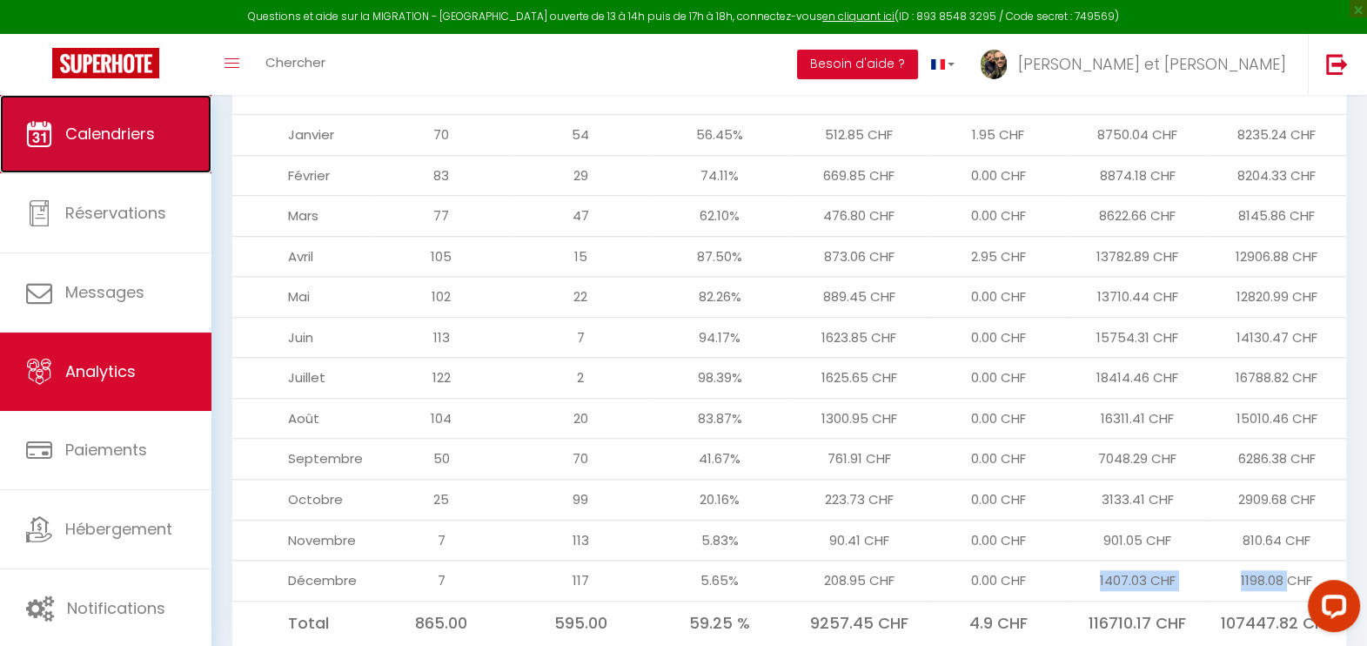
click at [142, 156] on link "Calendriers" at bounding box center [105, 134] width 211 height 78
